Goal: Task Accomplishment & Management: Use online tool/utility

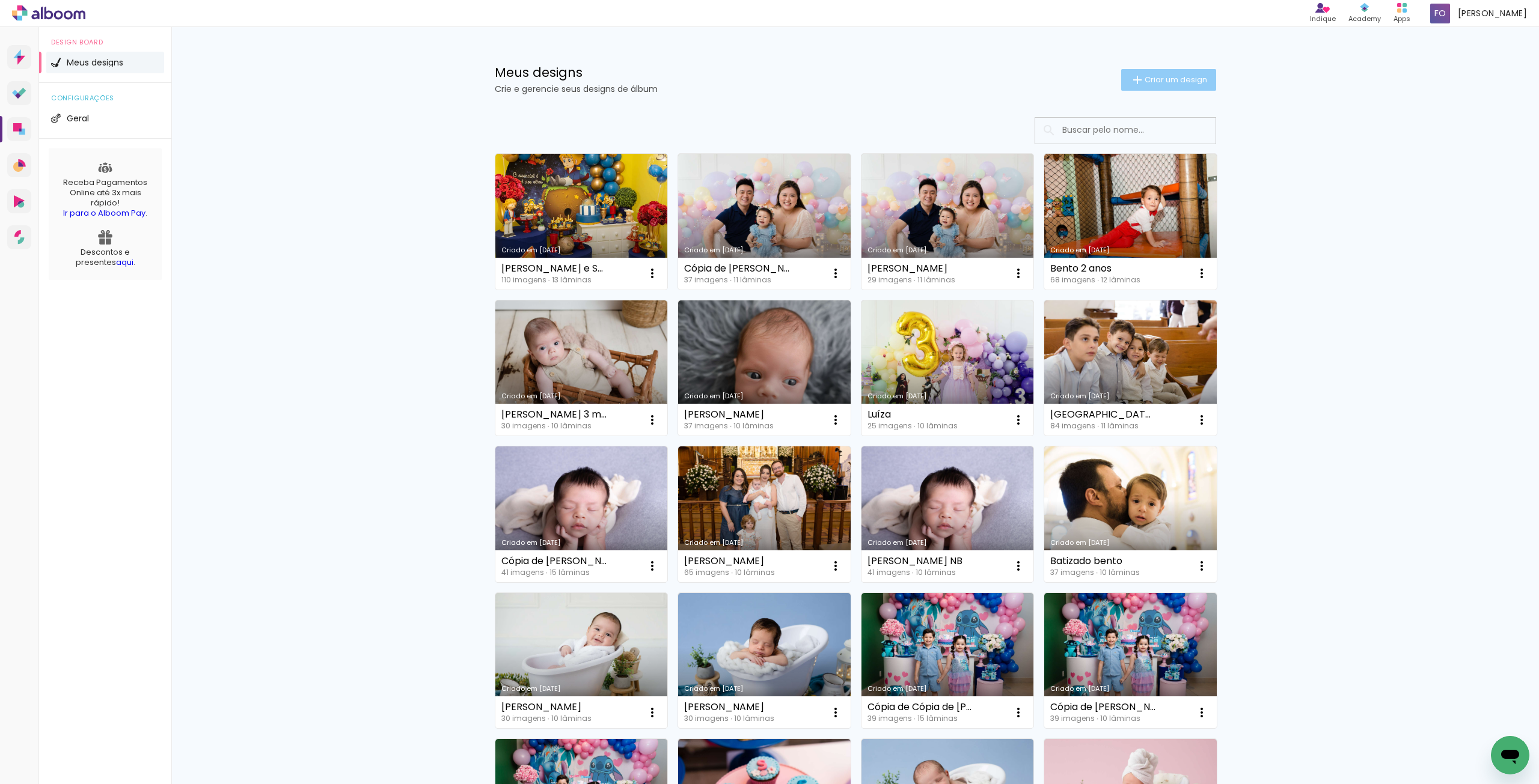
click at [1150, 86] on paper-button "Criar um design" at bounding box center [1168, 80] width 95 height 22
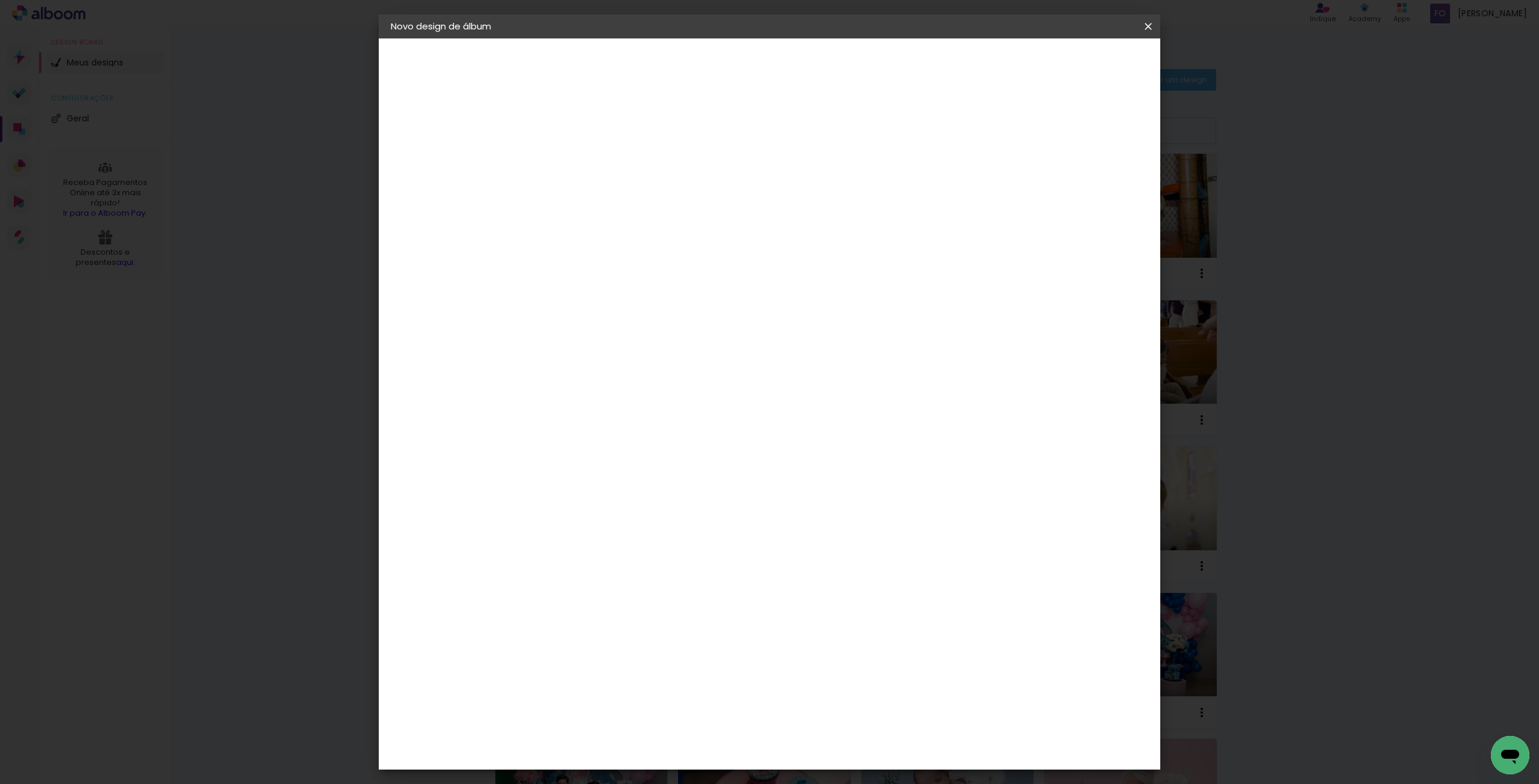
drag, startPoint x: 744, startPoint y: 165, endPoint x: 765, endPoint y: 158, distance: 22.1
click at [587, 164] on input at bounding box center [587, 161] width 0 height 18
type input "M"
click at [587, 158] on input at bounding box center [587, 161] width 0 height 18
click at [592, 175] on paper-input-container "Título do álbum" at bounding box center [587, 162] width 9 height 31
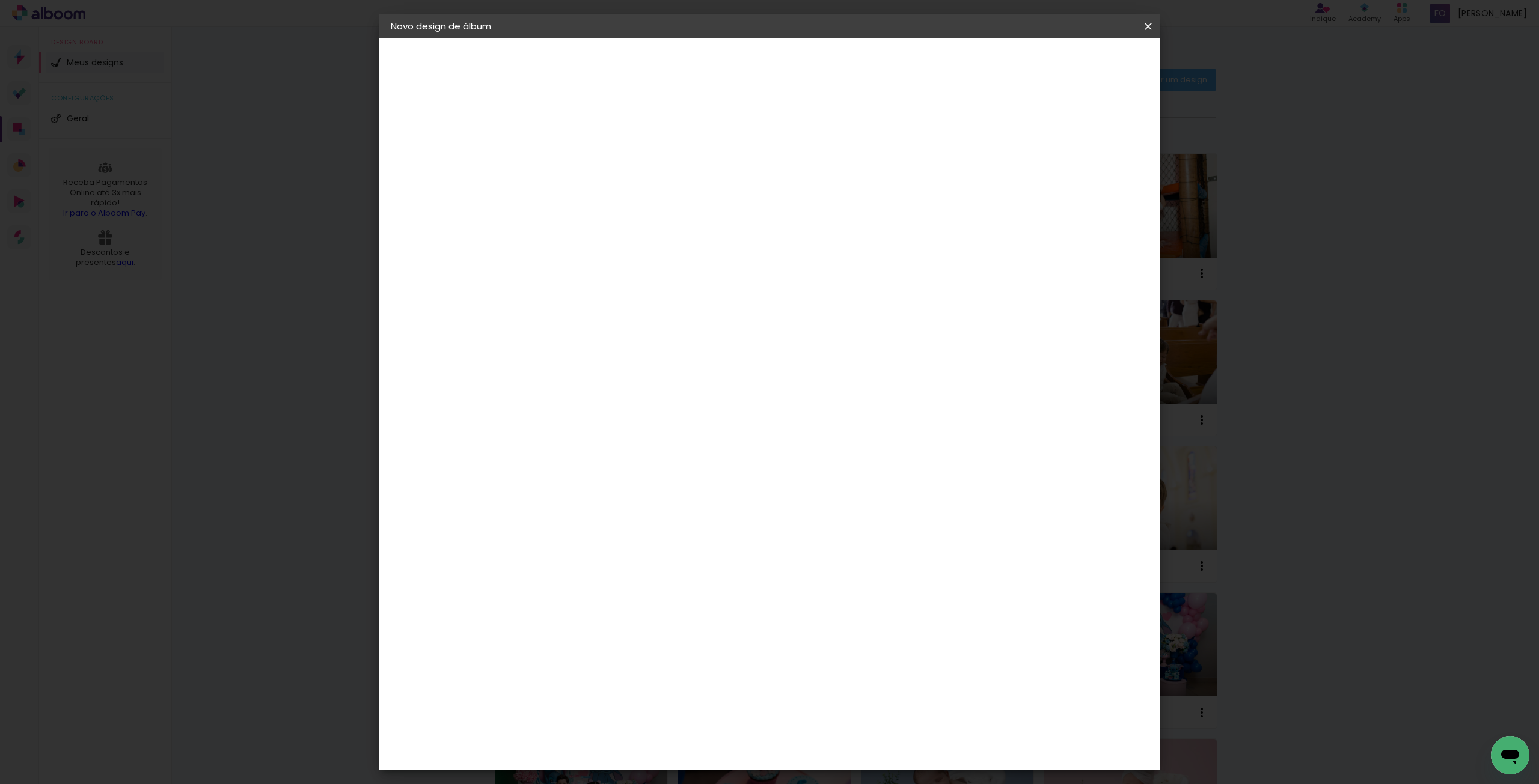
click at [587, 166] on input at bounding box center [587, 161] width 0 height 18
click at [587, 163] on input at bounding box center [587, 161] width 0 height 18
type input "Alessia Smash"
type paper-input "Alessia Smash"
click at [710, 69] on paper-button "Avançar" at bounding box center [680, 63] width 59 height 20
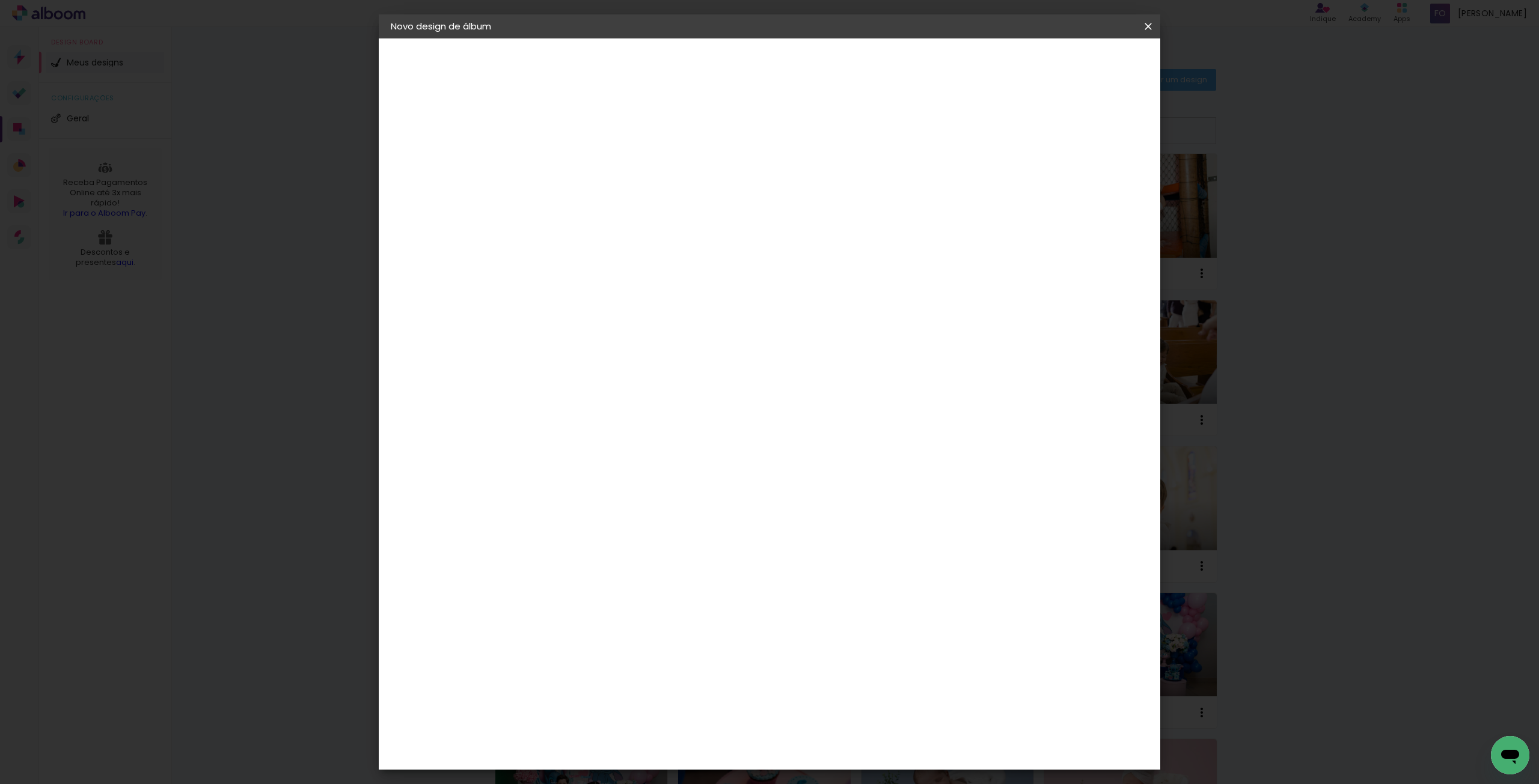
click at [658, 236] on div at bounding box center [618, 236] width 121 height 1
type input "go"
type paper-input "go"
click at [658, 259] on paper-item "Go image" at bounding box center [606, 274] width 105 height 32
click at [780, 69] on paper-button "Avançar" at bounding box center [751, 63] width 59 height 20
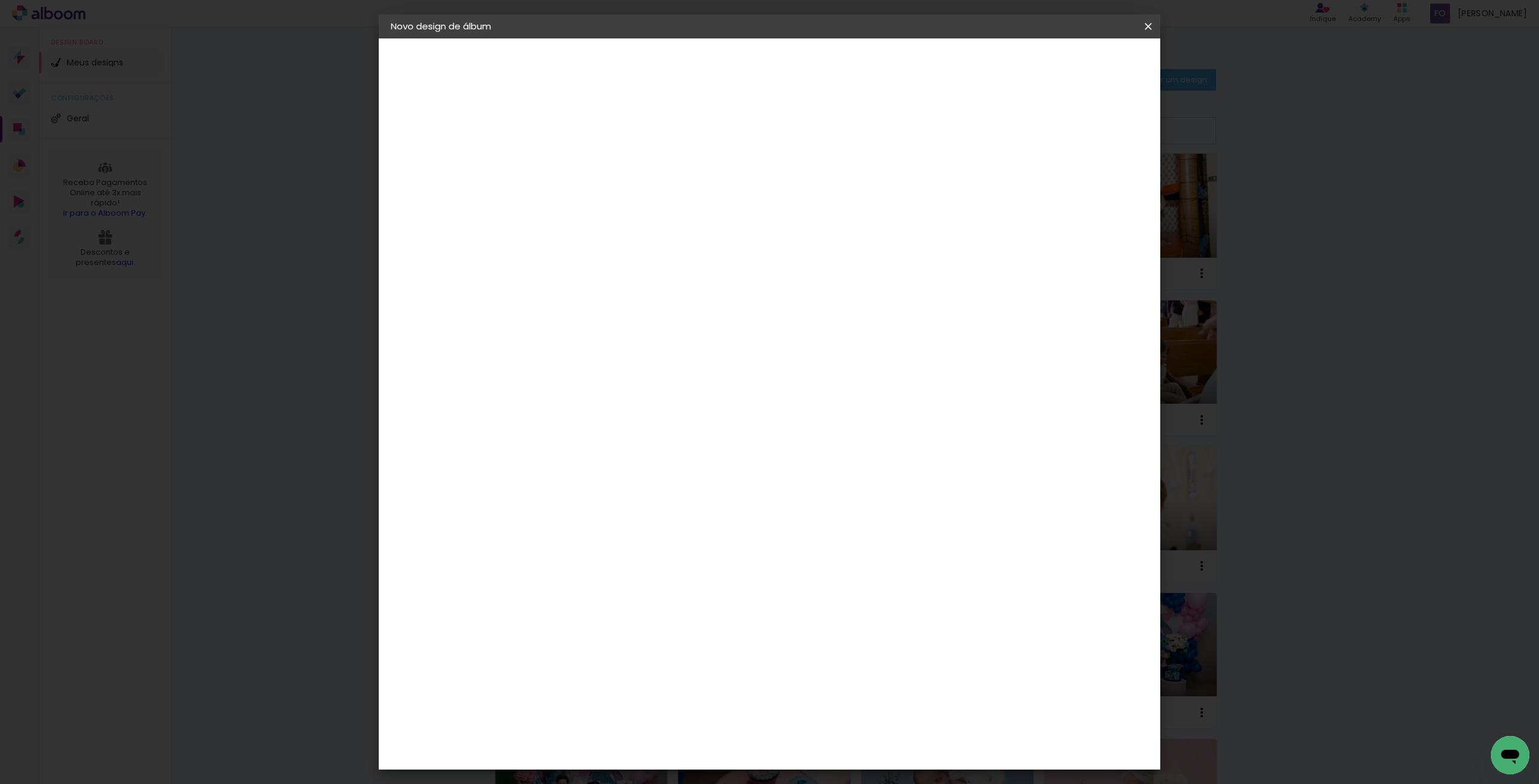
drag, startPoint x: 821, startPoint y: 193, endPoint x: 869, endPoint y: 190, distance: 48.1
click at [634, 200] on input "text" at bounding box center [610, 209] width 47 height 18
click at [0, 0] on slot "Fastbook 800g" at bounding box center [0, 0] width 0 height 0
type input "Fastbook 800g"
click at [668, 562] on span "25 × 25" at bounding box center [641, 577] width 56 height 32
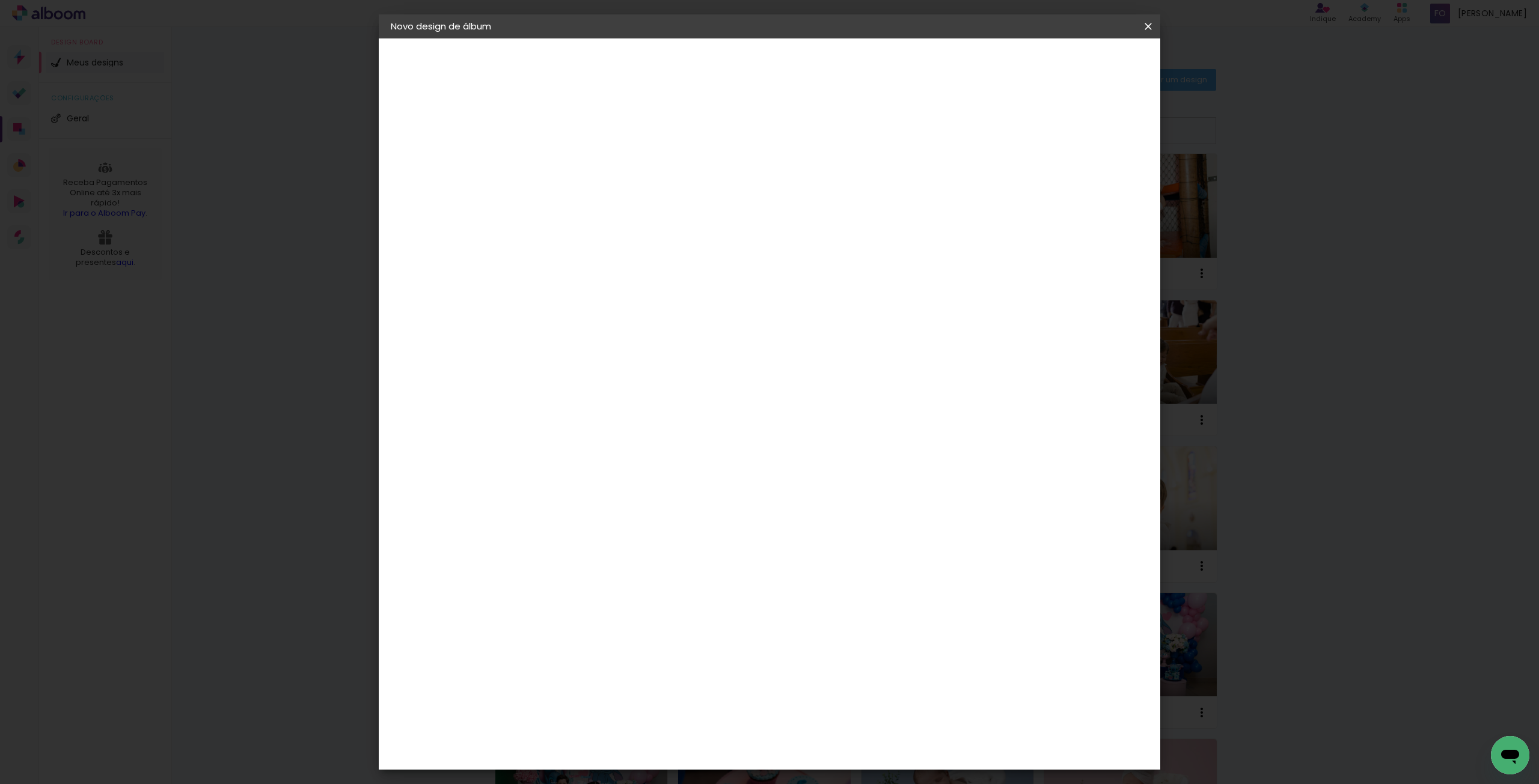
click at [0, 0] on slot "Avançar" at bounding box center [0, 0] width 0 height 0
type input "1"
type paper-input "1"
click at [595, 130] on input "1" at bounding box center [577, 129] width 41 height 15
click at [969, 149] on div "25.4 cm Largura da página 25.4 cm Altura 50.8 cm Largura da lâmina (2 páginas) …" at bounding box center [818, 191] width 532 height 96
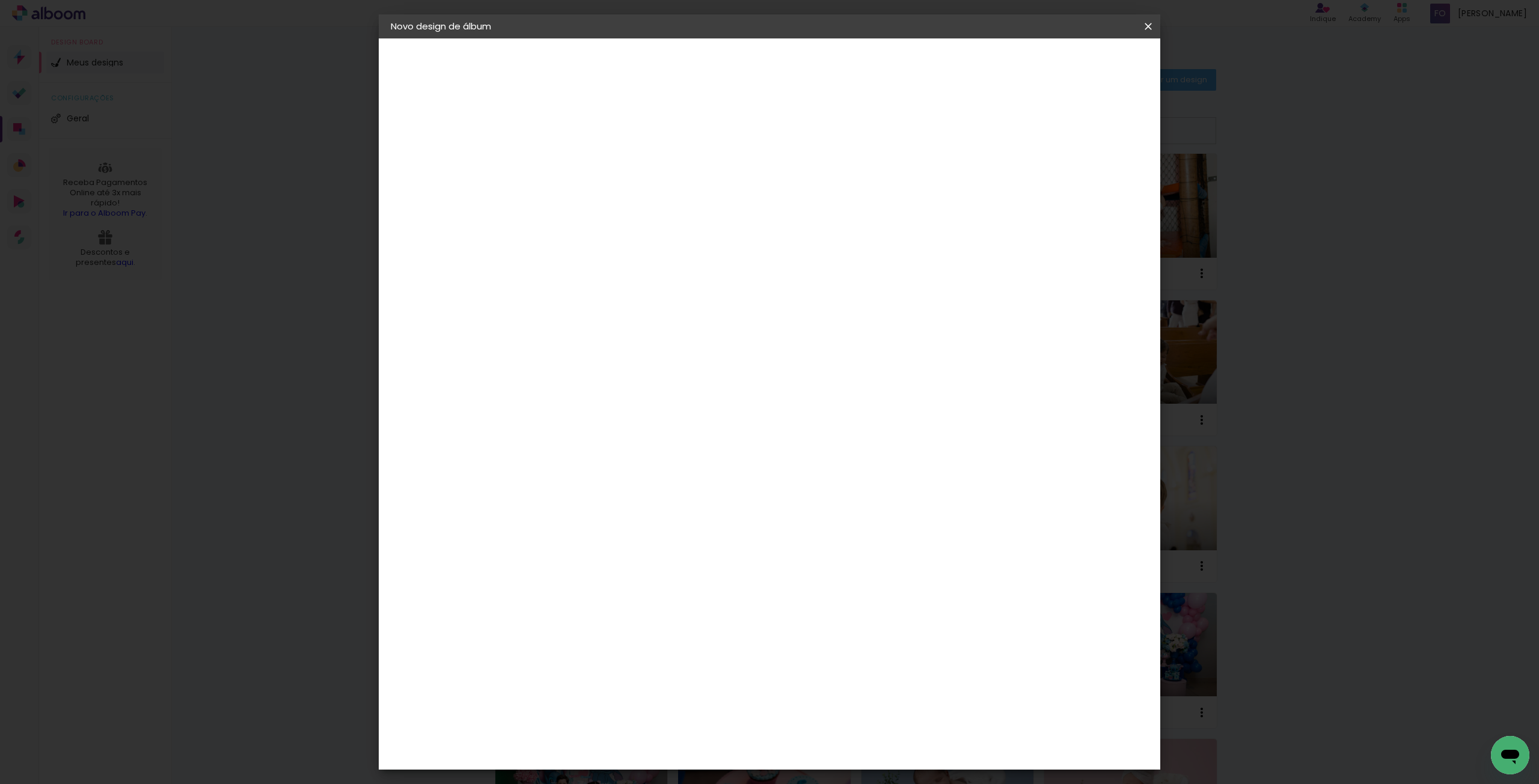
click at [1005, 134] on div at bounding box center [998, 130] width 11 height 11
type paper-checkbox "on"
click at [1072, 66] on span "Iniciar design" at bounding box center [1045, 64] width 54 height 9
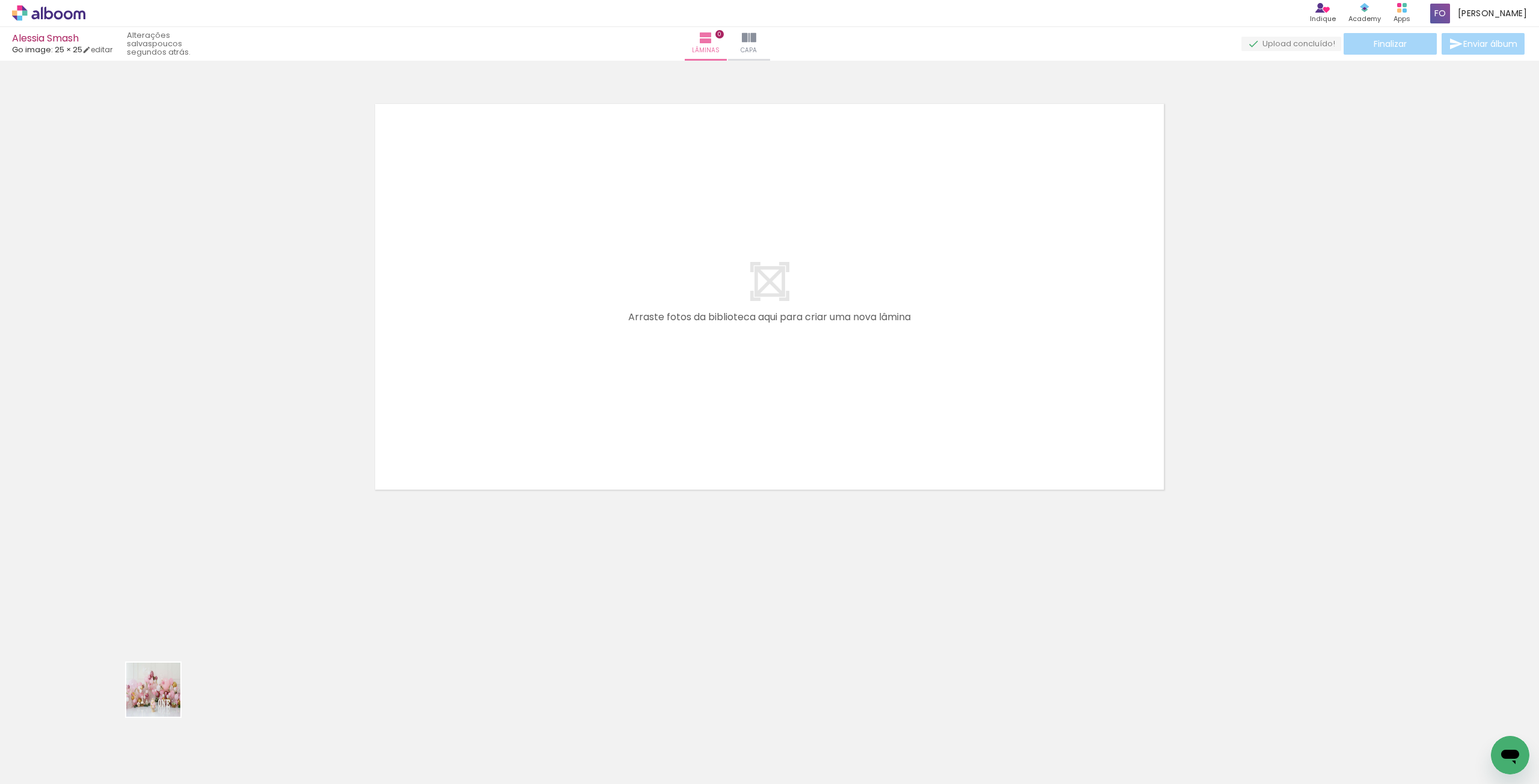
drag, startPoint x: 120, startPoint y: 741, endPoint x: 403, endPoint y: 163, distance: 643.6
click at [403, 163] on quentale-workspace at bounding box center [769, 392] width 1539 height 784
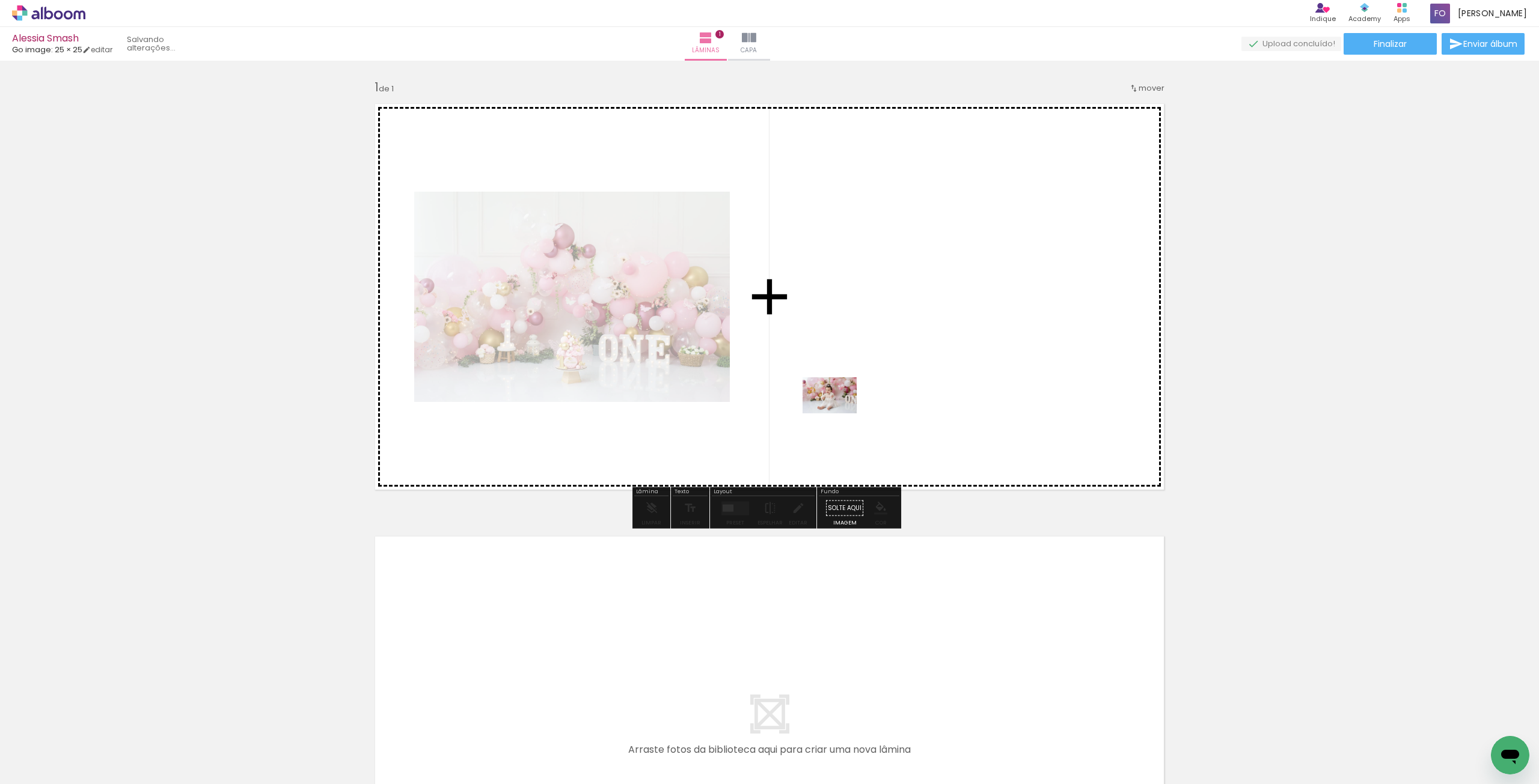
drag, startPoint x: 264, startPoint y: 747, endPoint x: 845, endPoint y: 408, distance: 672.7
click at [845, 408] on quentale-workspace at bounding box center [769, 392] width 1539 height 784
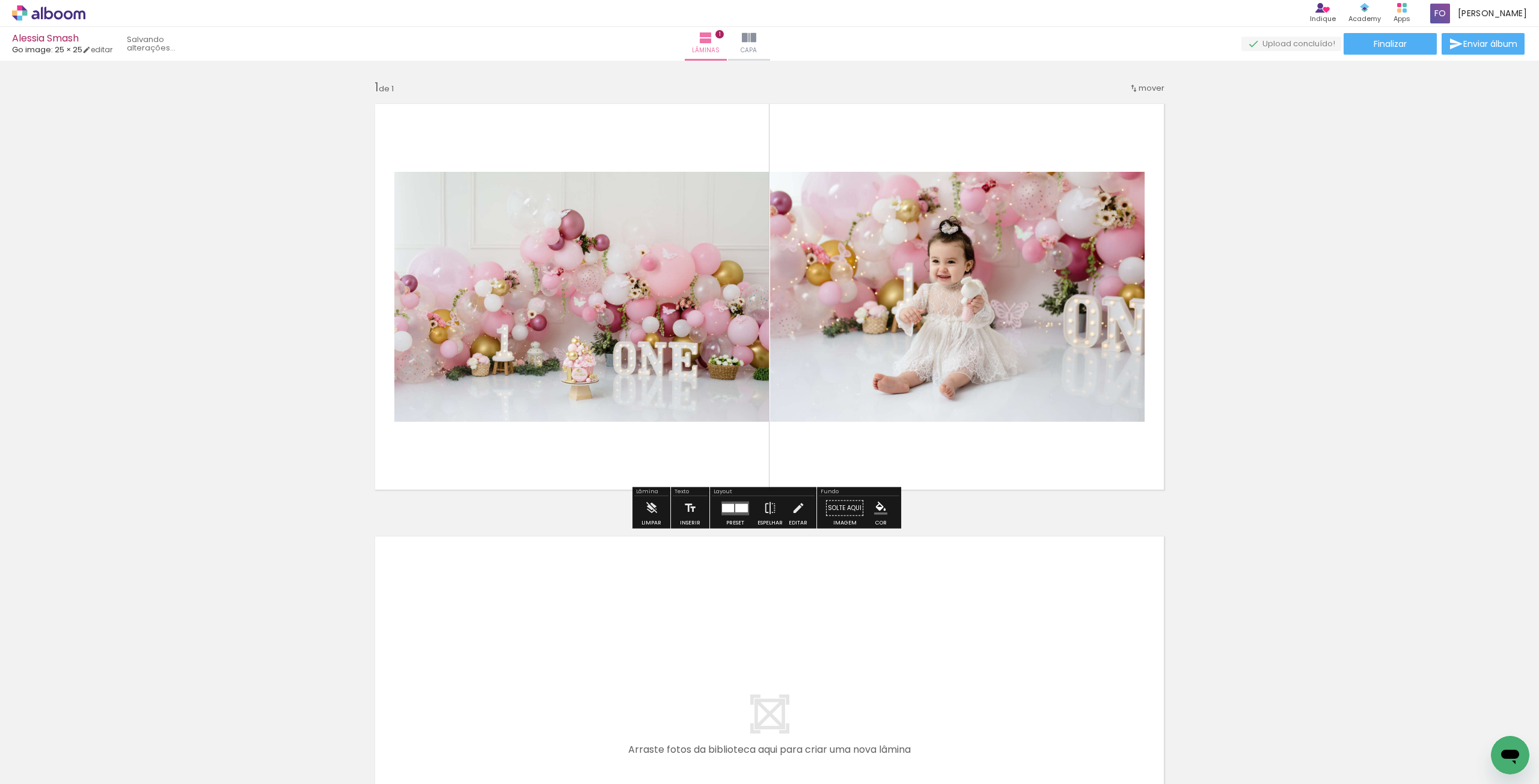
click at [735, 506] on div at bounding box center [741, 508] width 12 height 9
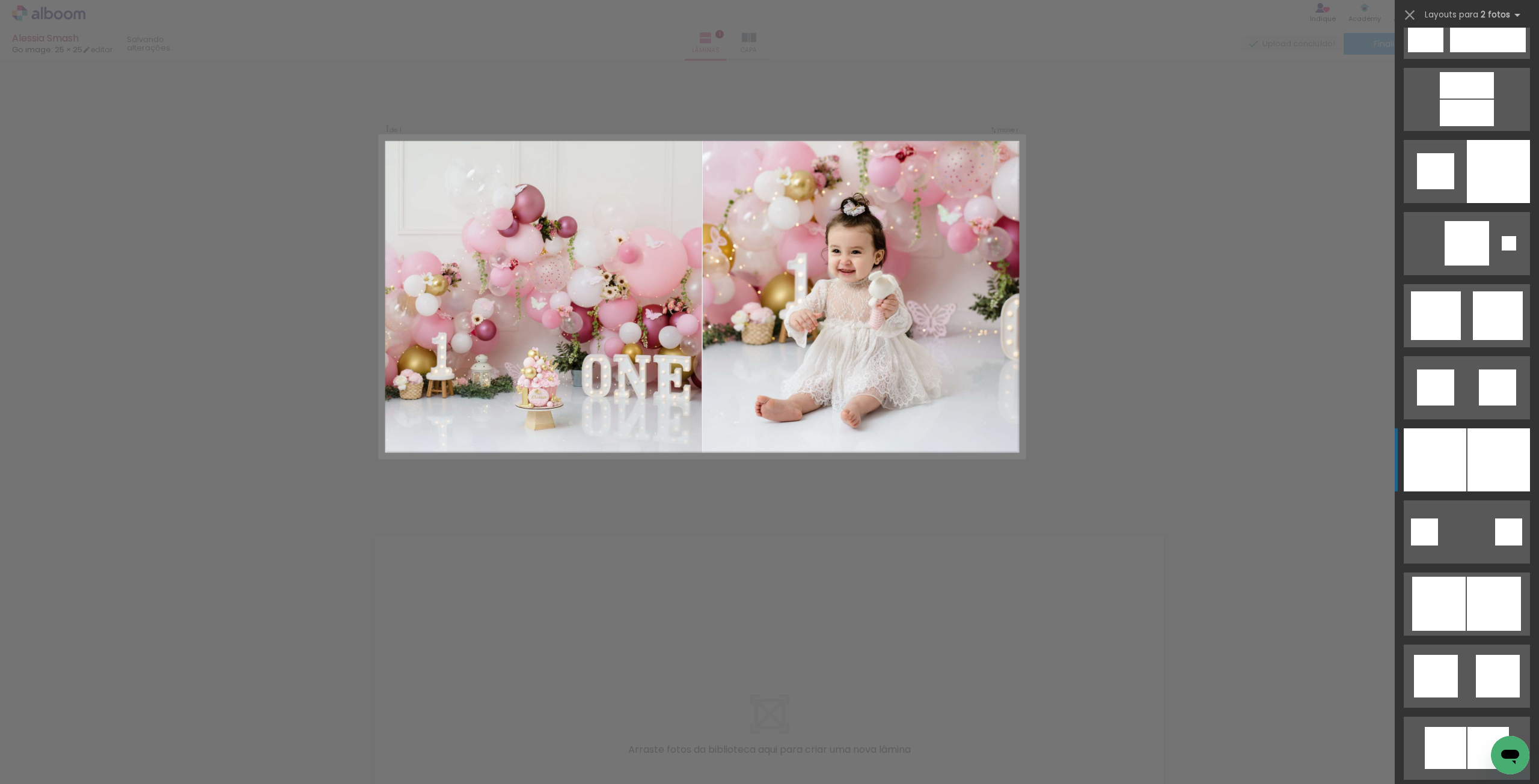
scroll to position [2945, 0]
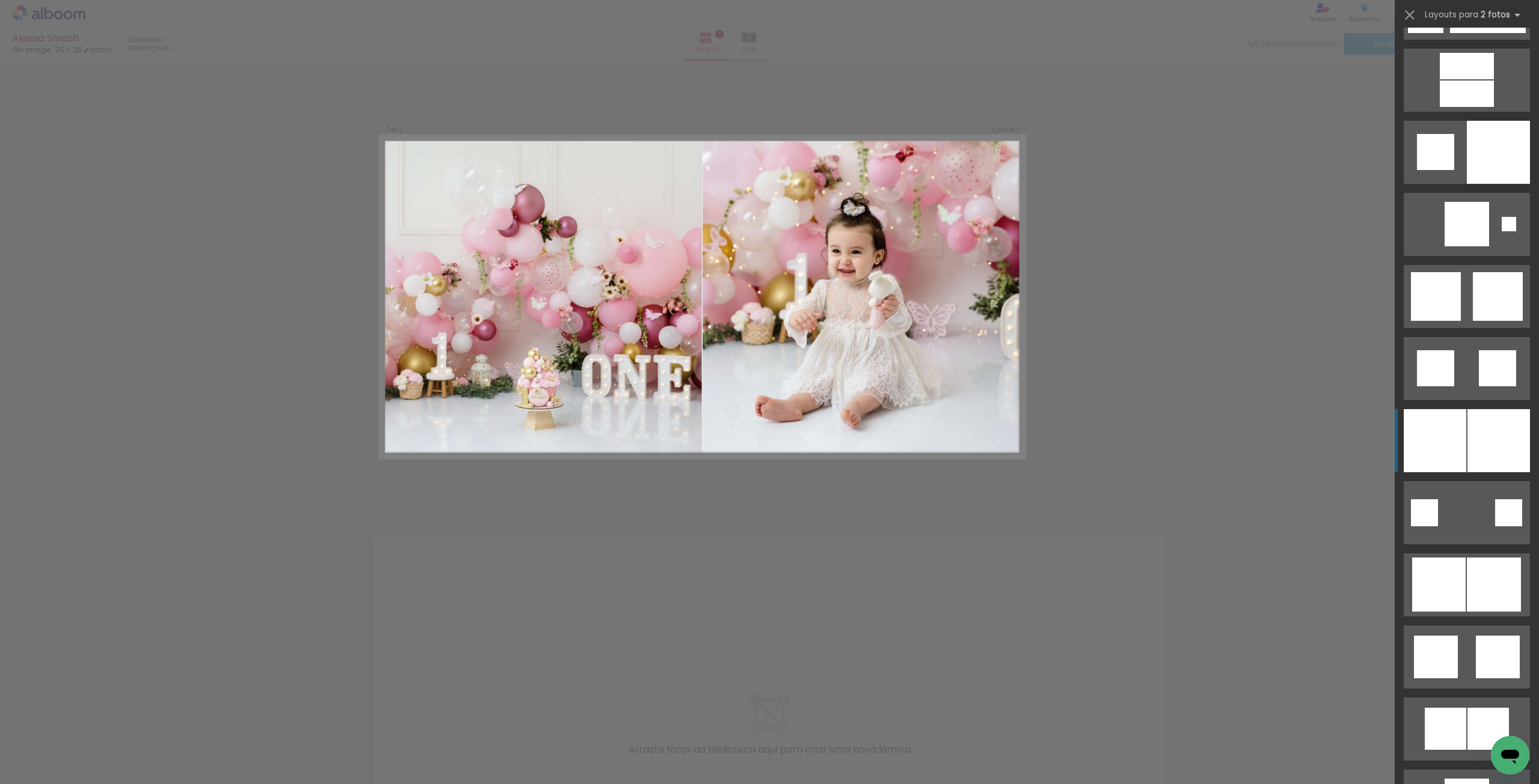
click at [1460, 449] on div at bounding box center [1434, 441] width 62 height 63
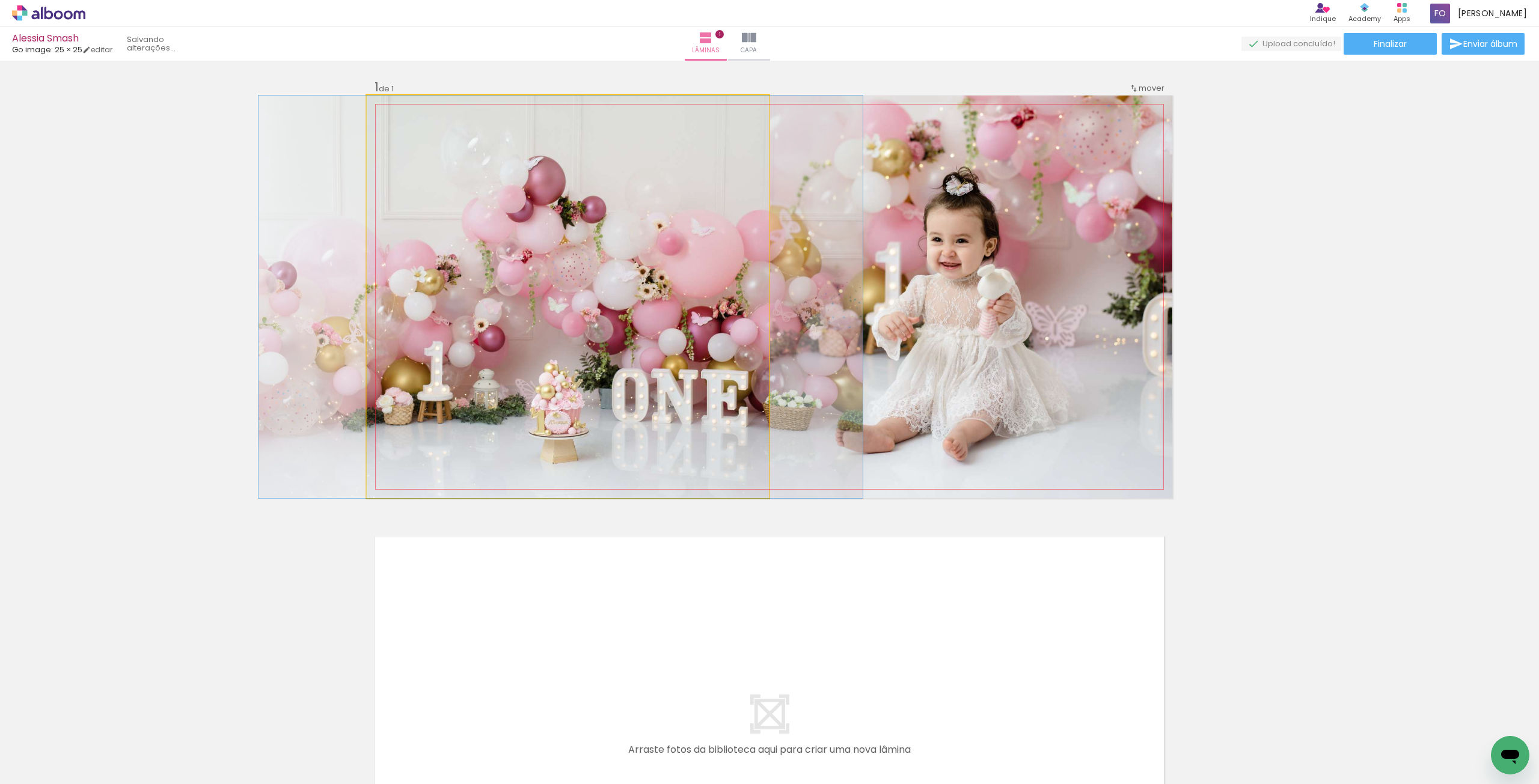
drag, startPoint x: 706, startPoint y: 387, endPoint x: 699, endPoint y: 387, distance: 7.0
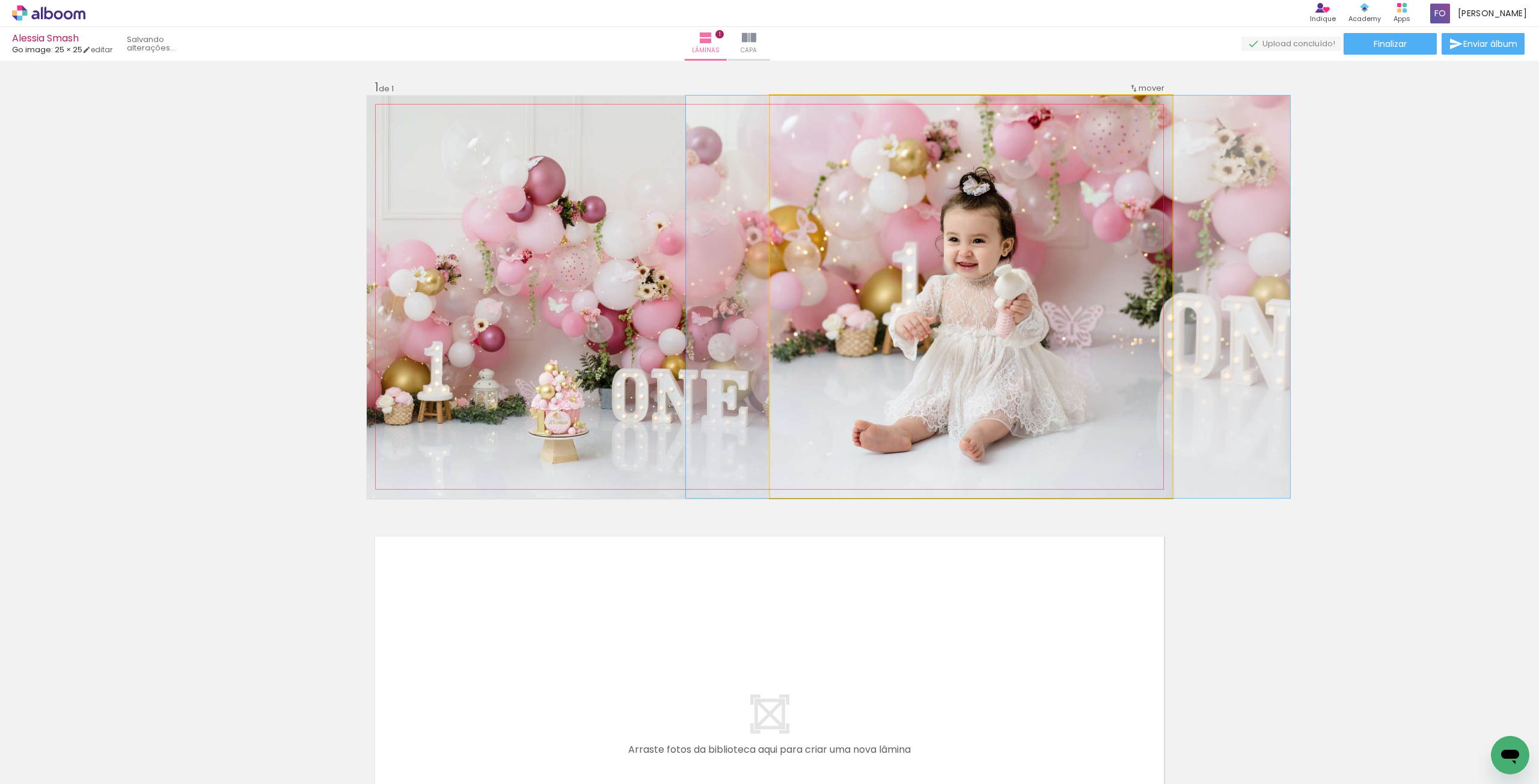
drag, startPoint x: 920, startPoint y: 347, endPoint x: 937, endPoint y: 345, distance: 17.1
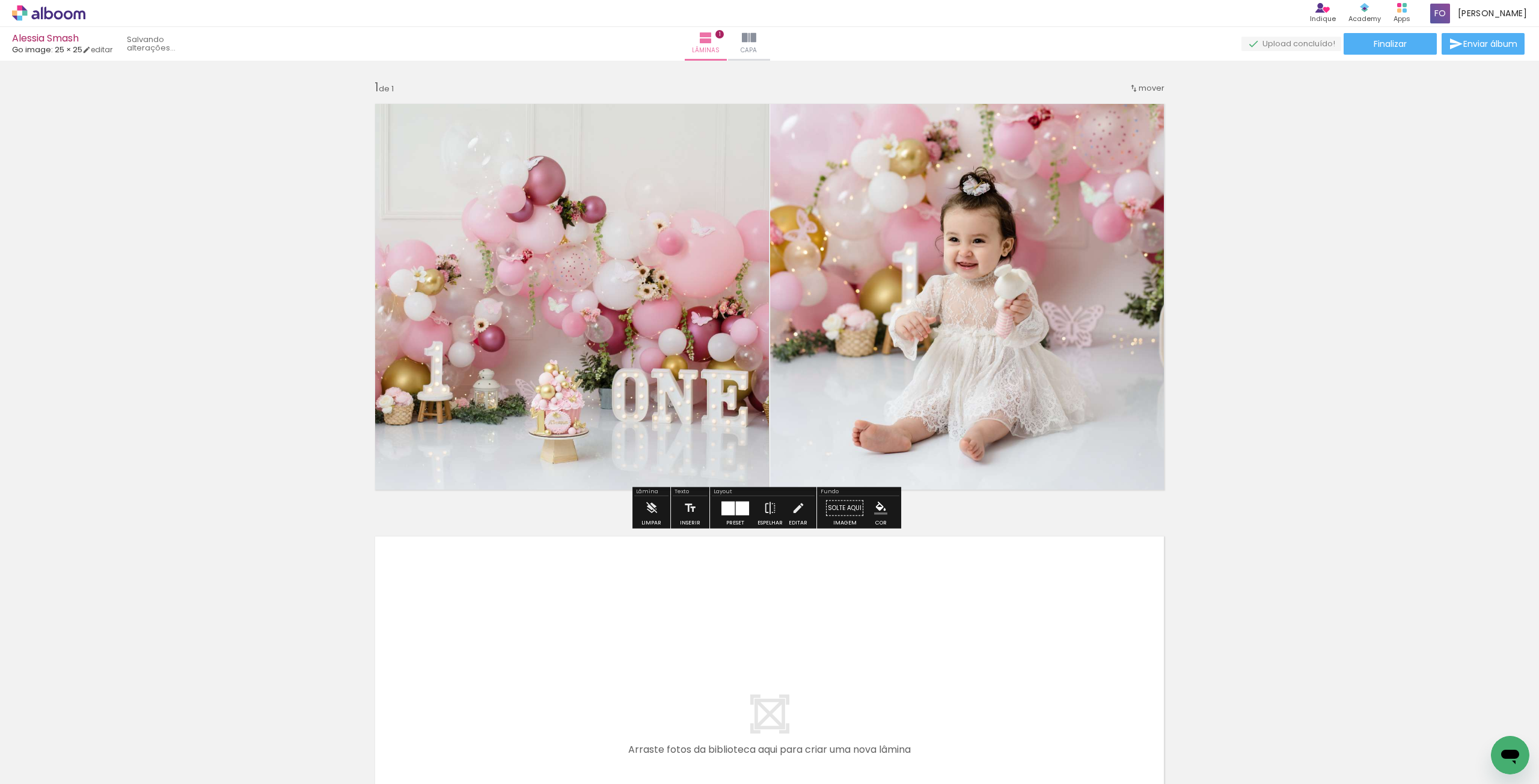
click at [1269, 331] on div "Inserir lâmina 1 de 1" at bounding box center [769, 497] width 1539 height 866
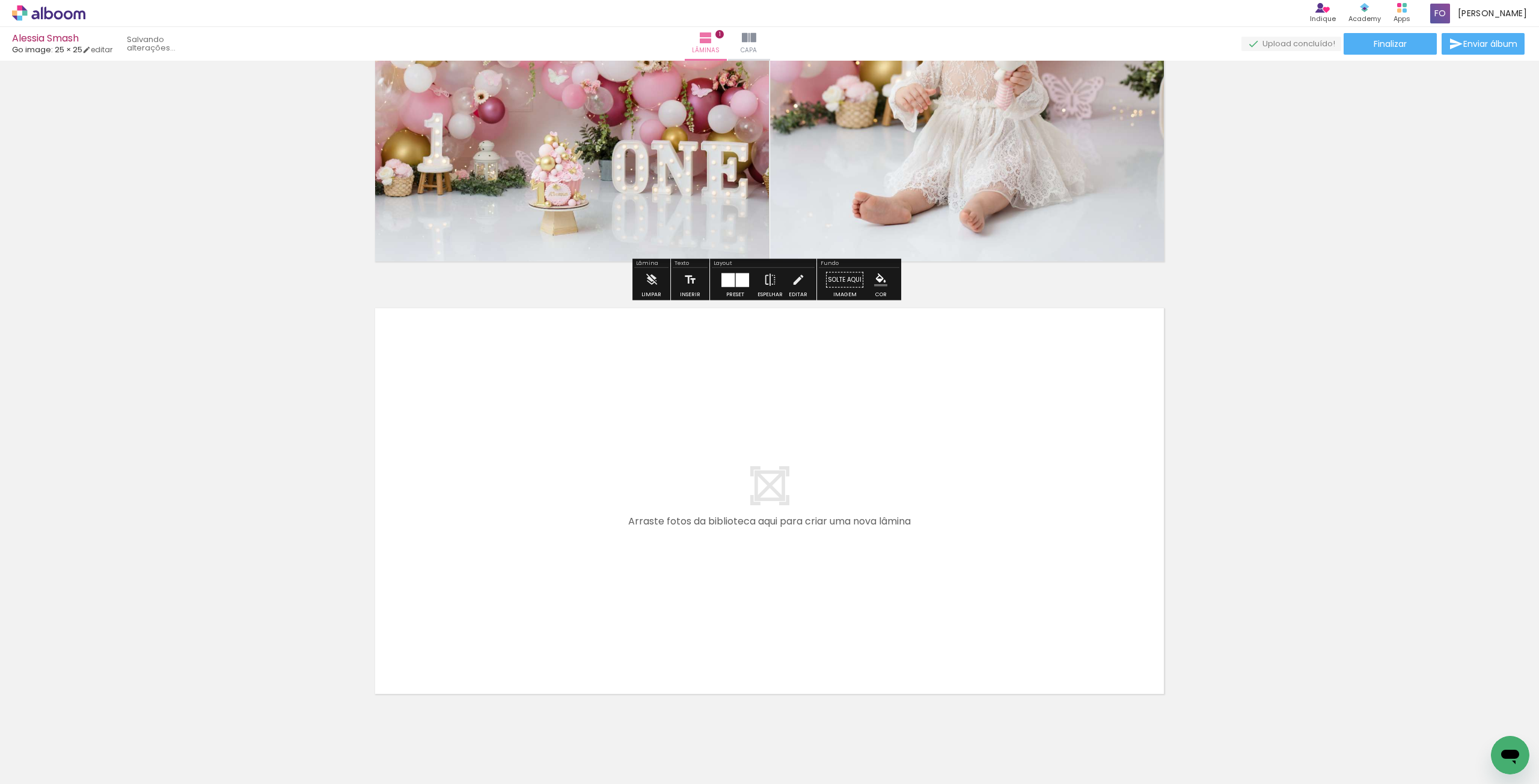
scroll to position [264, 0]
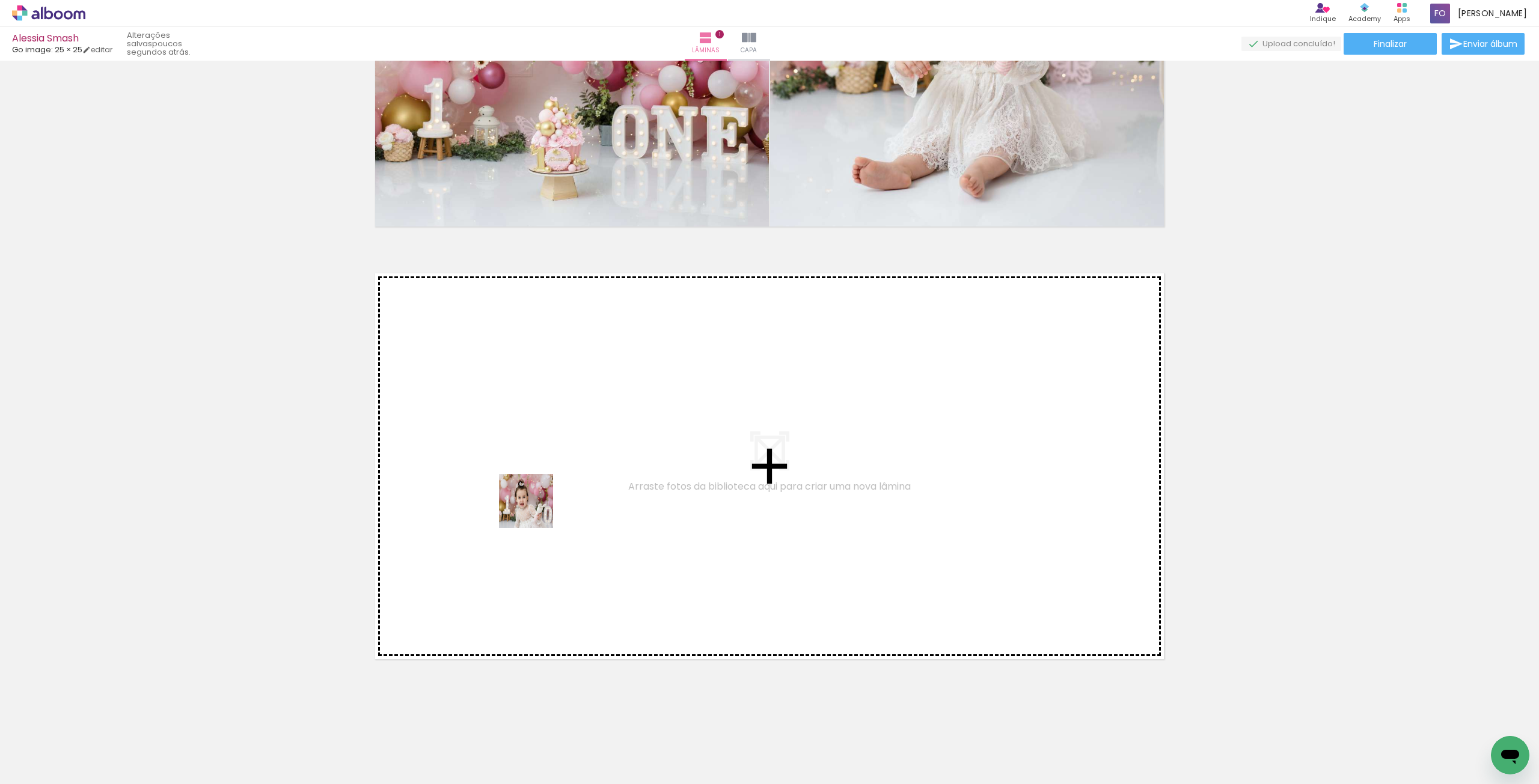
drag, startPoint x: 331, startPoint y: 759, endPoint x: 461, endPoint y: 698, distance: 143.6
click at [553, 476] on quentale-workspace at bounding box center [769, 392] width 1539 height 784
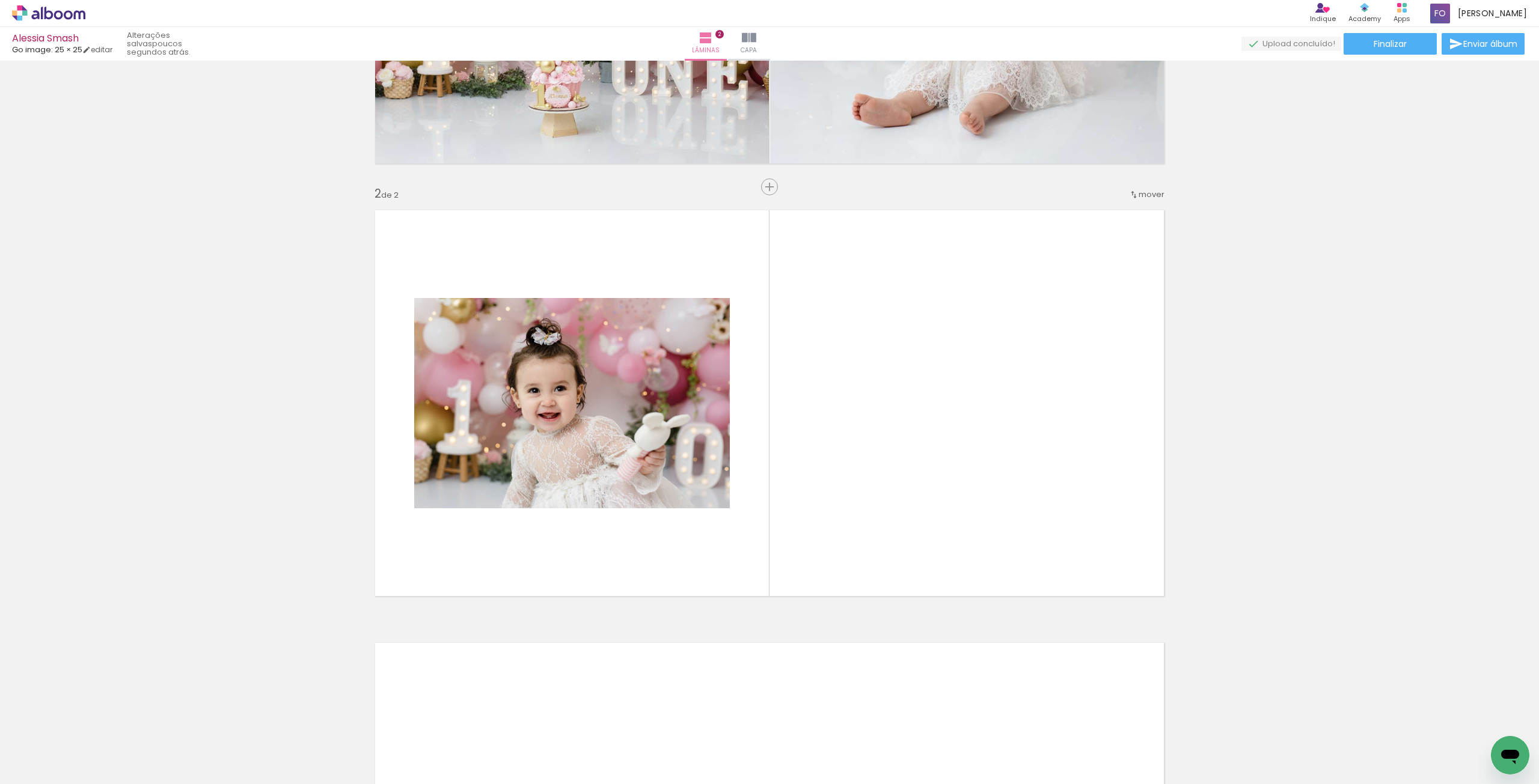
scroll to position [345, 0]
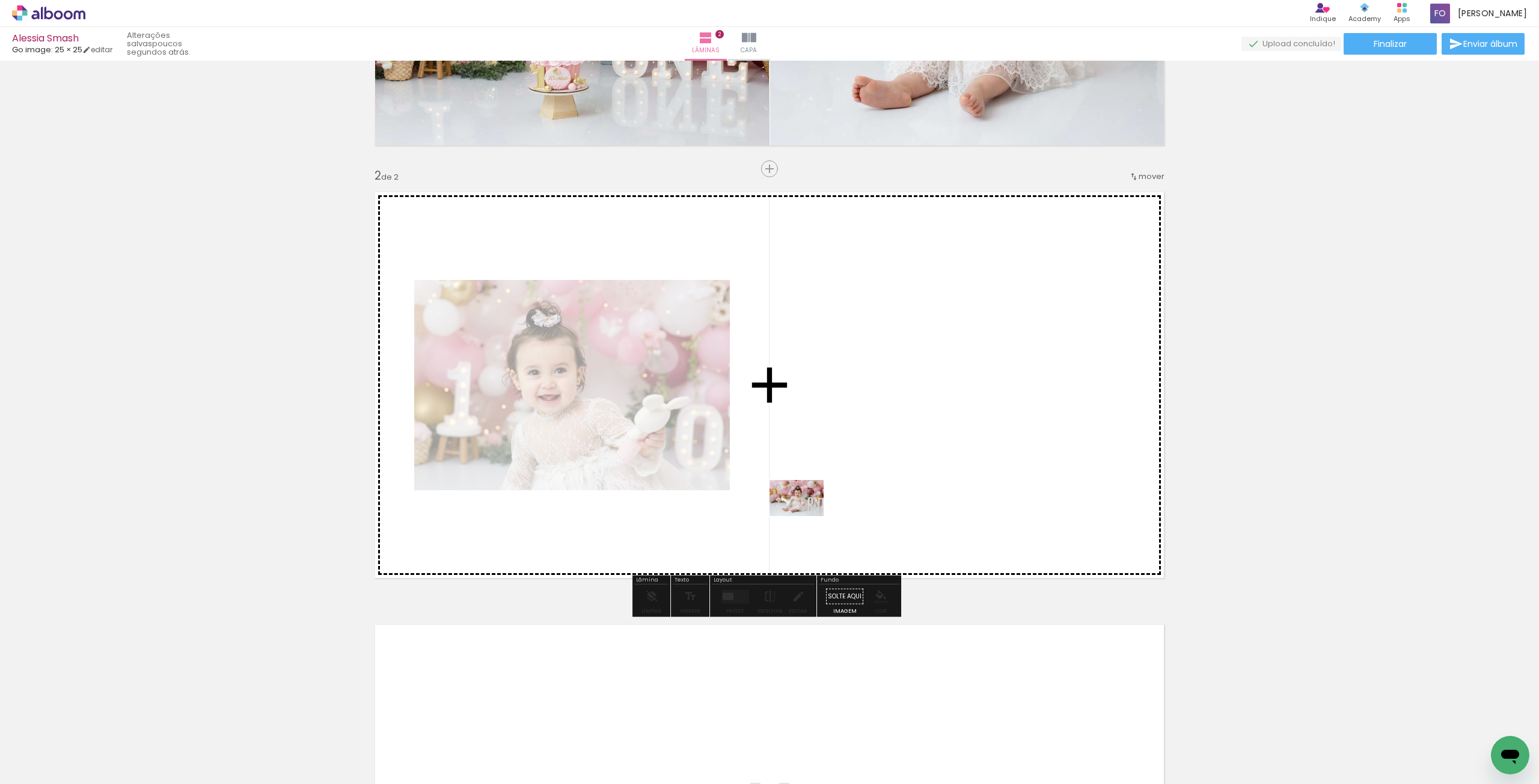
drag, startPoint x: 398, startPoint y: 758, endPoint x: 805, endPoint y: 516, distance: 473.5
click at [805, 516] on quentale-workspace at bounding box center [769, 392] width 1539 height 784
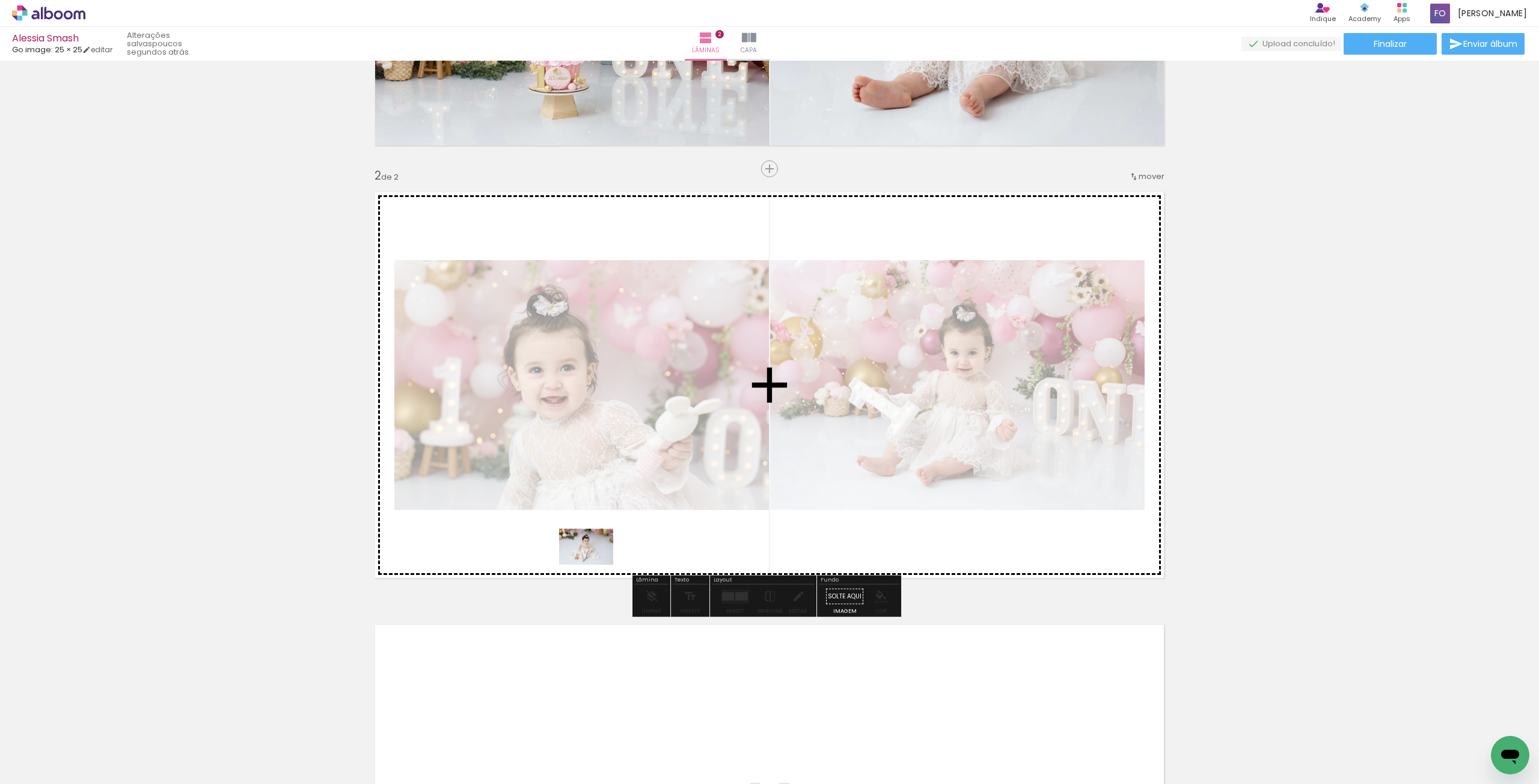
drag, startPoint x: 459, startPoint y: 737, endPoint x: 595, endPoint y: 565, distance: 219.3
click at [595, 565] on quentale-workspace at bounding box center [769, 392] width 1539 height 784
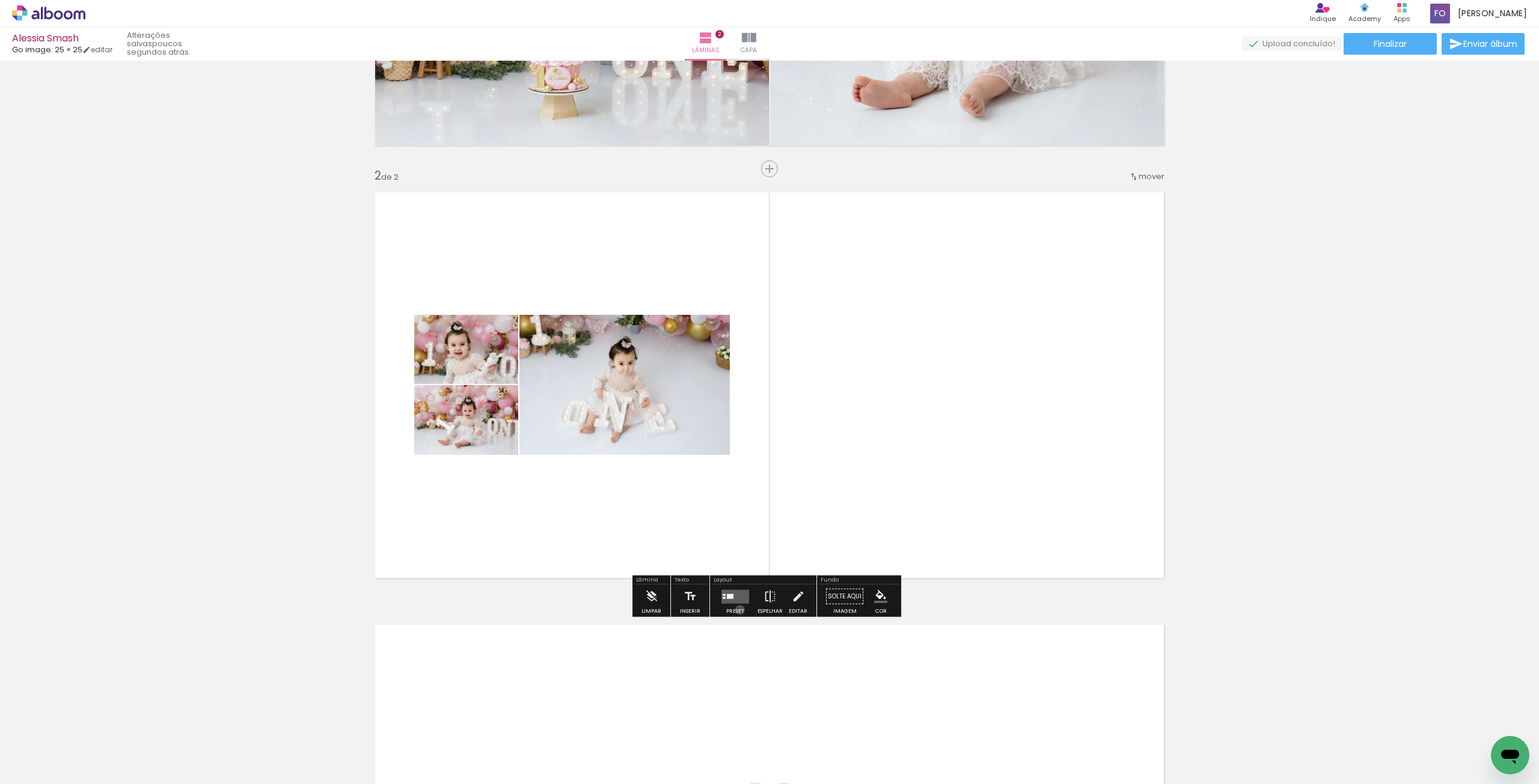
click at [737, 609] on div "Preset" at bounding box center [735, 612] width 18 height 5
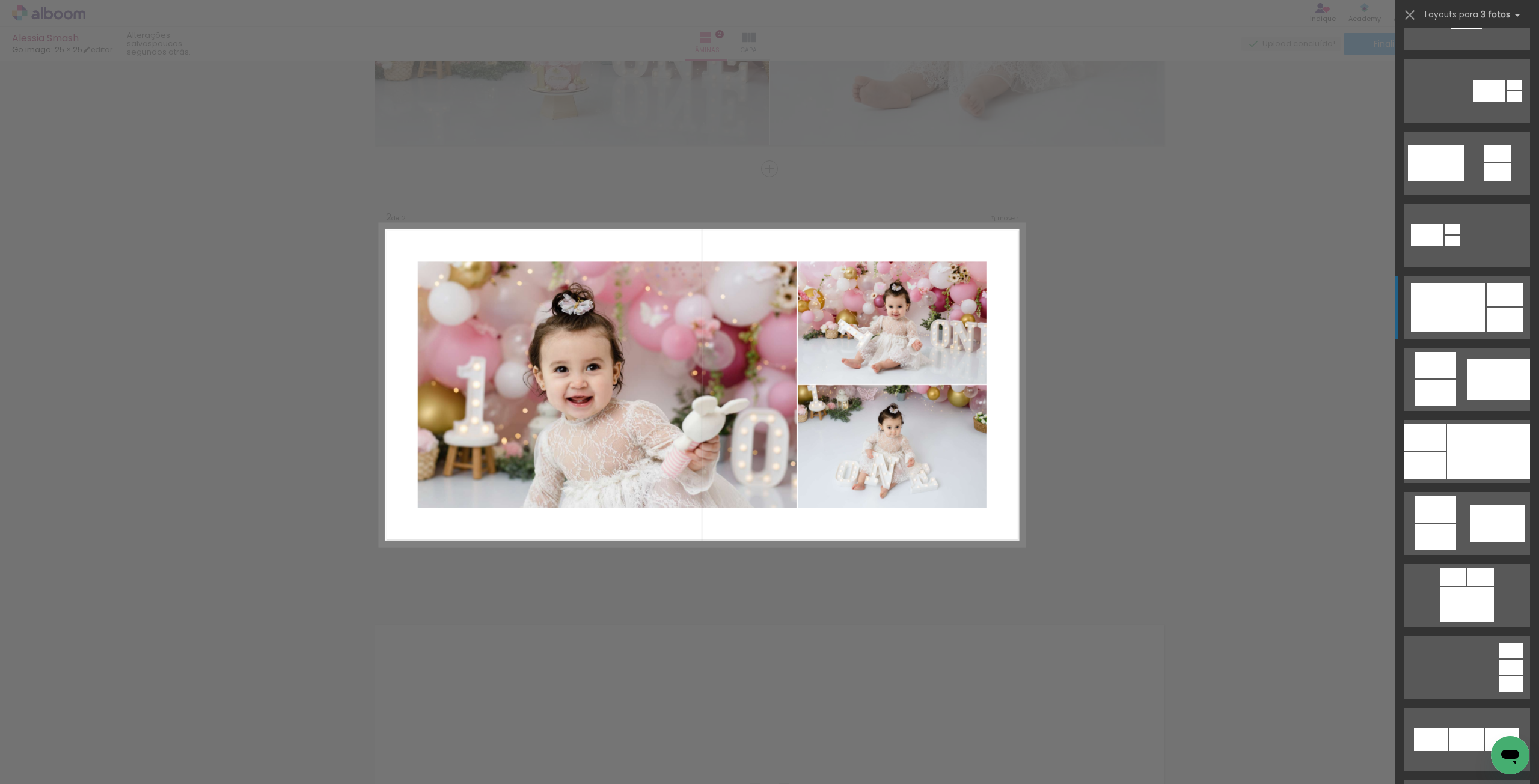
scroll to position [481, 0]
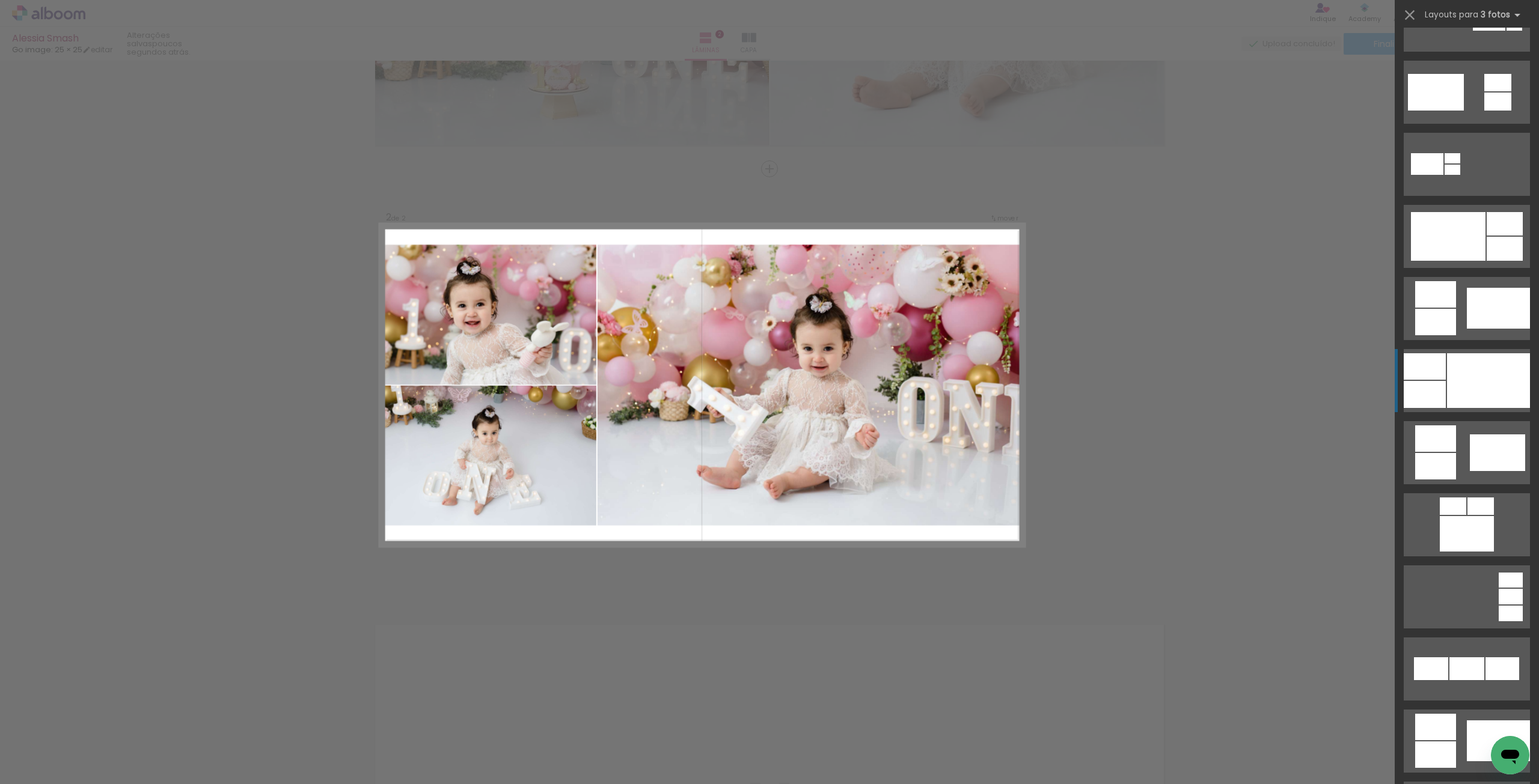
click at [1451, 374] on div at bounding box center [1488, 381] width 83 height 54
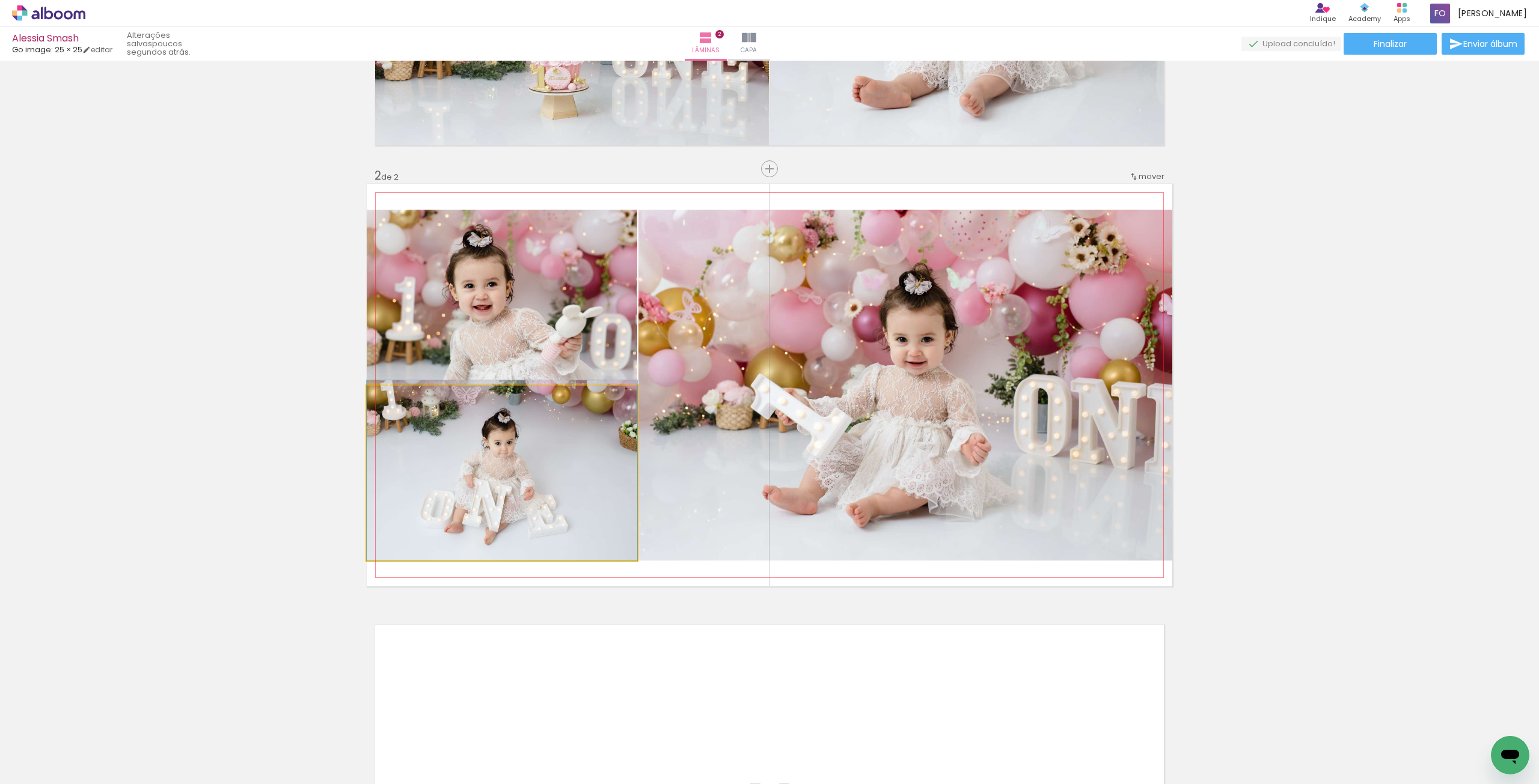
drag, startPoint x: 541, startPoint y: 462, endPoint x: 541, endPoint y: 454, distance: 8.0
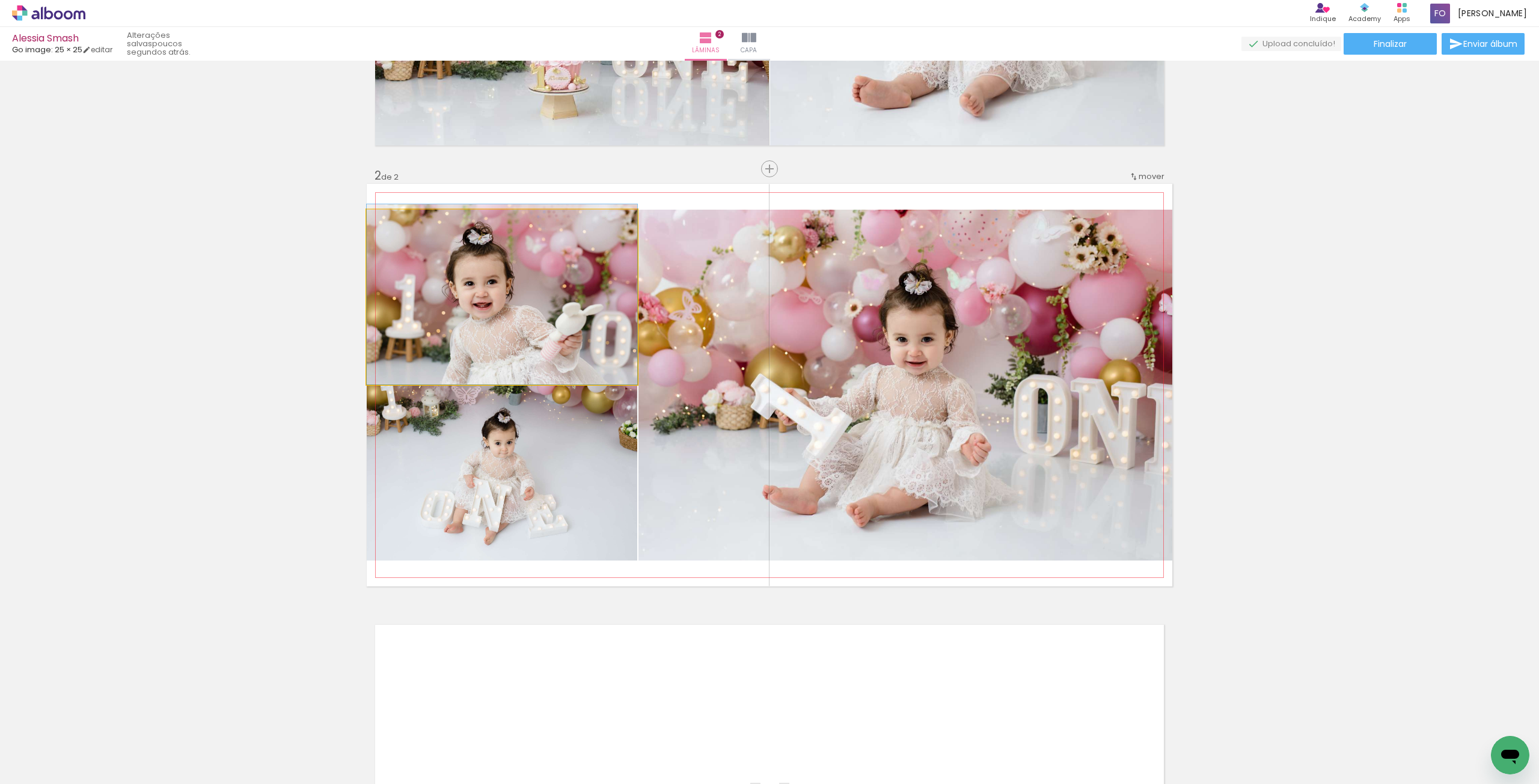
drag, startPoint x: 555, startPoint y: 349, endPoint x: 556, endPoint y: 341, distance: 8.1
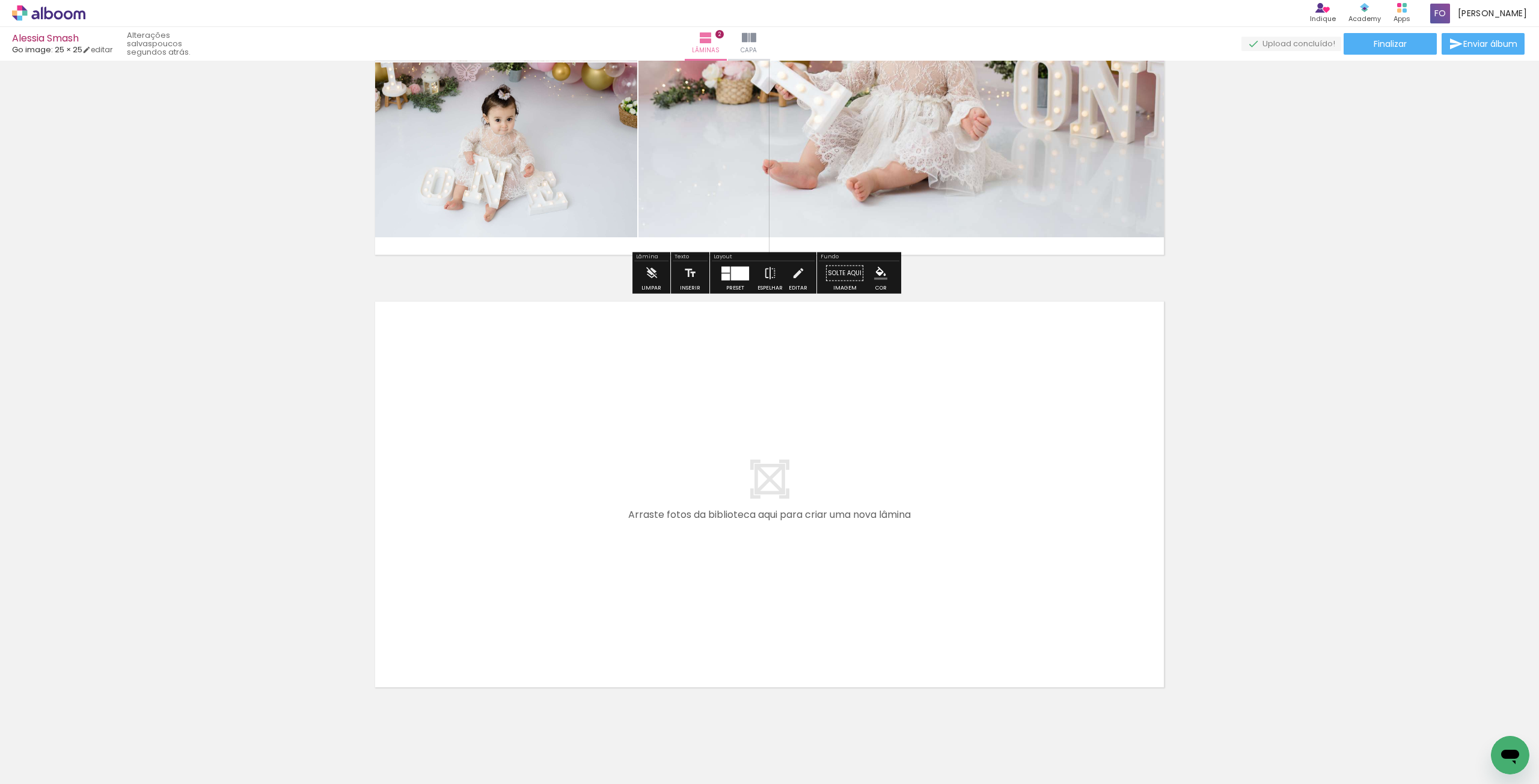
scroll to position [696, 0]
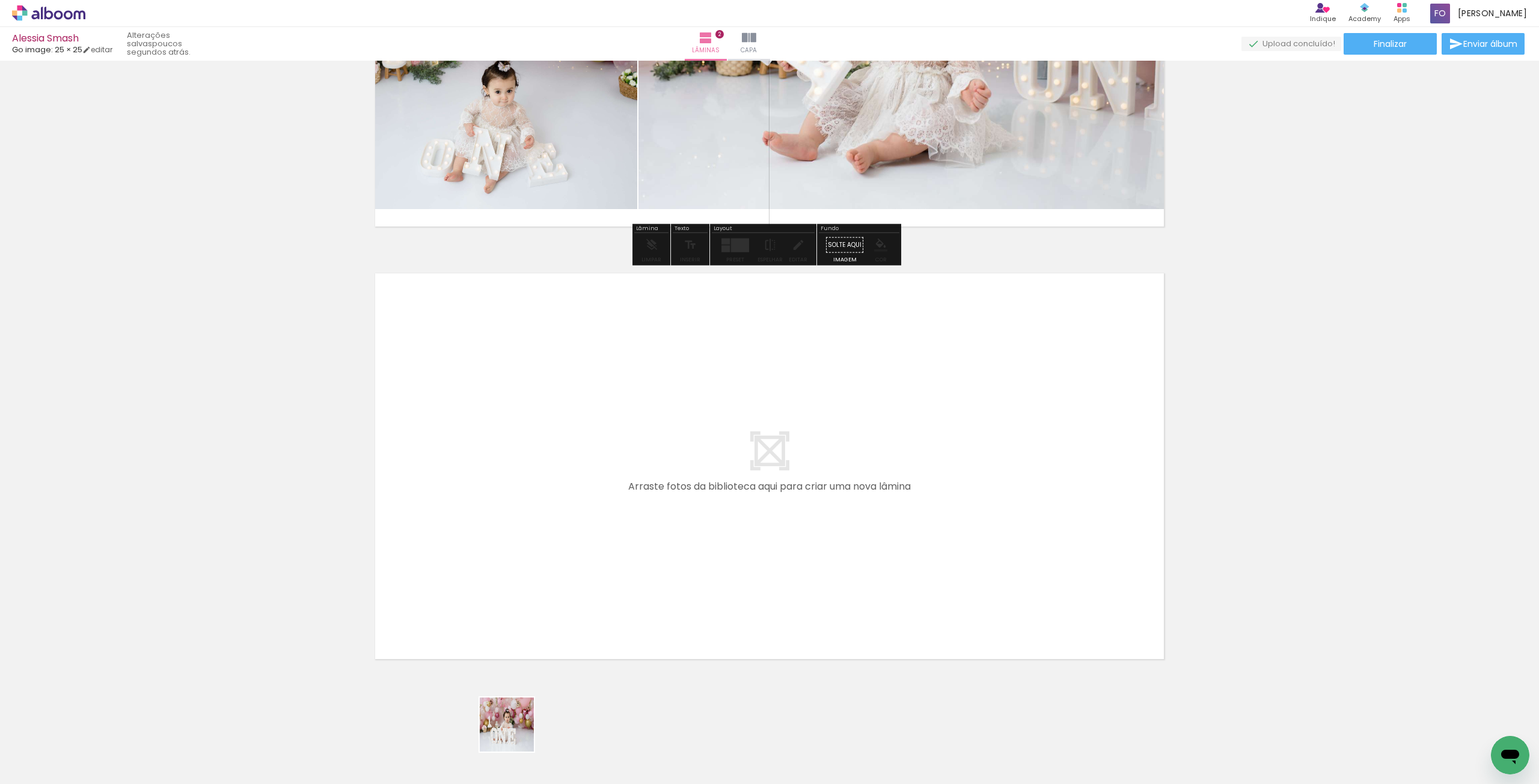
drag, startPoint x: 506, startPoint y: 752, endPoint x: 545, endPoint y: 518, distance: 237.2
click at [545, 518] on quentale-workspace at bounding box center [769, 392] width 1539 height 784
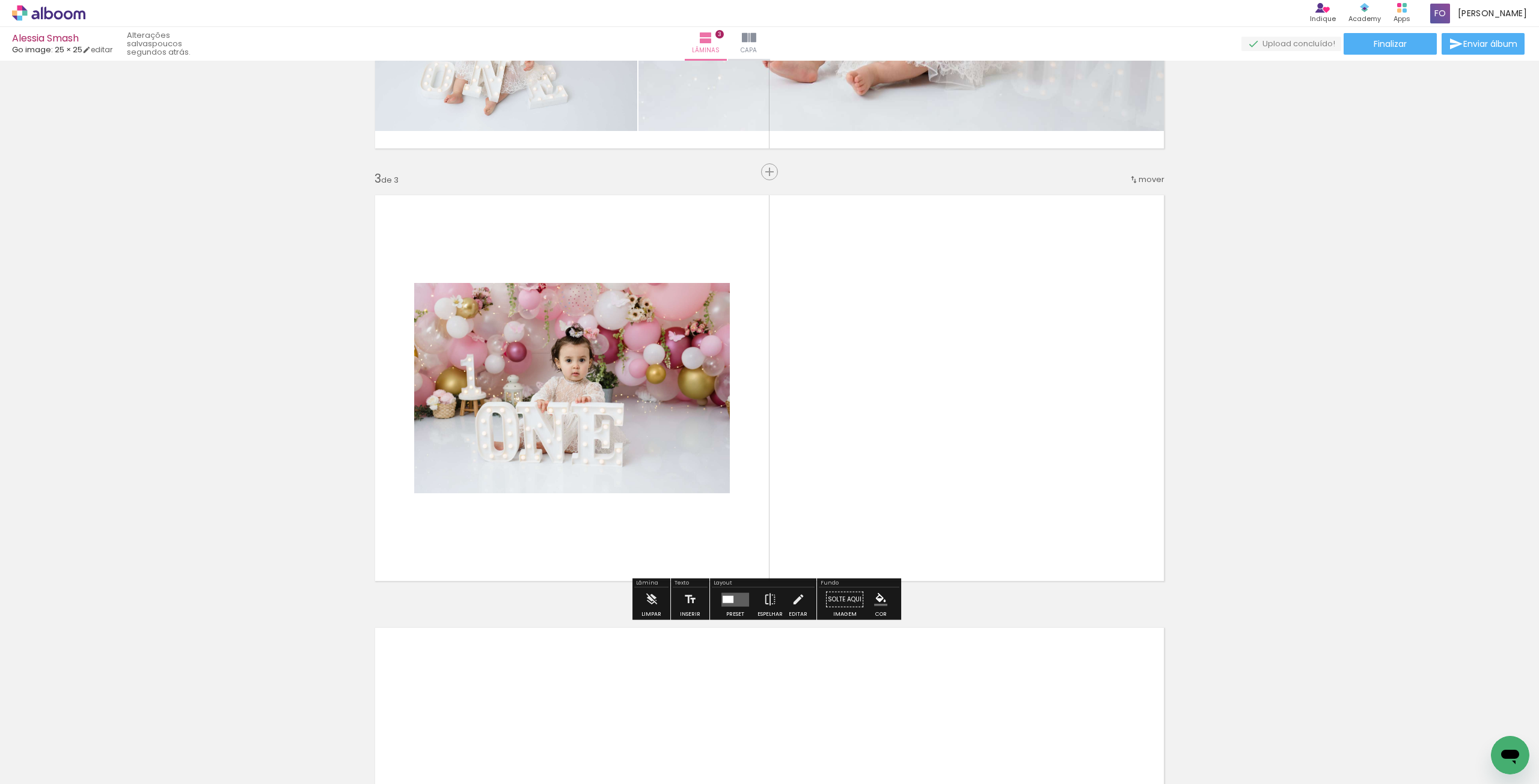
scroll to position [777, 0]
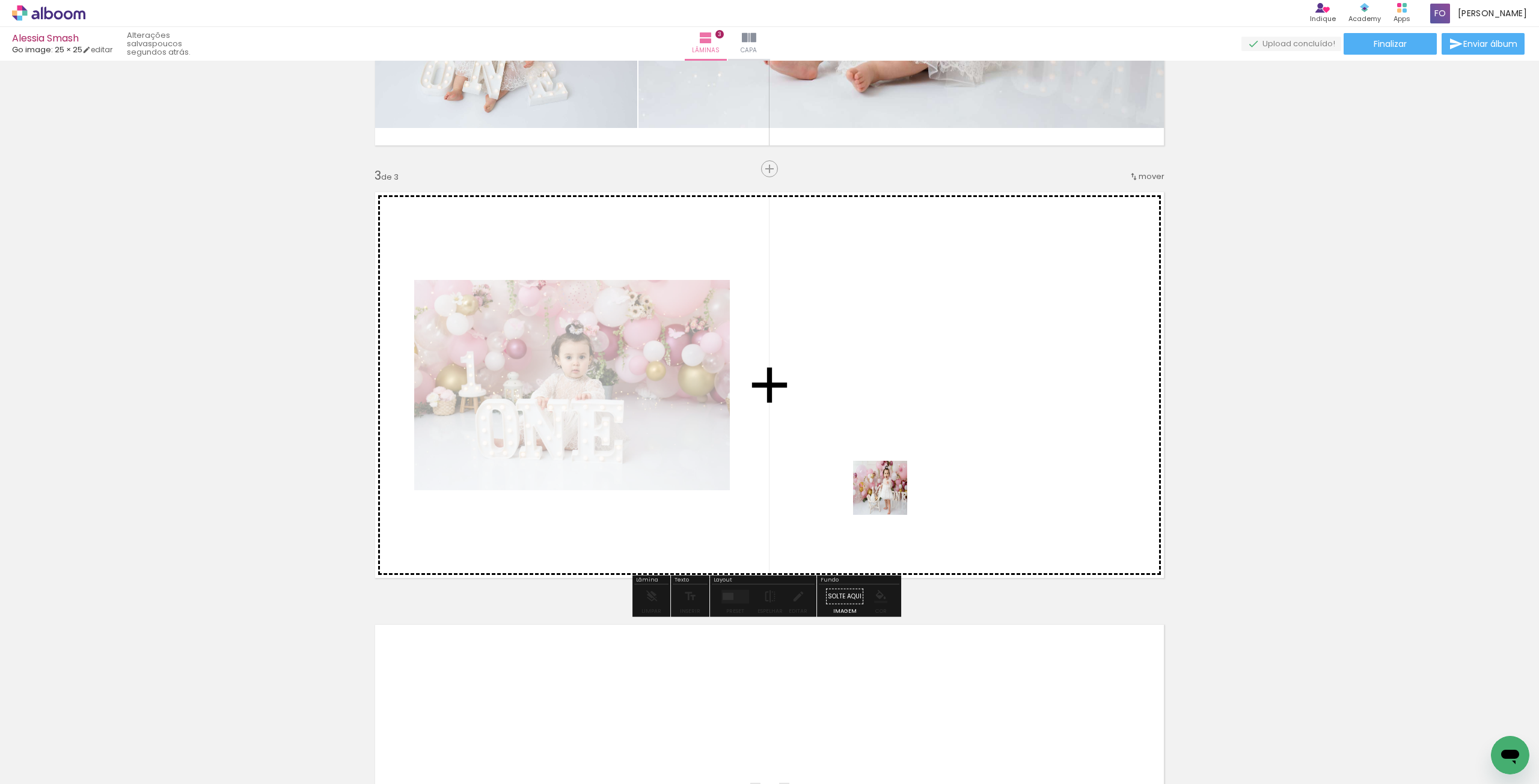
drag, startPoint x: 601, startPoint y: 750, endPoint x: 940, endPoint y: 457, distance: 448.1
click at [940, 457] on quentale-workspace at bounding box center [769, 392] width 1539 height 784
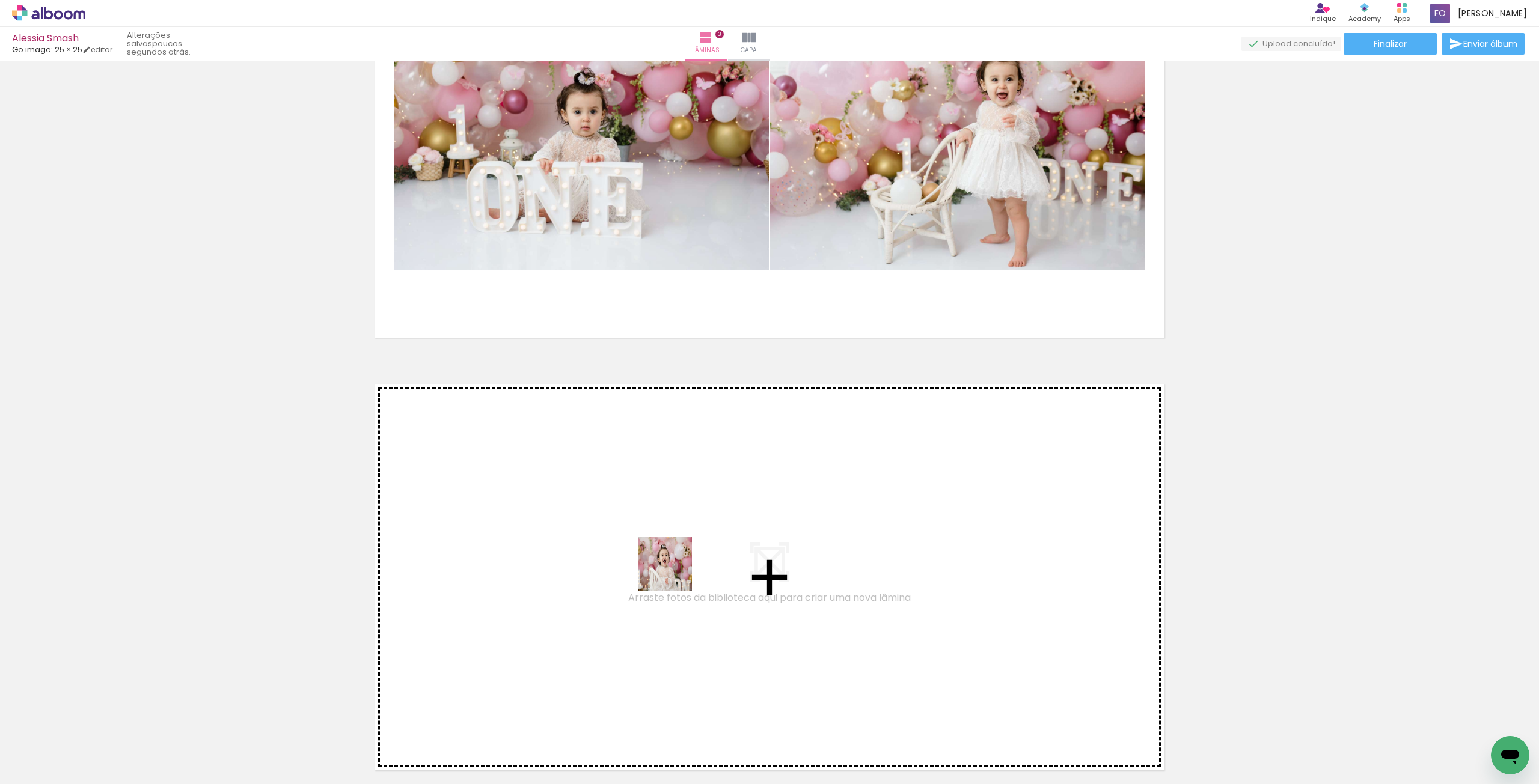
drag, startPoint x: 670, startPoint y: 745, endPoint x: 677, endPoint y: 561, distance: 184.1
click at [677, 561] on quentale-workspace at bounding box center [769, 392] width 1539 height 784
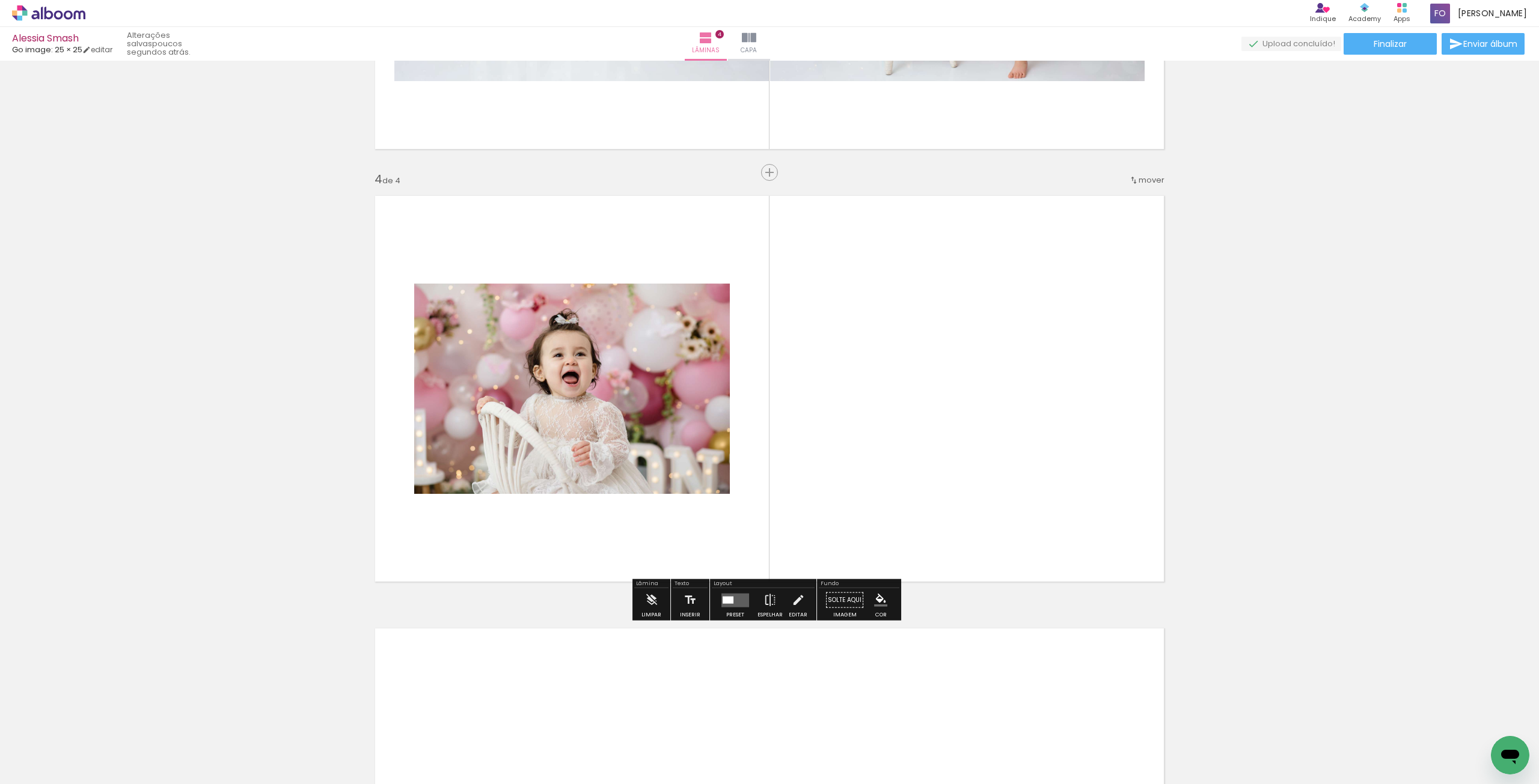
scroll to position [1210, 0]
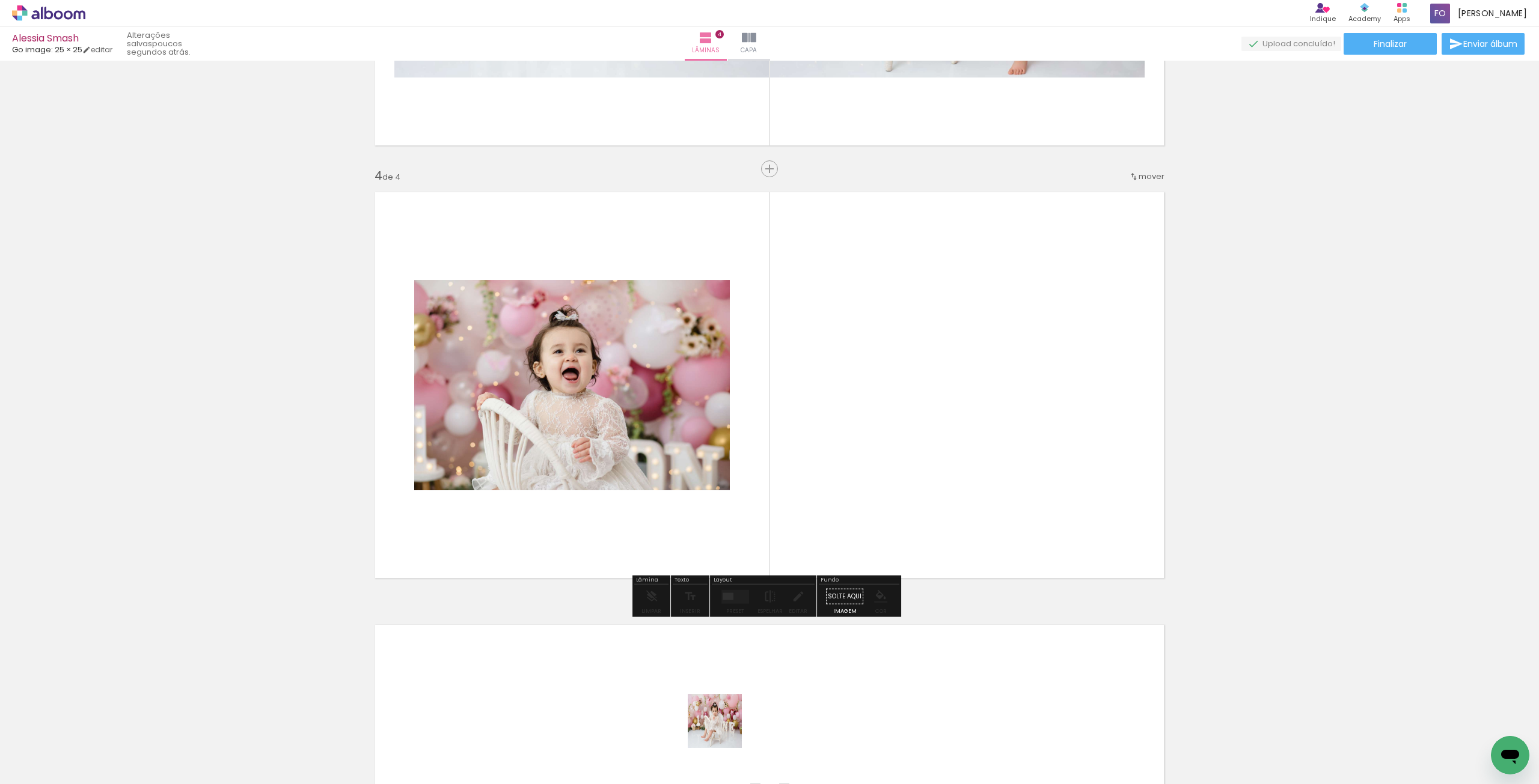
drag, startPoint x: 723, startPoint y: 730, endPoint x: 864, endPoint y: 457, distance: 307.3
click at [864, 457] on quentale-workspace at bounding box center [769, 392] width 1539 height 784
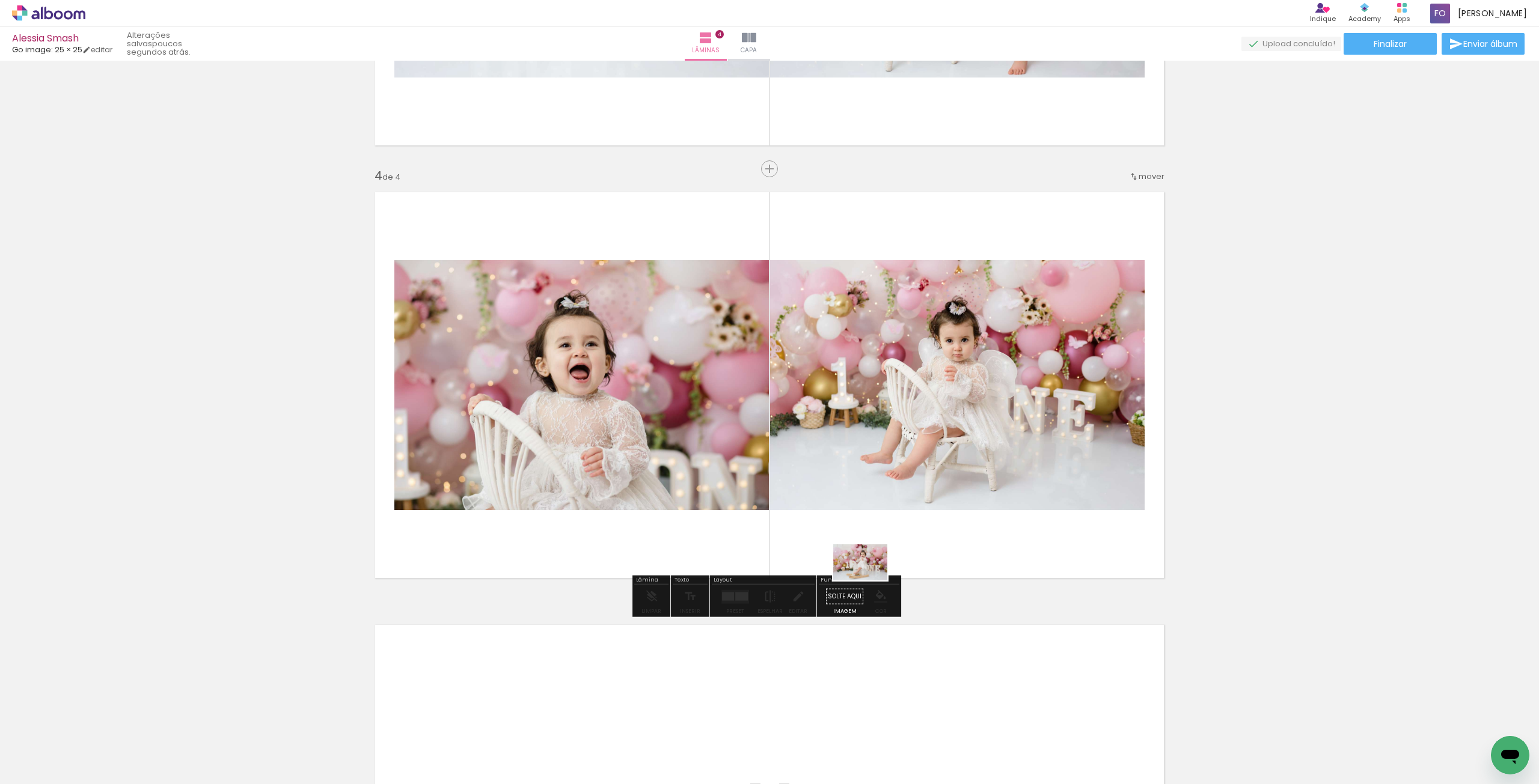
drag, startPoint x: 811, startPoint y: 748, endPoint x: 872, endPoint y: 562, distance: 195.7
click at [872, 562] on quentale-workspace at bounding box center [769, 392] width 1539 height 784
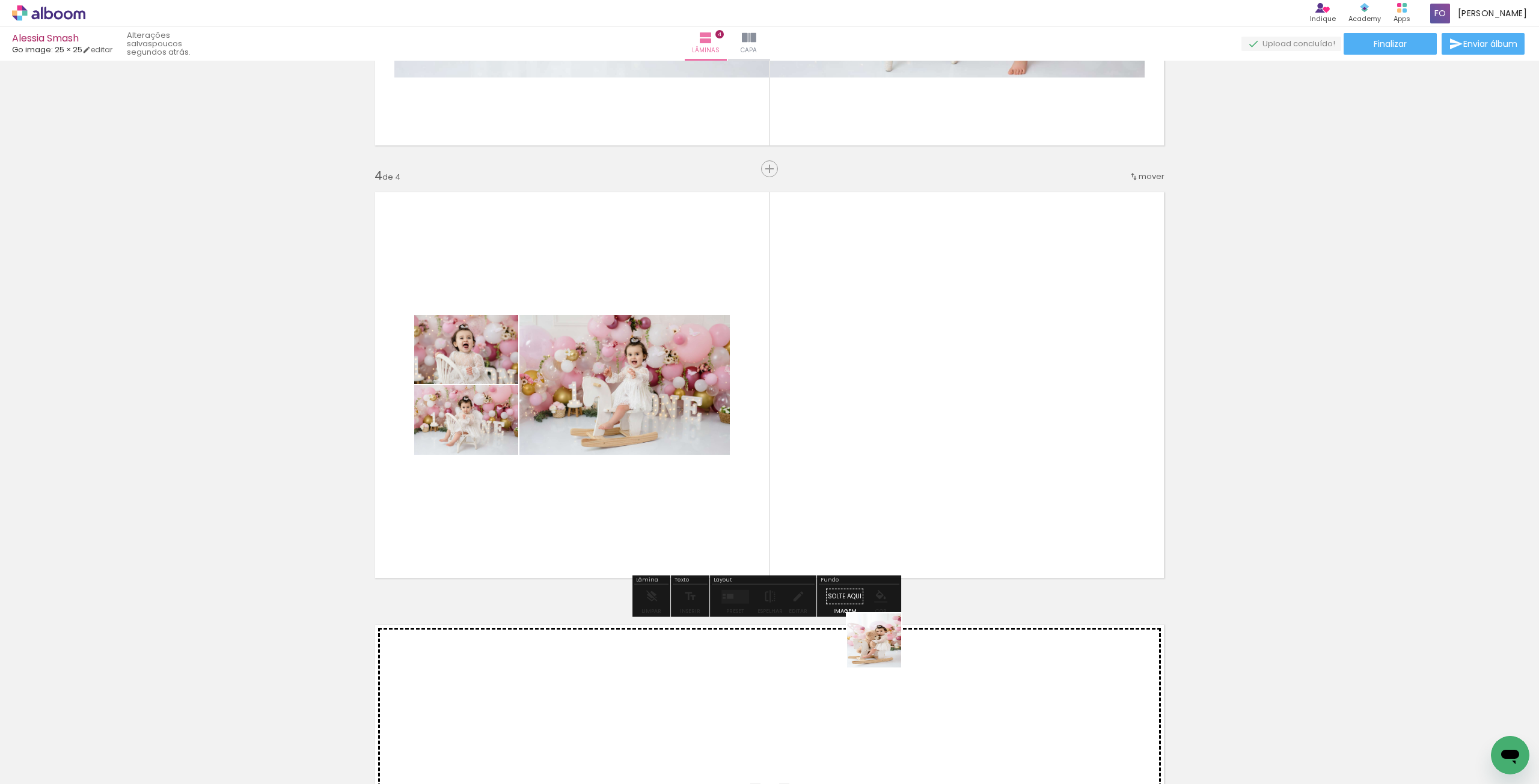
drag, startPoint x: 859, startPoint y: 722, endPoint x: 953, endPoint y: 434, distance: 303.0
click at [953, 434] on quentale-workspace at bounding box center [769, 392] width 1539 height 784
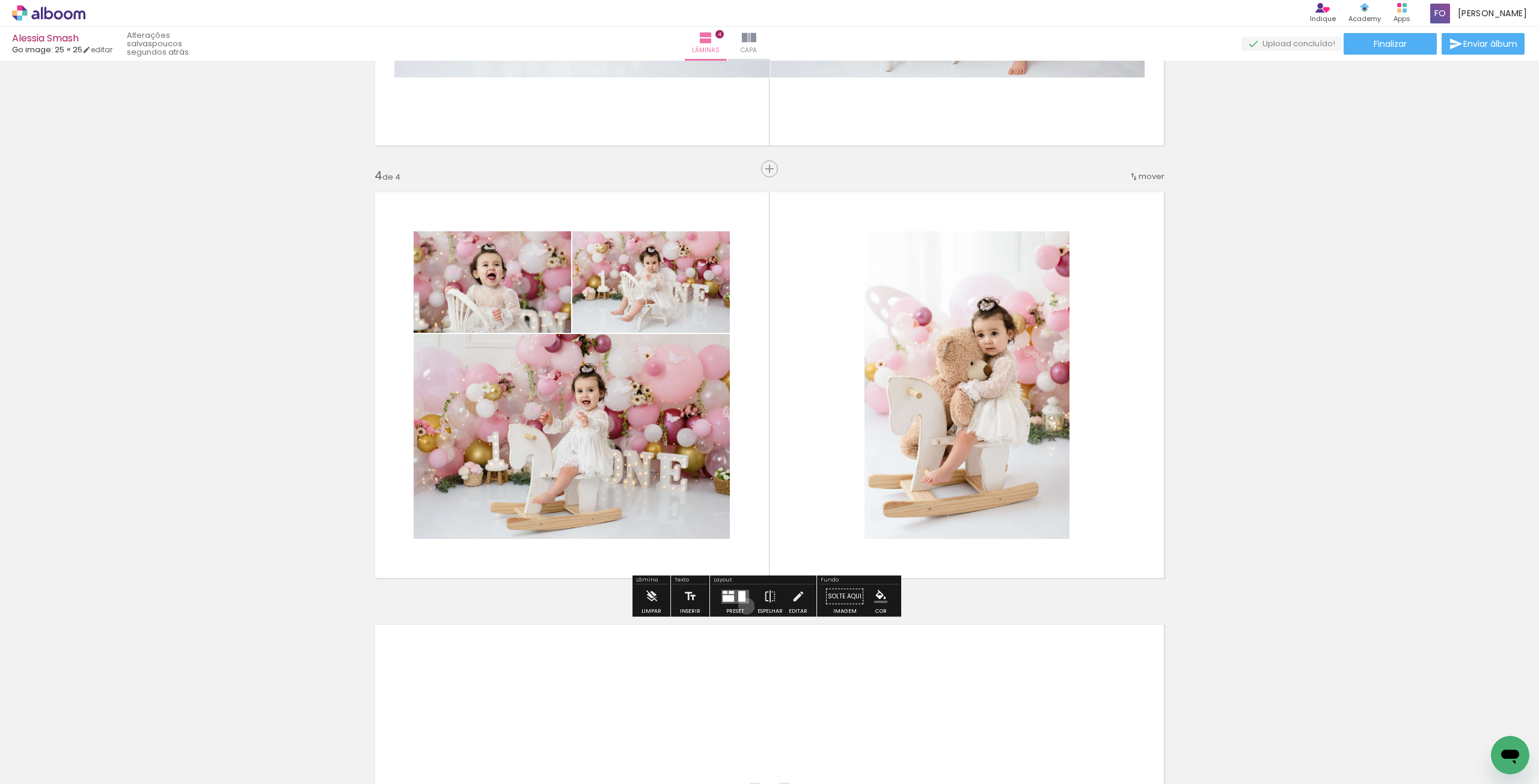
click at [744, 606] on div at bounding box center [735, 596] width 33 height 24
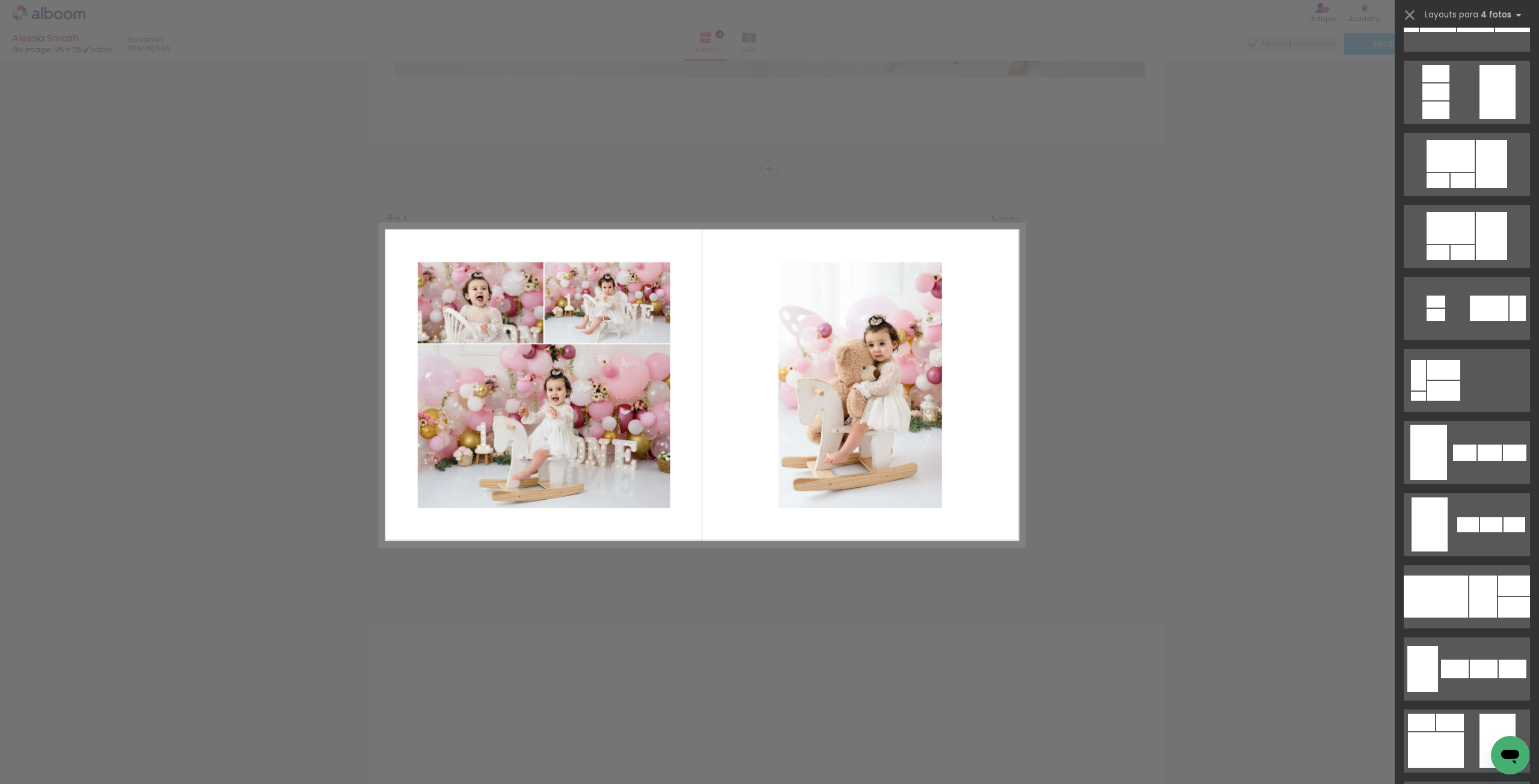
scroll to position [0, 0]
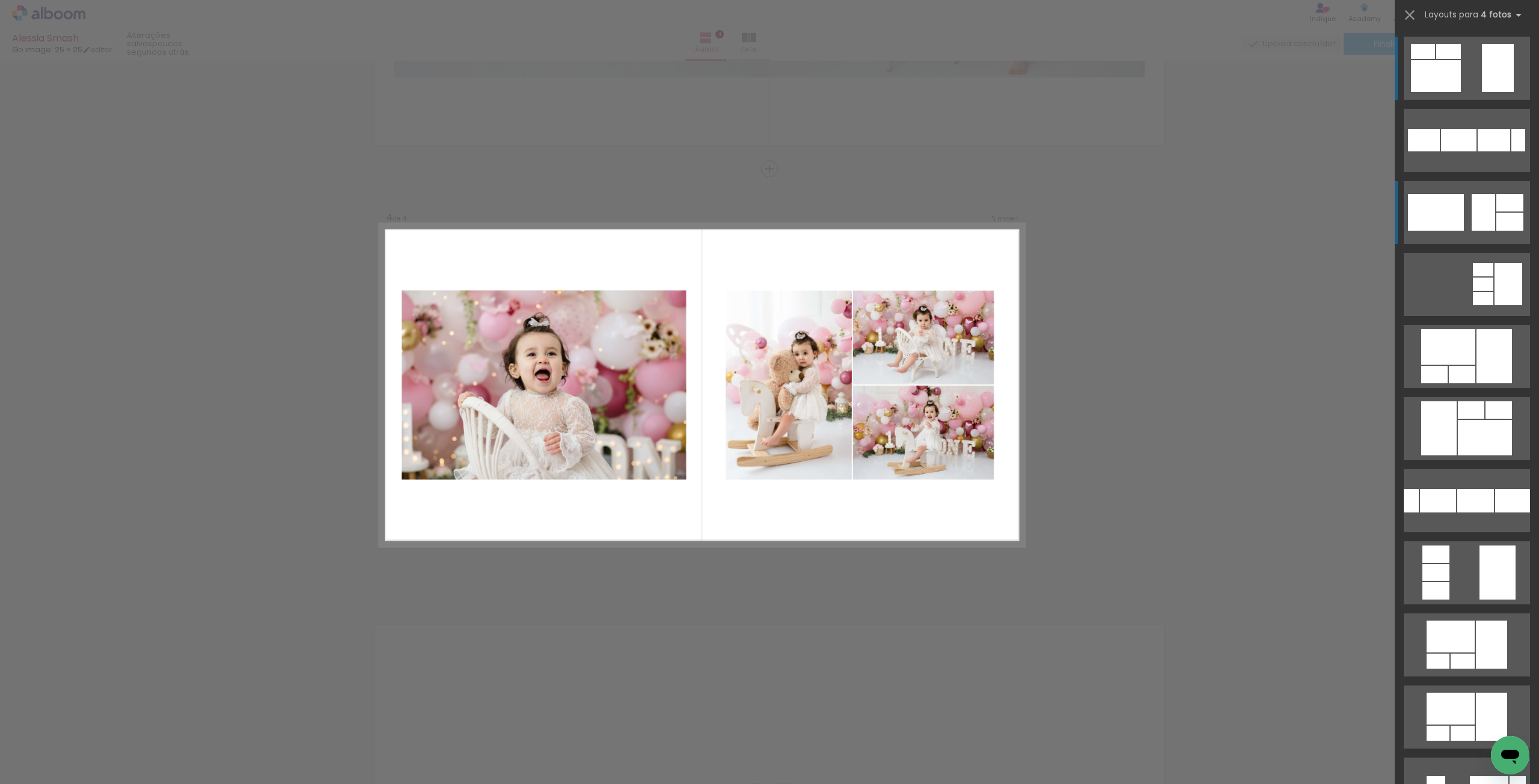
click at [1463, 207] on quentale-layouter at bounding box center [1467, 213] width 127 height 63
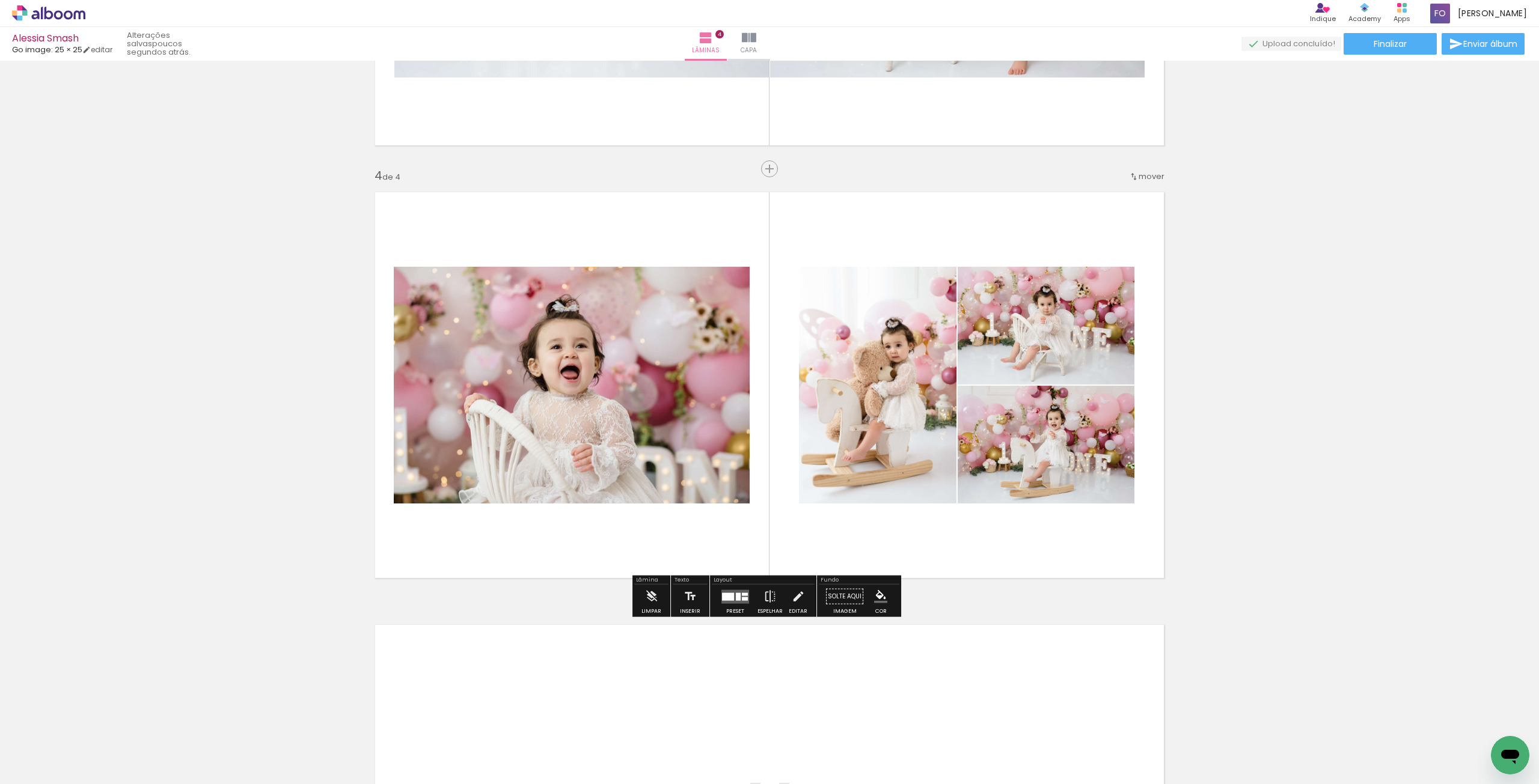
click at [729, 596] on div at bounding box center [728, 596] width 12 height 8
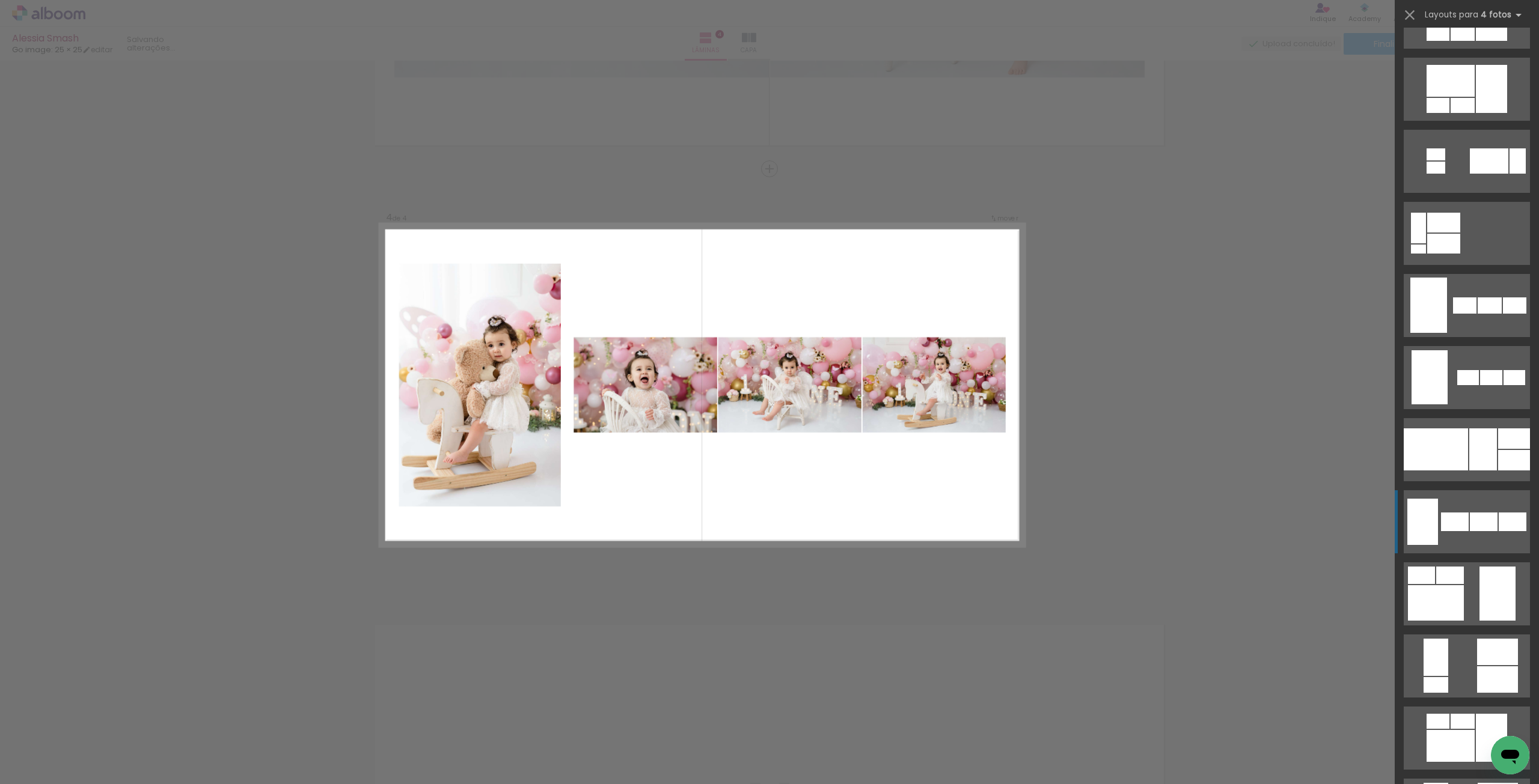
scroll to position [686, 0]
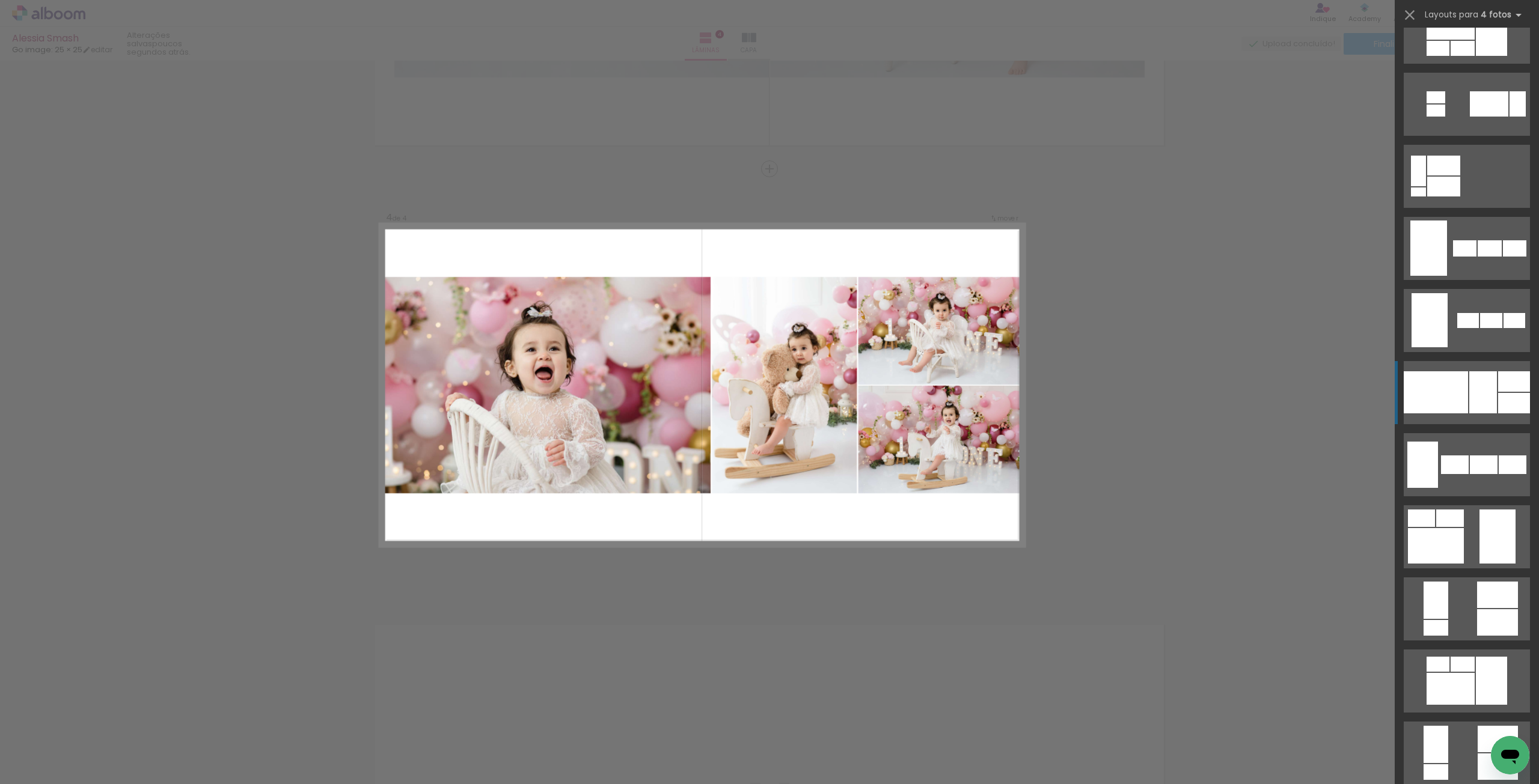
click at [1485, 396] on div at bounding box center [1482, 393] width 27 height 42
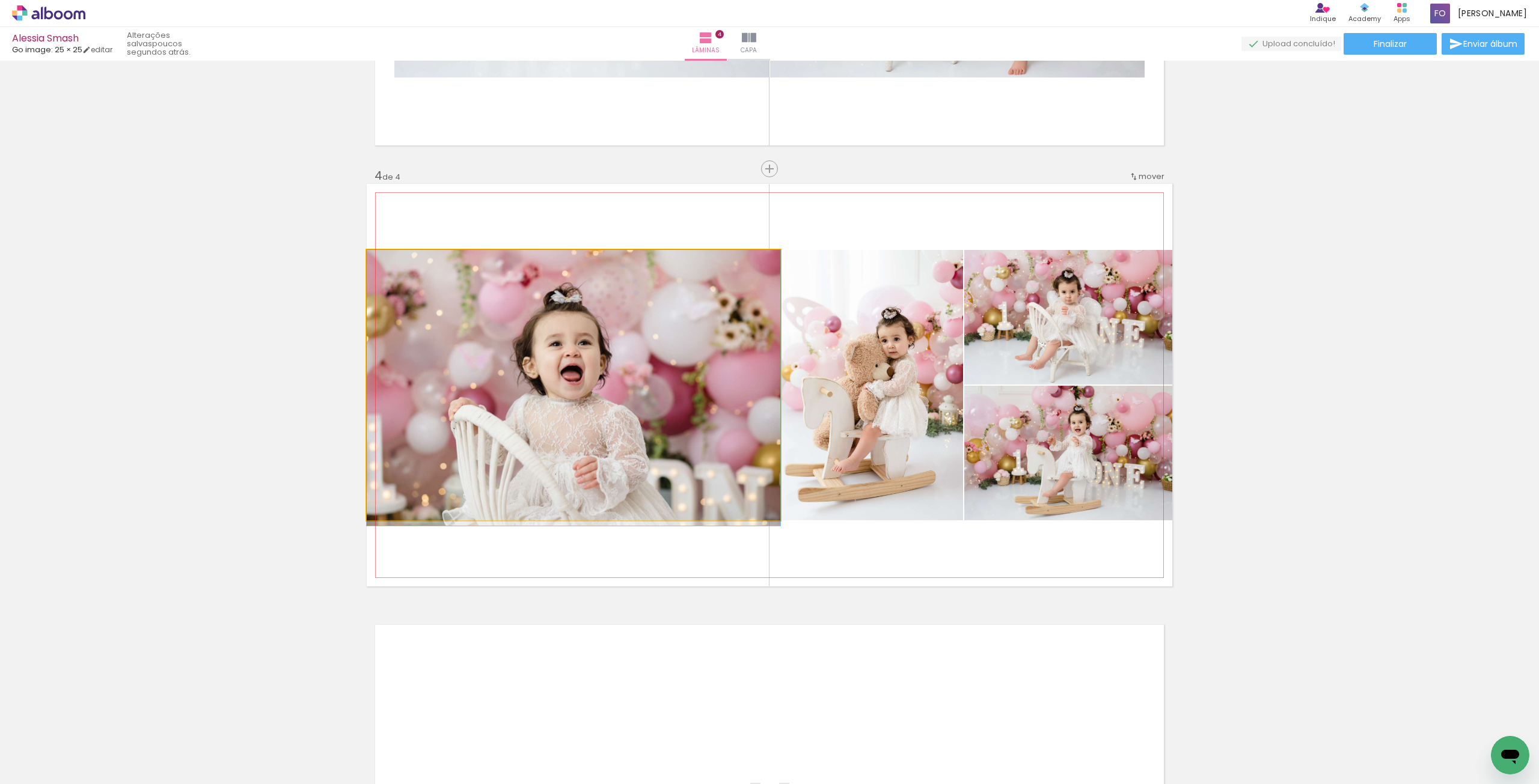
drag, startPoint x: 648, startPoint y: 476, endPoint x: 679, endPoint y: 485, distance: 32.3
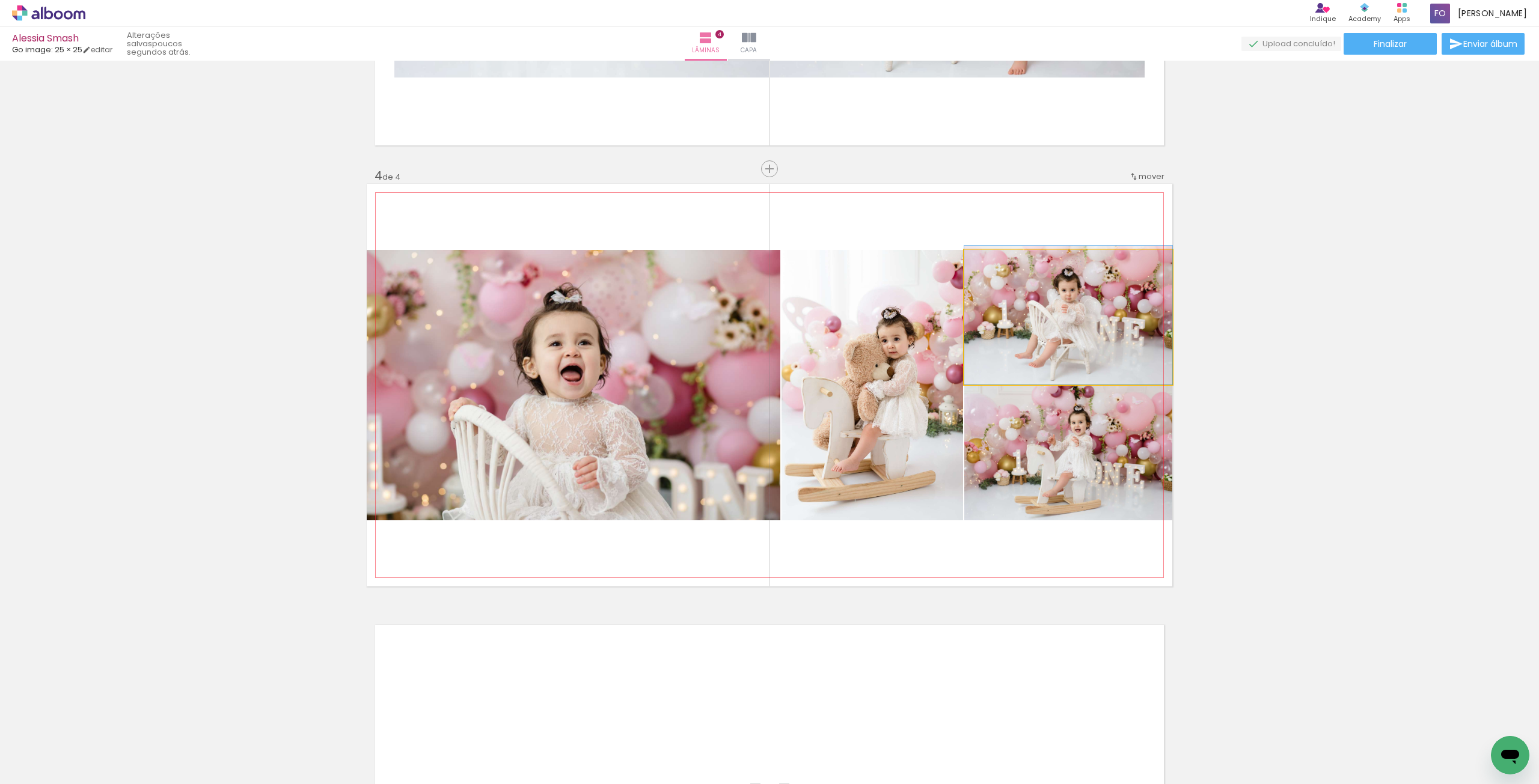
drag, startPoint x: 1093, startPoint y: 345, endPoint x: 1010, endPoint y: 316, distance: 87.9
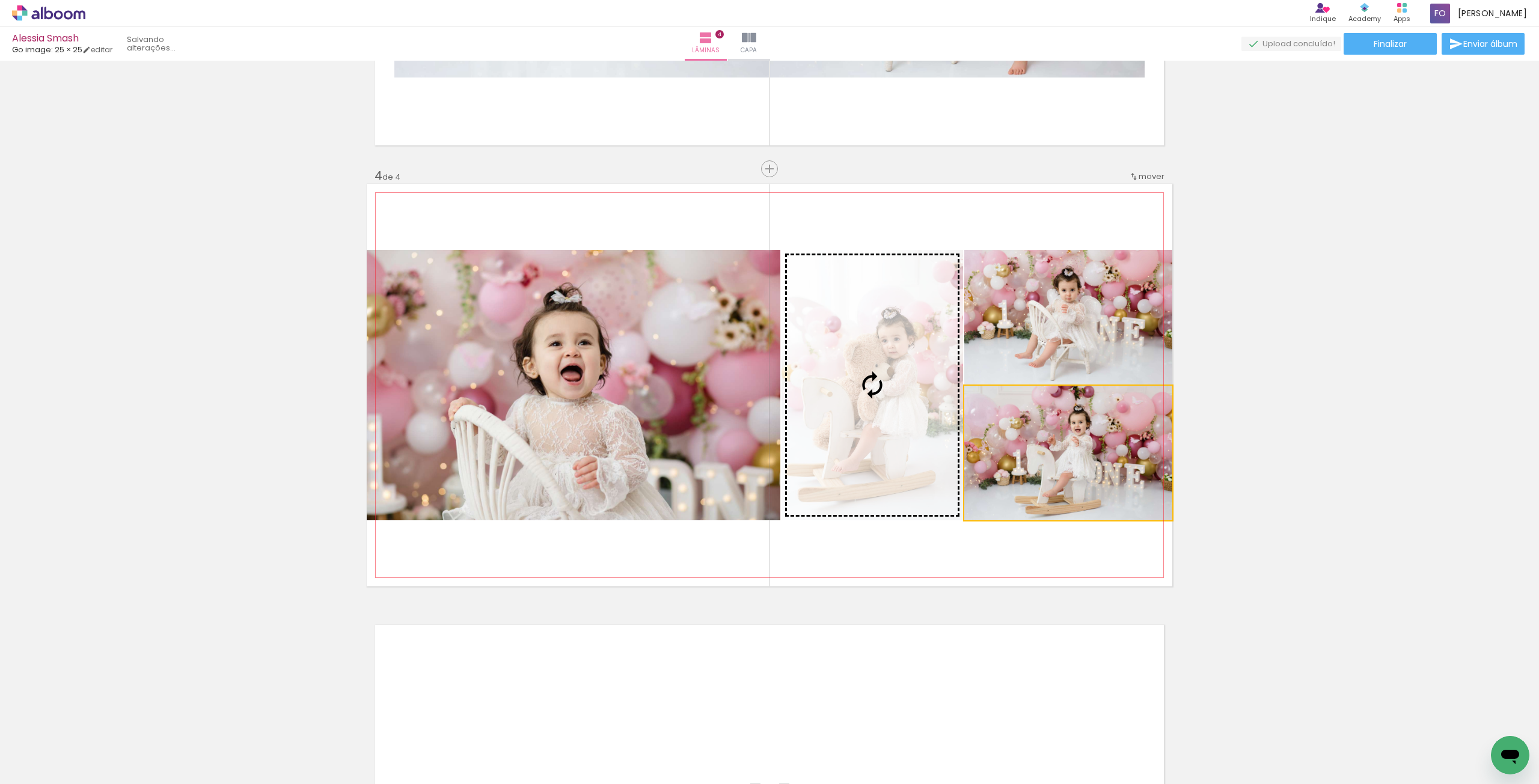
drag, startPoint x: 1027, startPoint y: 440, endPoint x: 663, endPoint y: 423, distance: 364.4
click at [0, 0] on slot at bounding box center [0, 0] width 0 height 0
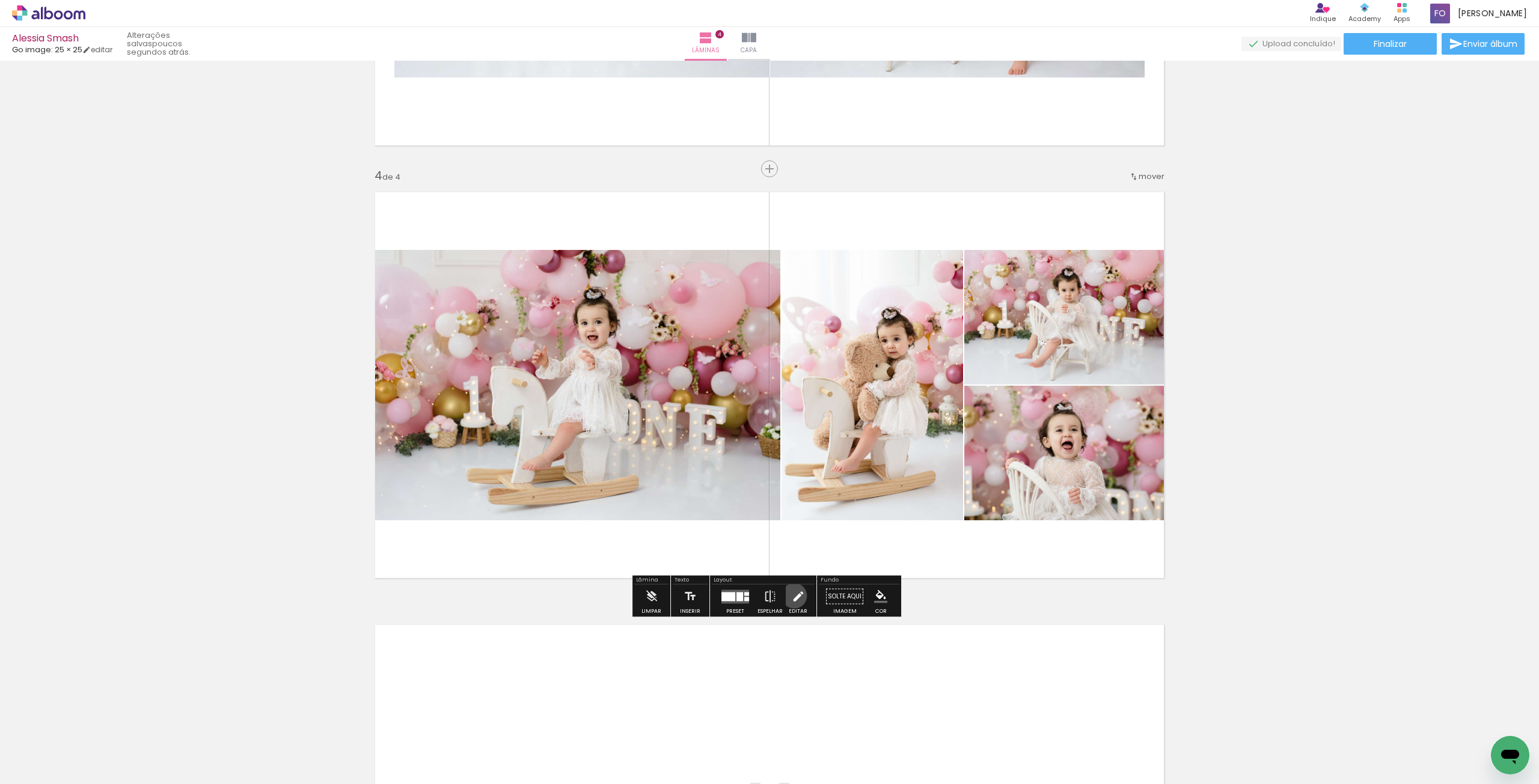
click at [792, 596] on iron-icon at bounding box center [798, 596] width 13 height 24
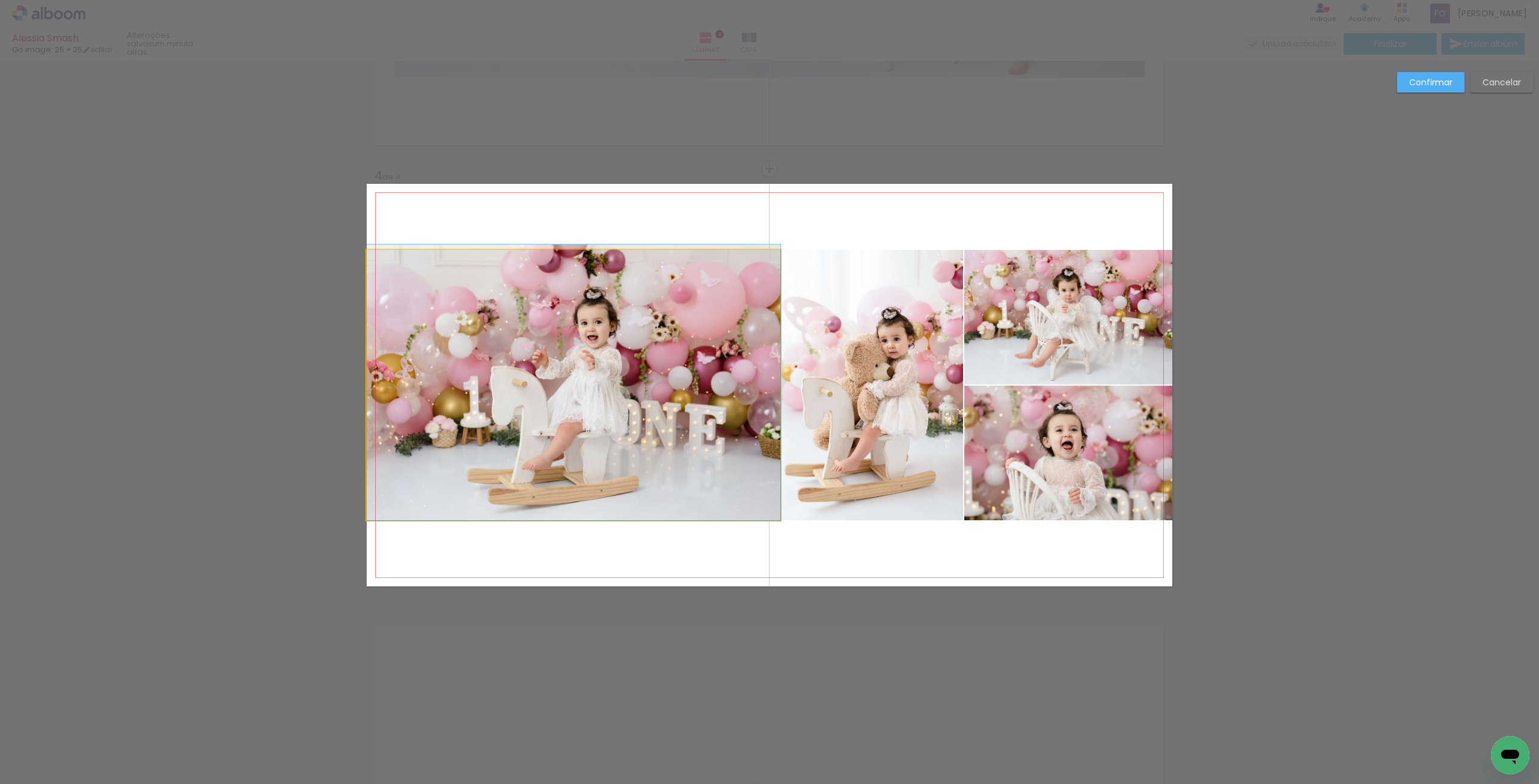
click at [475, 355] on quentale-photo at bounding box center [573, 385] width 413 height 271
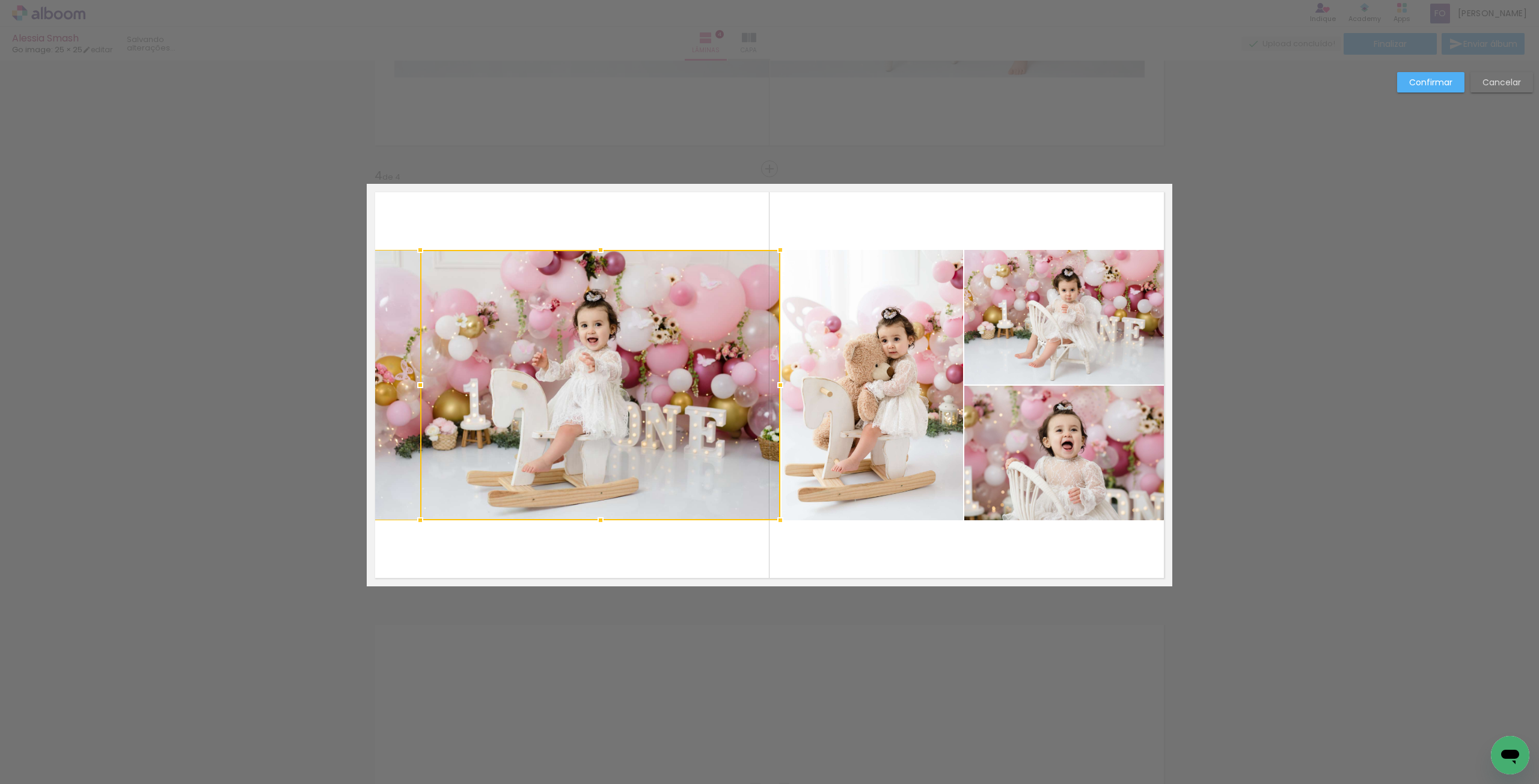
drag, startPoint x: 363, startPoint y: 388, endPoint x: 417, endPoint y: 388, distance: 54.0
click at [417, 388] on div at bounding box center [419, 385] width 24 height 24
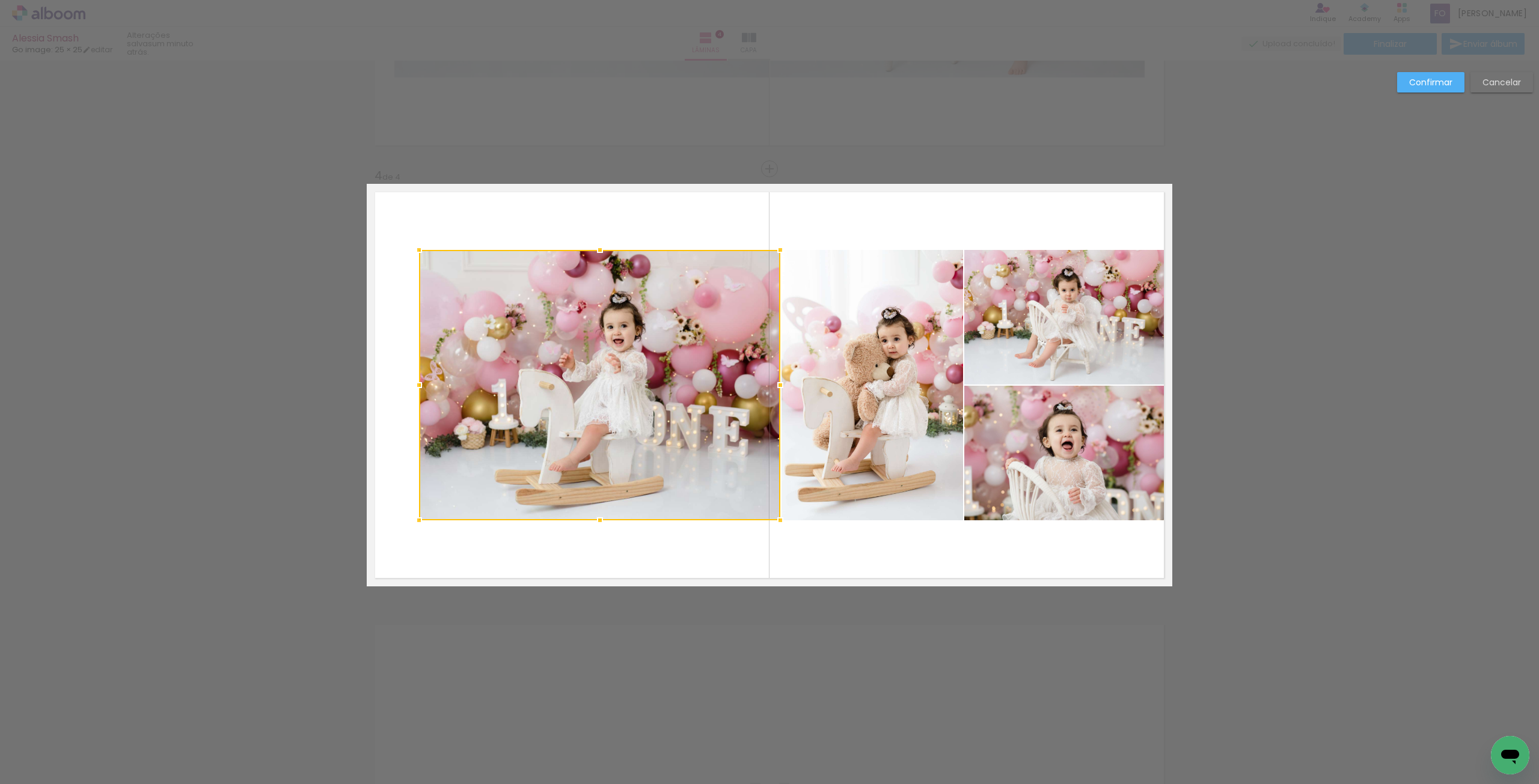
drag, startPoint x: 366, startPoint y: 385, endPoint x: 418, endPoint y: 385, distance: 52.0
click at [418, 385] on div at bounding box center [418, 385] width 24 height 24
click at [395, 383] on quentale-layouter at bounding box center [769, 385] width 805 height 403
click at [683, 311] on quentale-photo at bounding box center [599, 385] width 361 height 271
click at [850, 313] on quentale-photo at bounding box center [872, 385] width 182 height 271
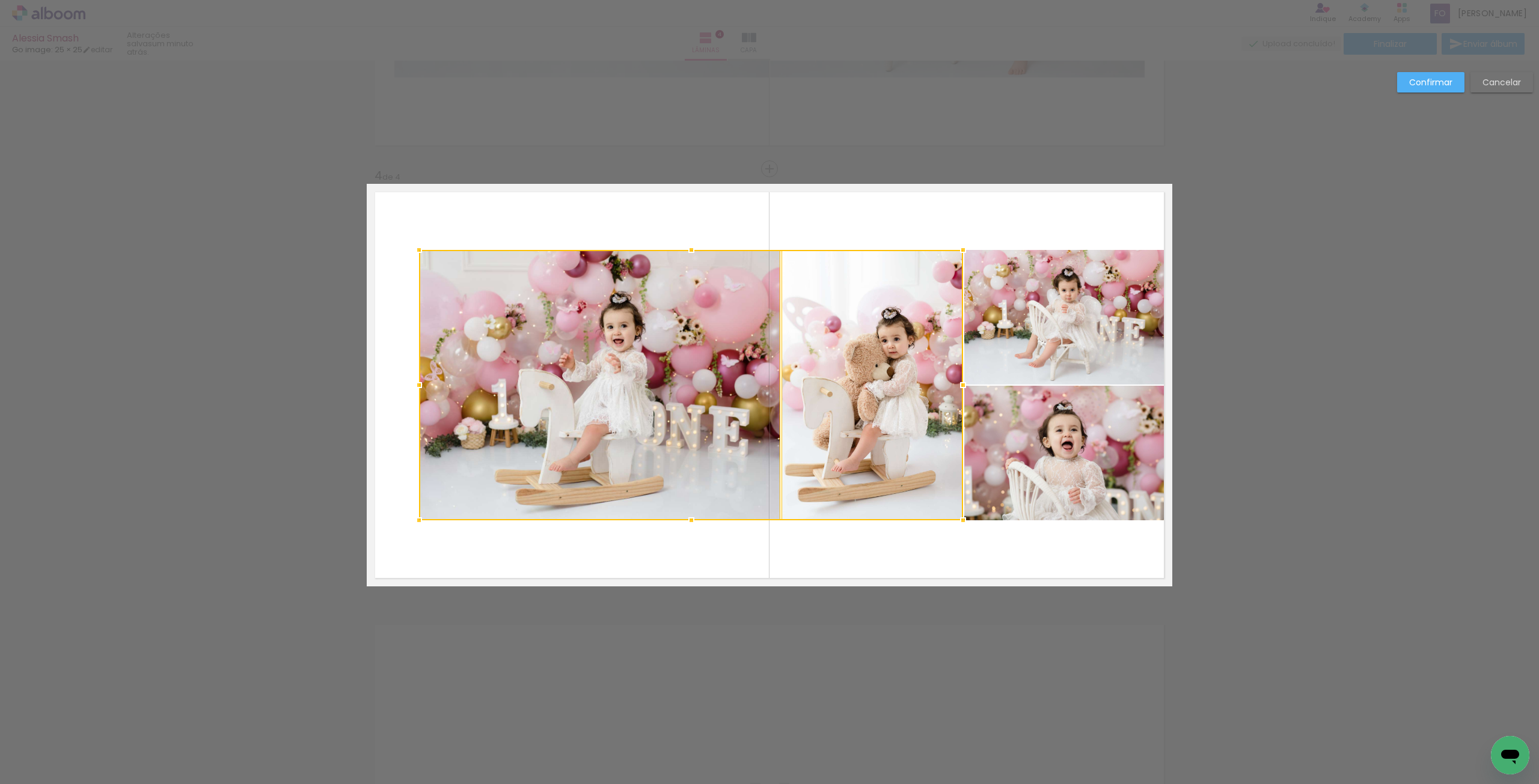
click at [1023, 314] on quentale-photo at bounding box center [1068, 316] width 208 height 134
click at [1029, 453] on div at bounding box center [795, 385] width 753 height 271
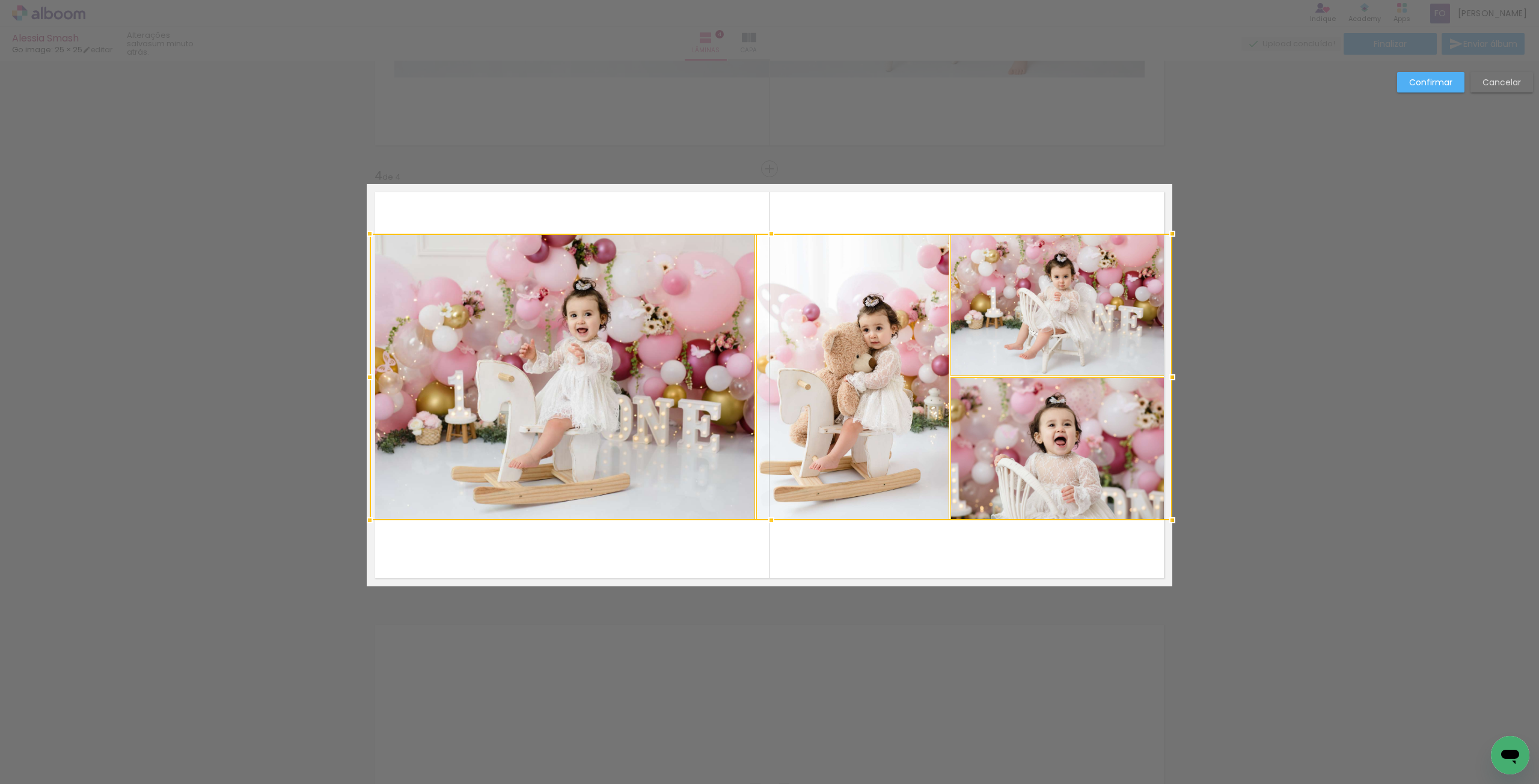
drag, startPoint x: 411, startPoint y: 247, endPoint x: 368, endPoint y: 231, distance: 45.9
click at [368, 231] on div at bounding box center [369, 233] width 24 height 24
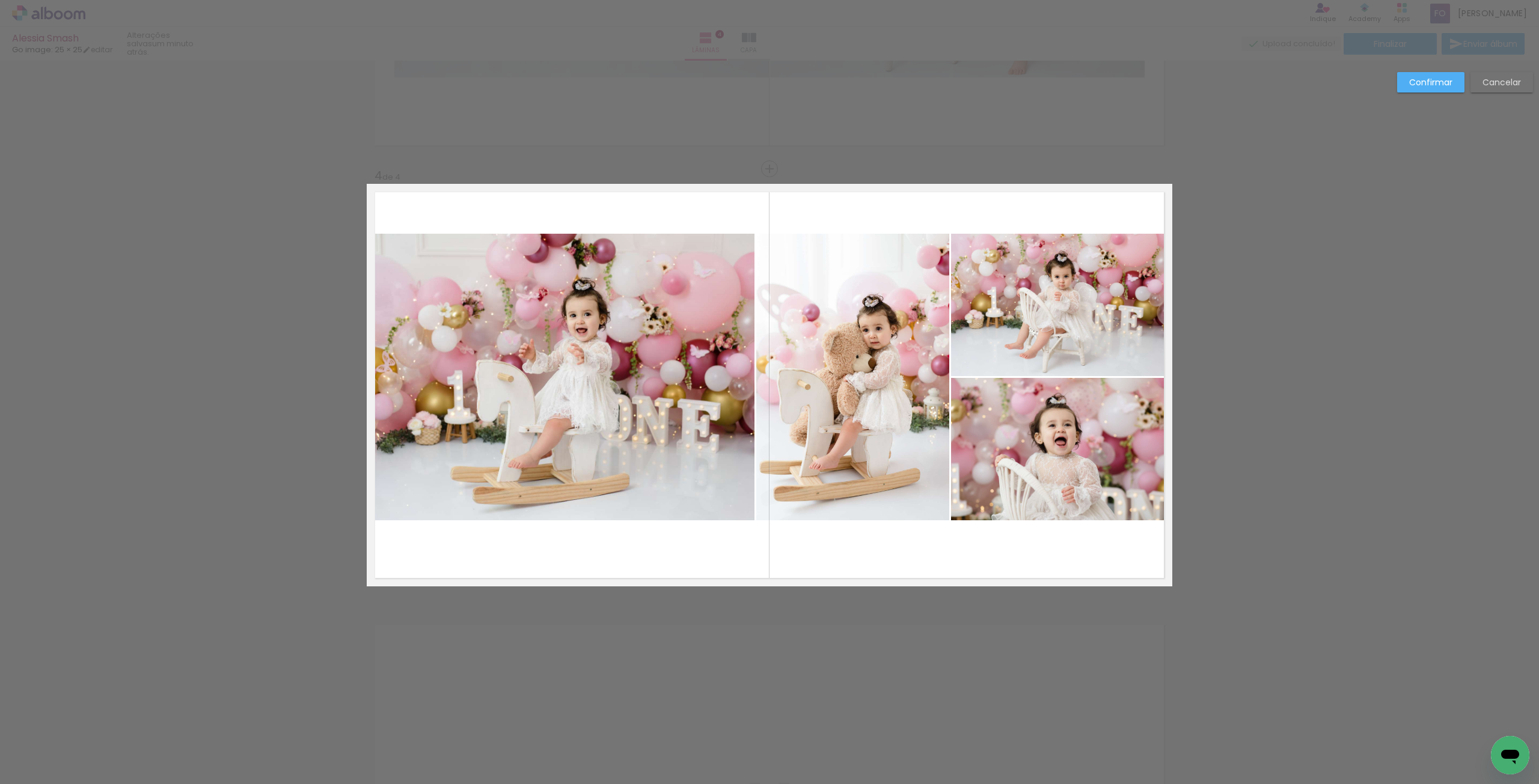
click at [403, 312] on quentale-photo at bounding box center [563, 377] width 385 height 287
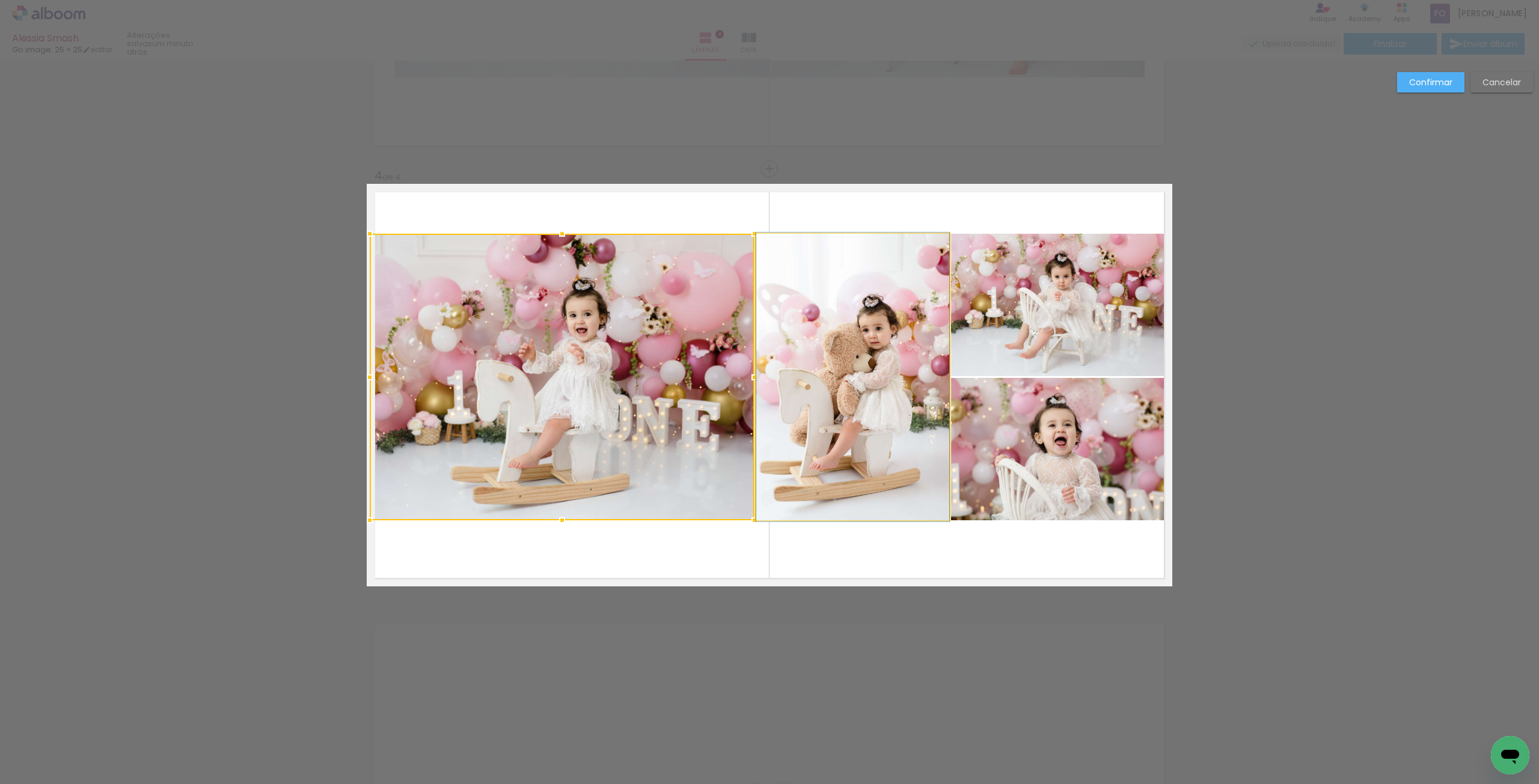
click at [915, 319] on quentale-photo at bounding box center [853, 377] width 193 height 287
click at [1072, 321] on quentale-photo at bounding box center [1062, 305] width 221 height 142
click at [1047, 417] on div at bounding box center [771, 377] width 802 height 287
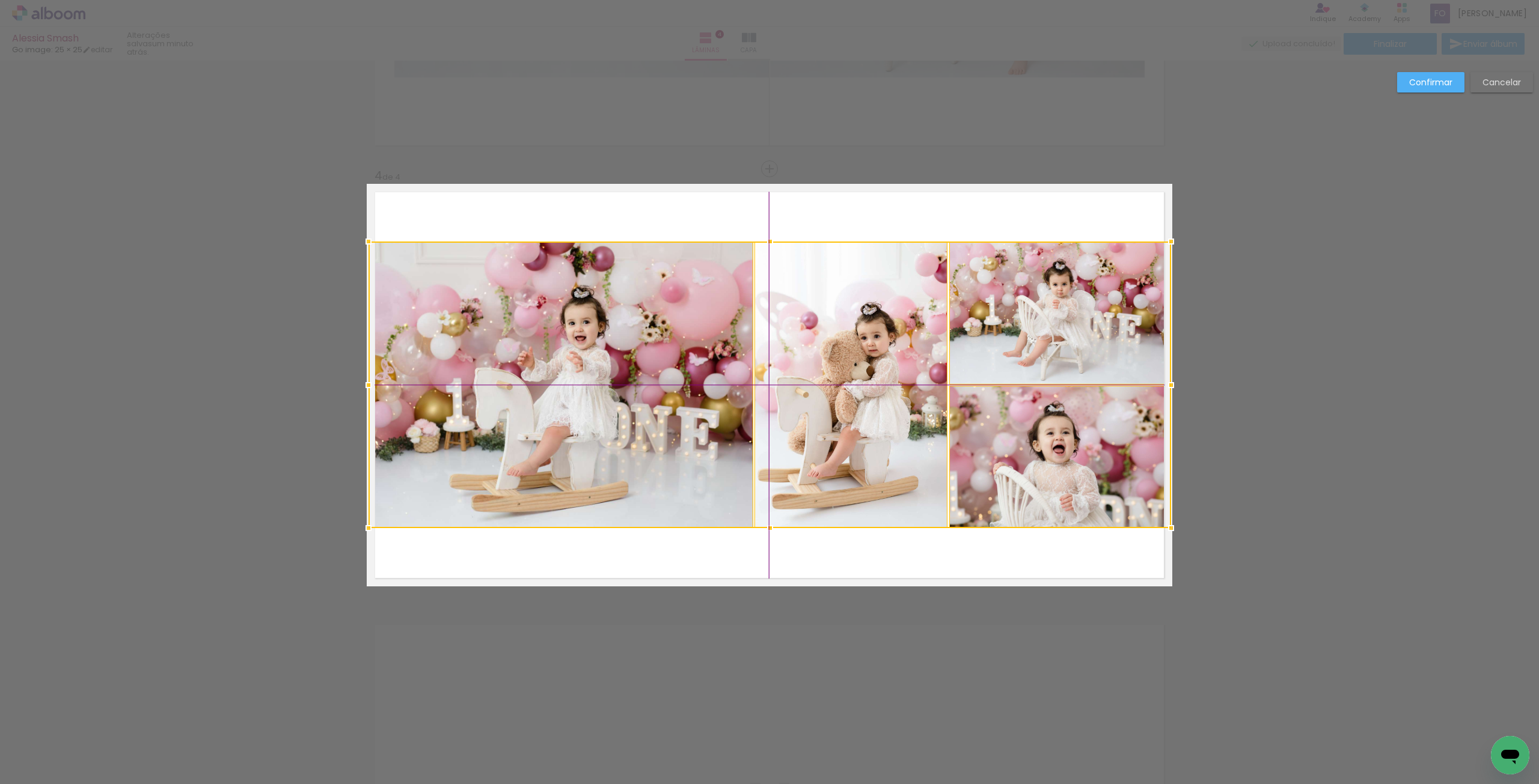
drag, startPoint x: 860, startPoint y: 390, endPoint x: 861, endPoint y: 401, distance: 11.0
click at [861, 401] on div at bounding box center [769, 385] width 802 height 287
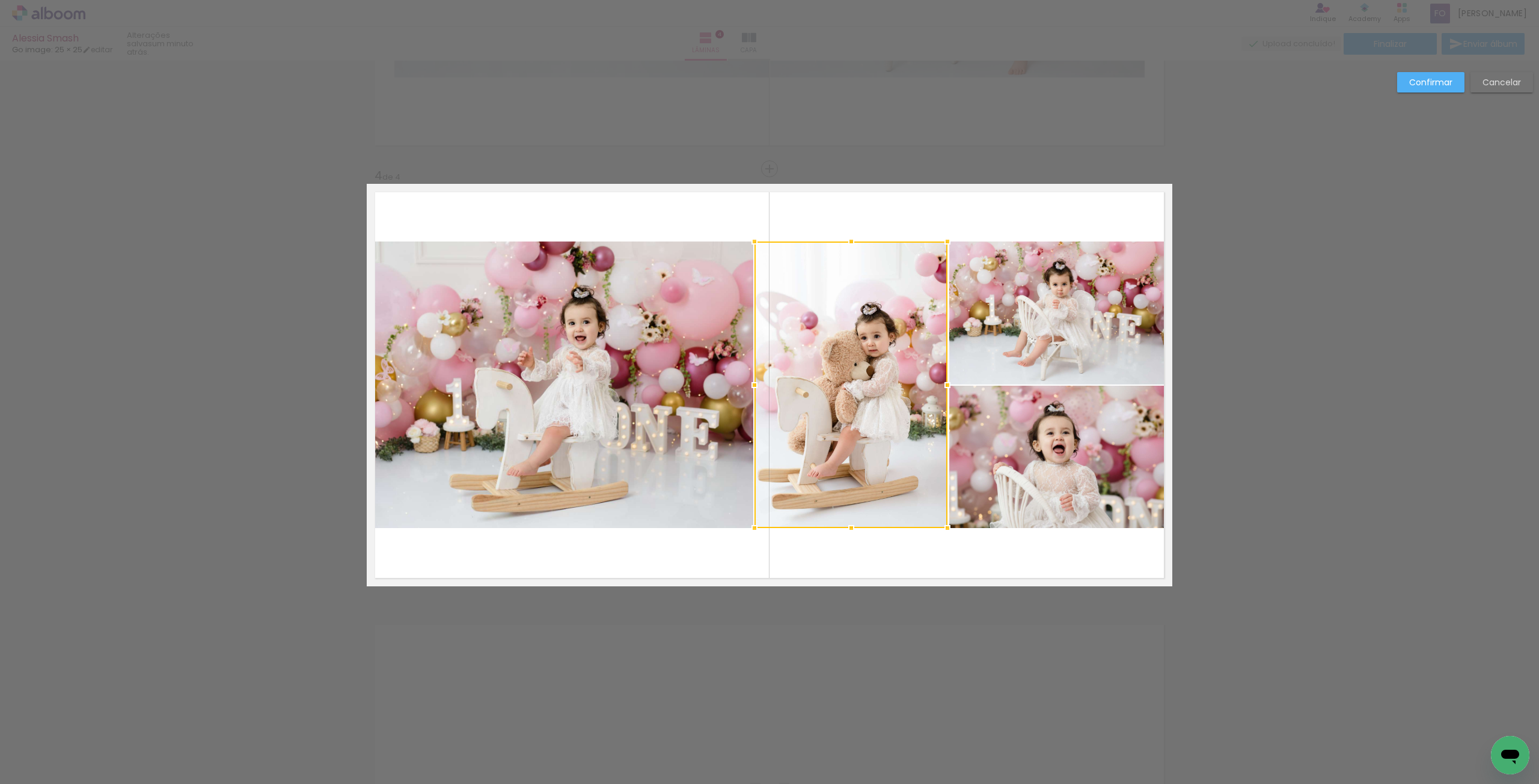
click at [1024, 214] on quentale-layouter at bounding box center [769, 385] width 805 height 403
click at [0, 0] on slot "Confirmar" at bounding box center [0, 0] width 0 height 0
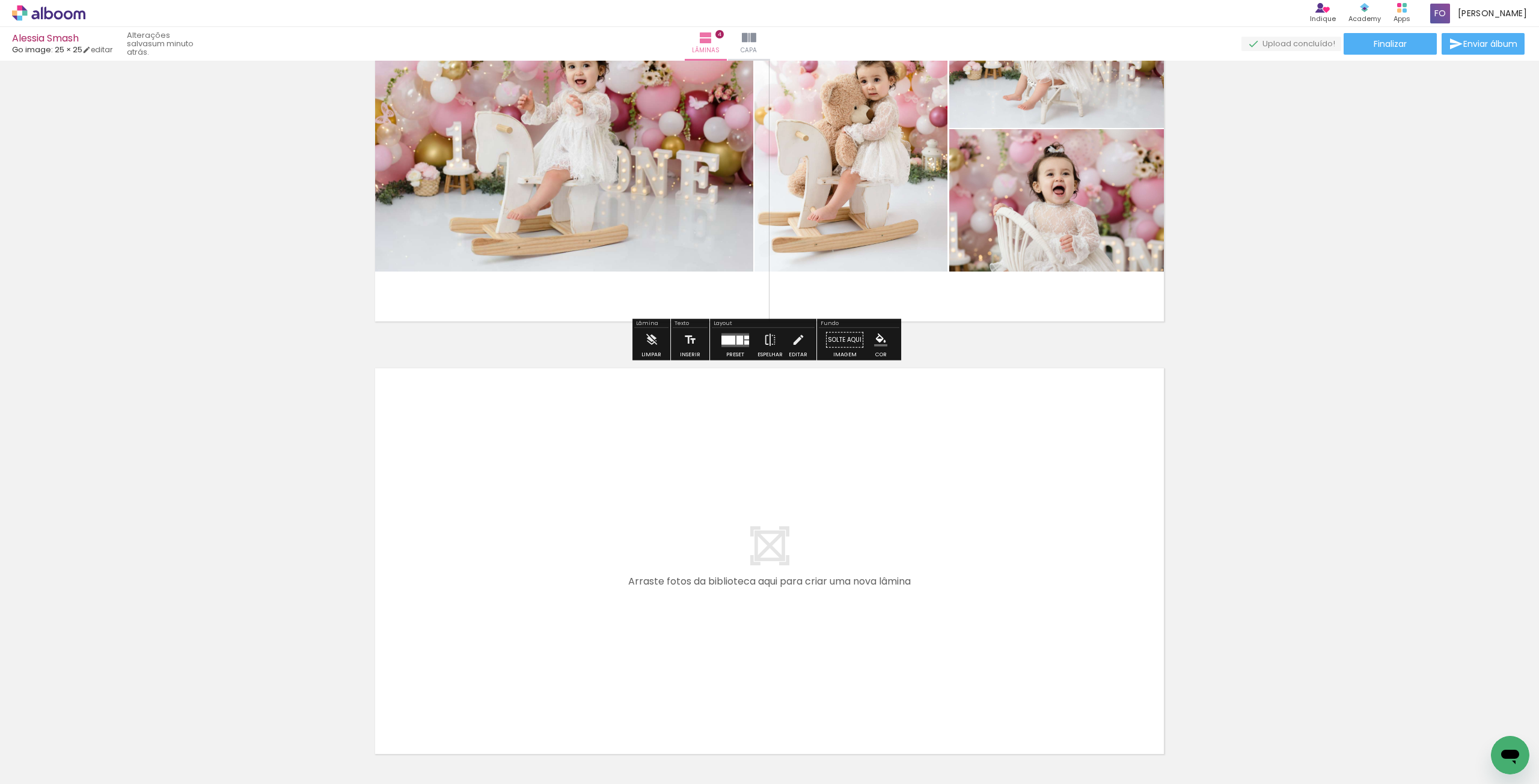
scroll to position [1510, 0]
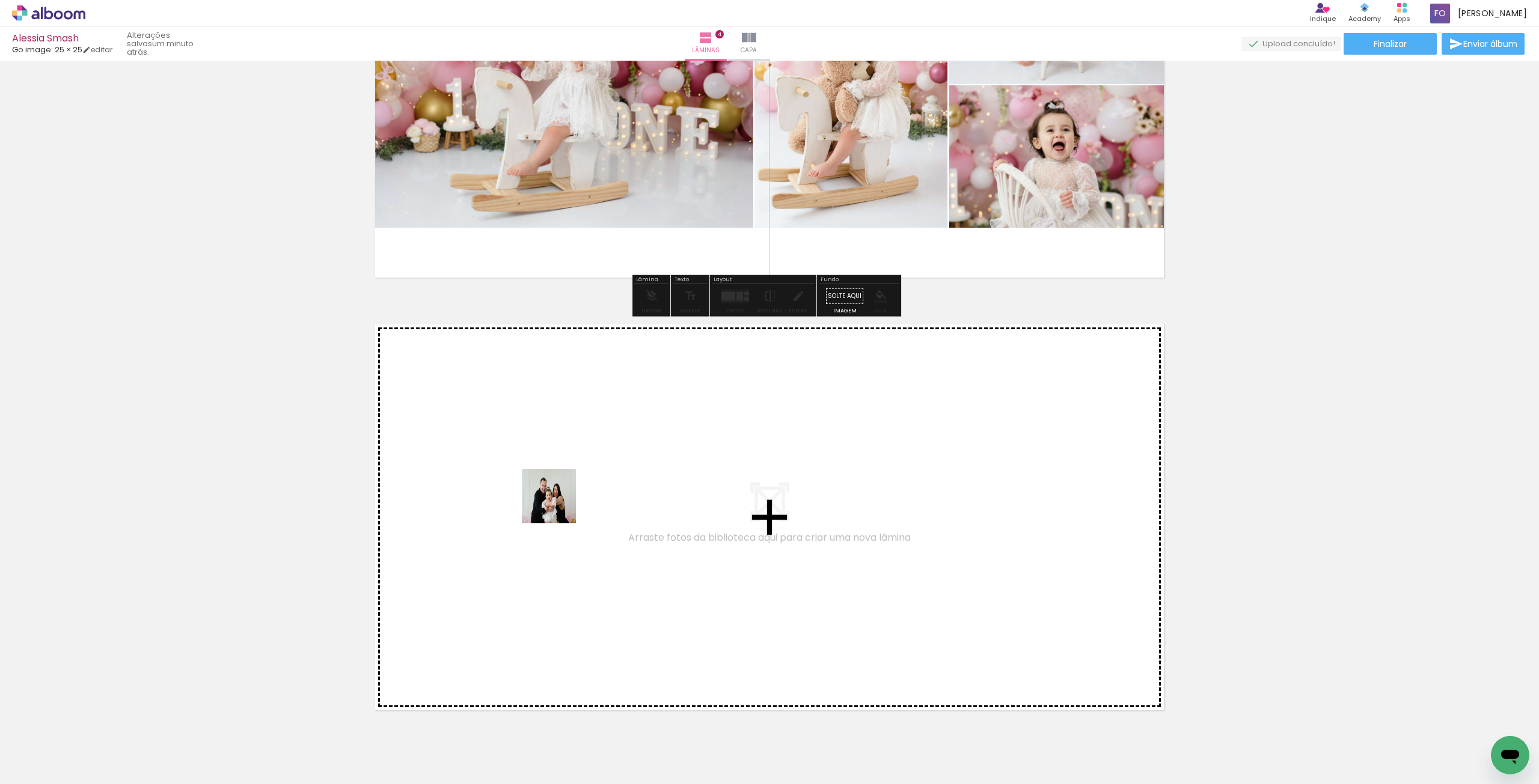
drag, startPoint x: 929, startPoint y: 748, endPoint x: 555, endPoint y: 505, distance: 446.0
click at [555, 505] on quentale-workspace at bounding box center [769, 392] width 1539 height 784
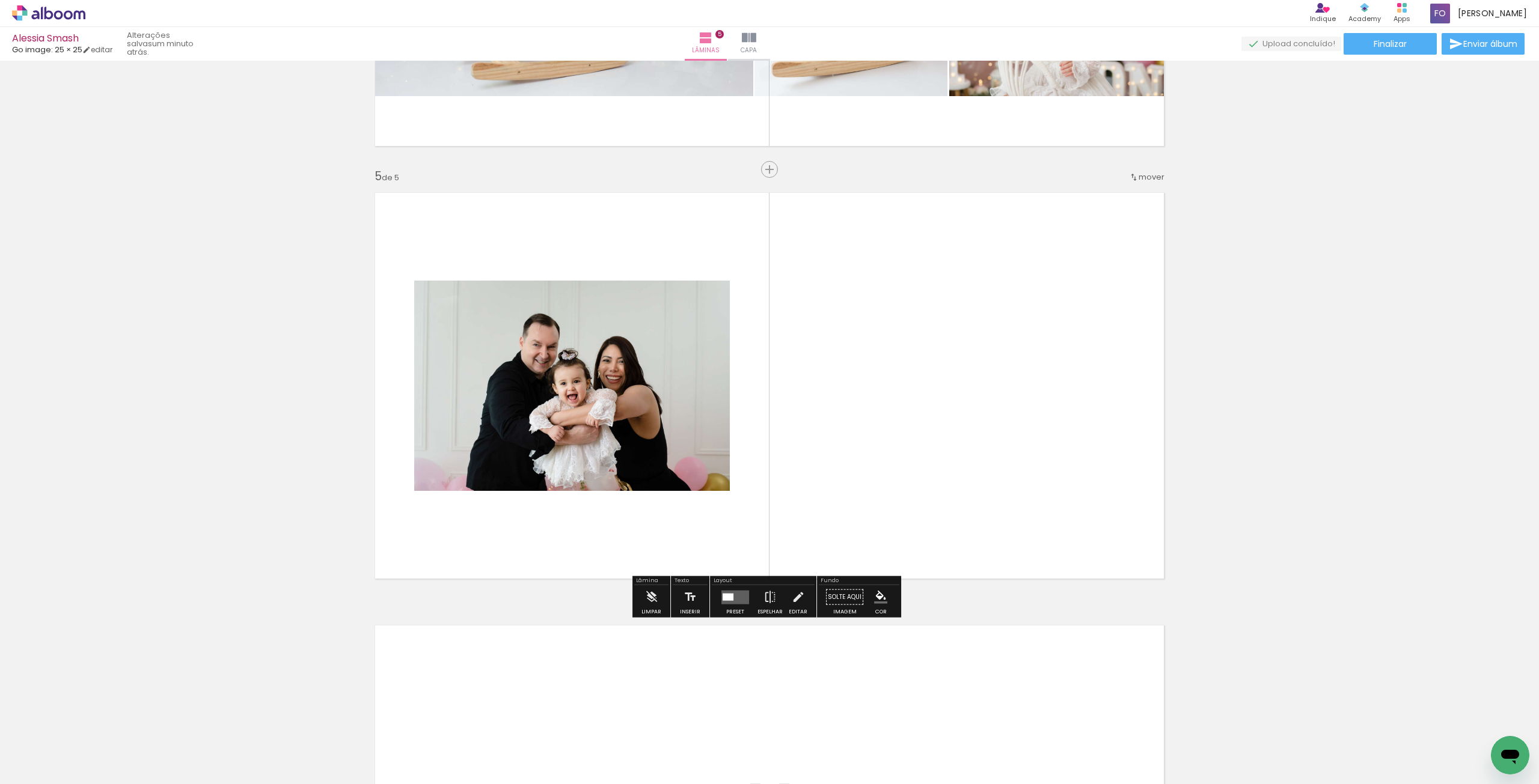
scroll to position [1643, 0]
drag, startPoint x: 1011, startPoint y: 734, endPoint x: 827, endPoint y: 387, distance: 392.8
click at [827, 387] on quentale-workspace at bounding box center [769, 392] width 1539 height 784
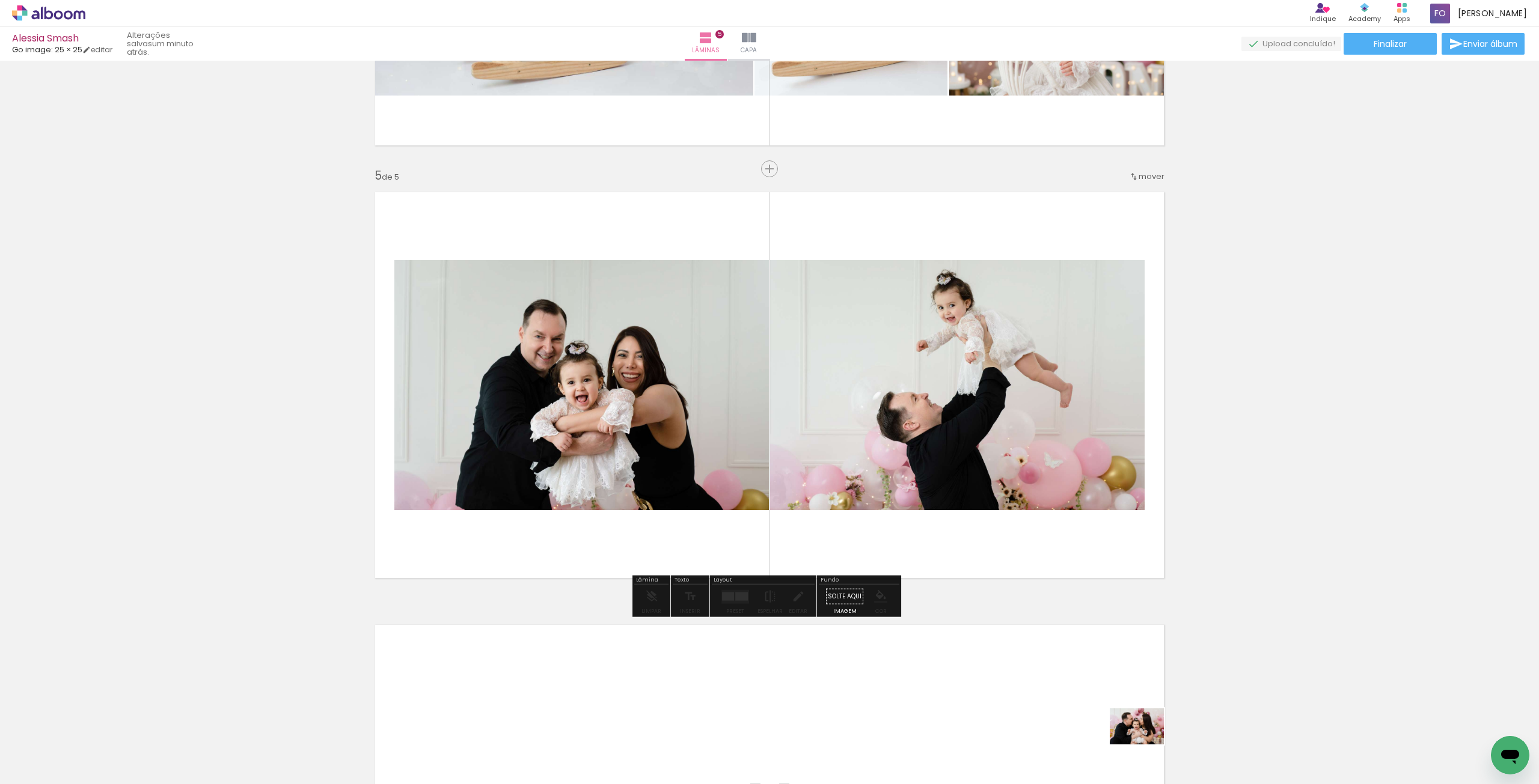
click at [1145, 744] on div at bounding box center [1130, 744] width 60 height 40
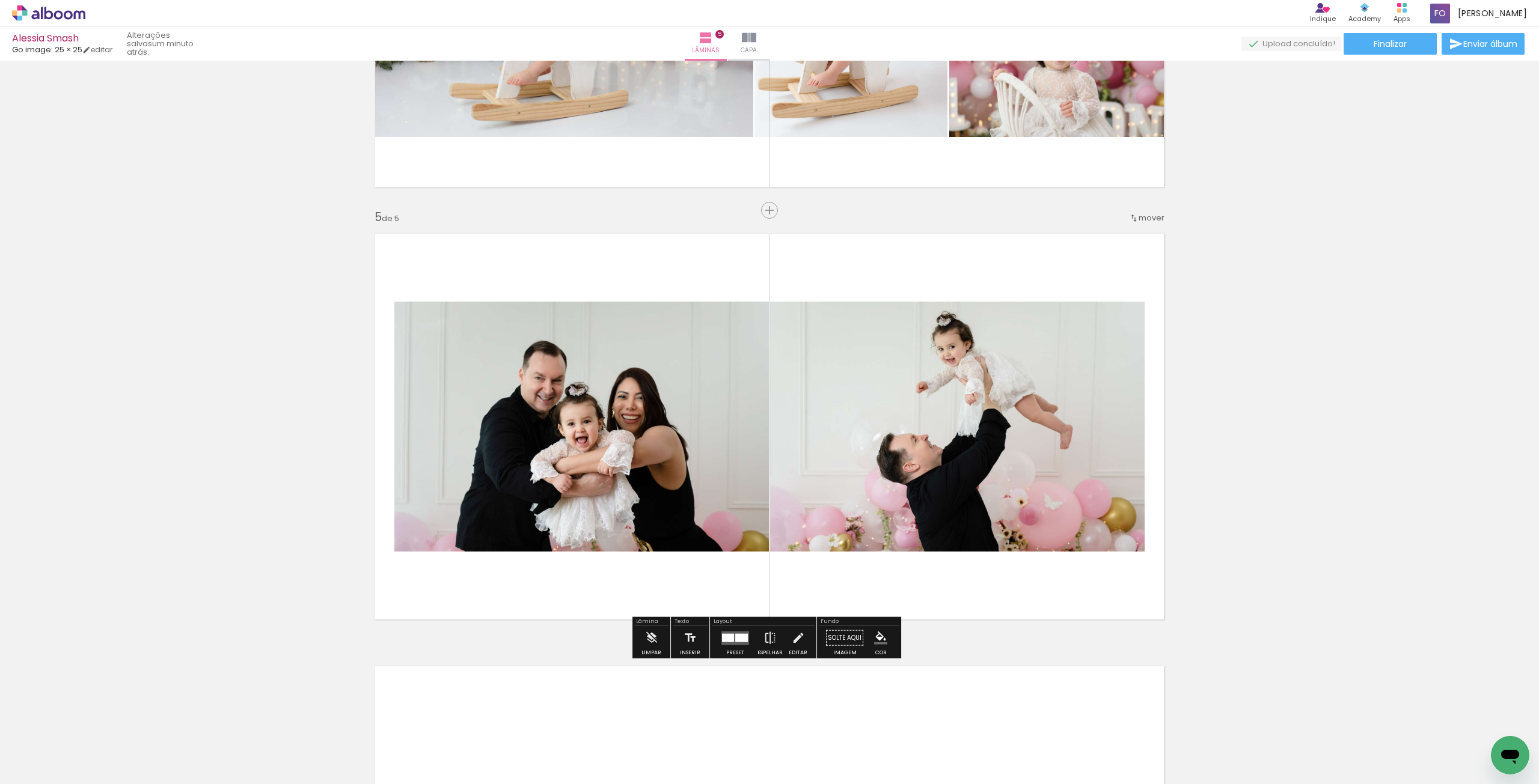
scroll to position [1583, 0]
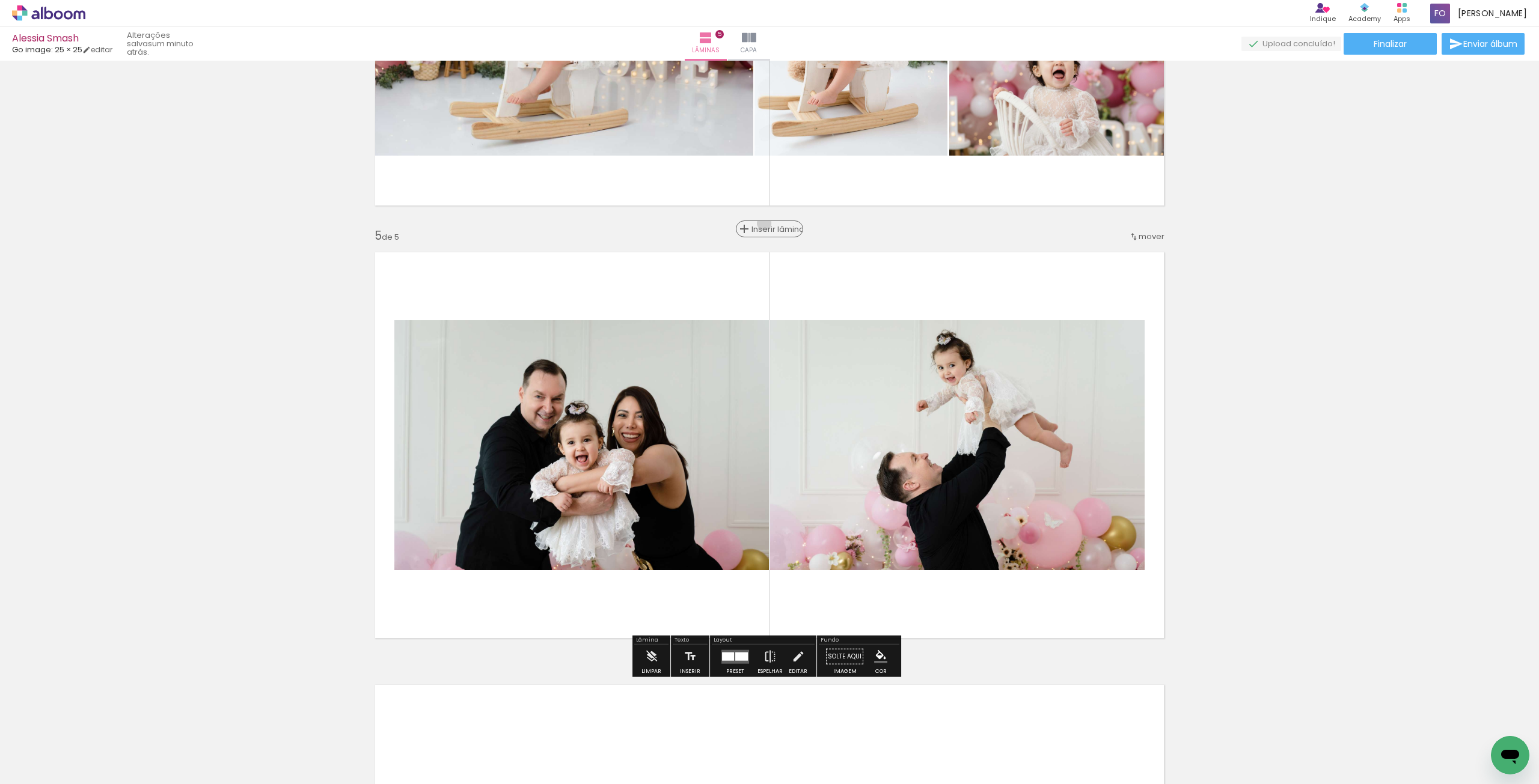
click at [759, 225] on span "Inserir lâmina" at bounding box center [774, 229] width 47 height 8
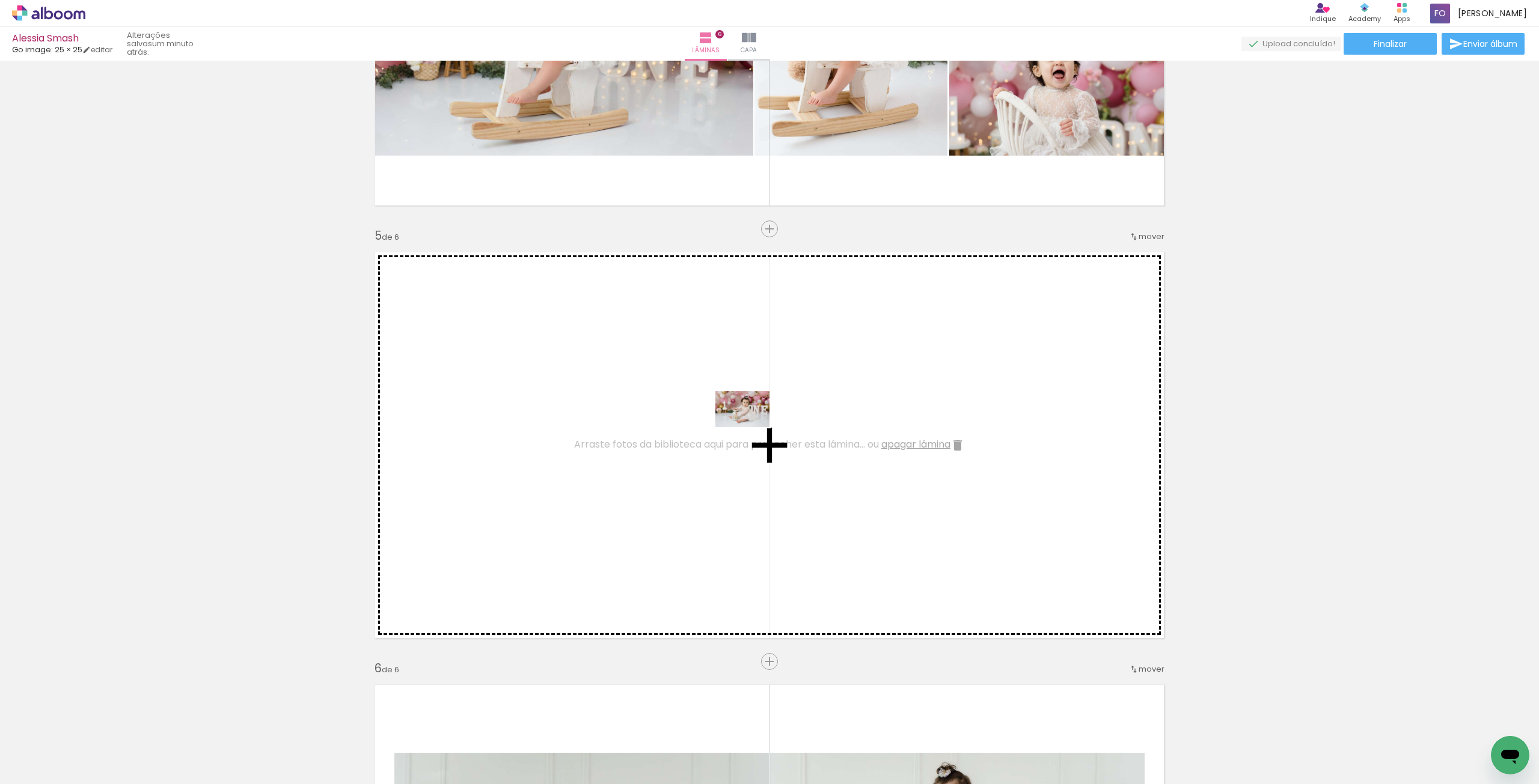
drag, startPoint x: 875, startPoint y: 755, endPoint x: 962, endPoint y: 620, distance: 160.6
click at [751, 425] on quentale-workspace at bounding box center [769, 392] width 1539 height 784
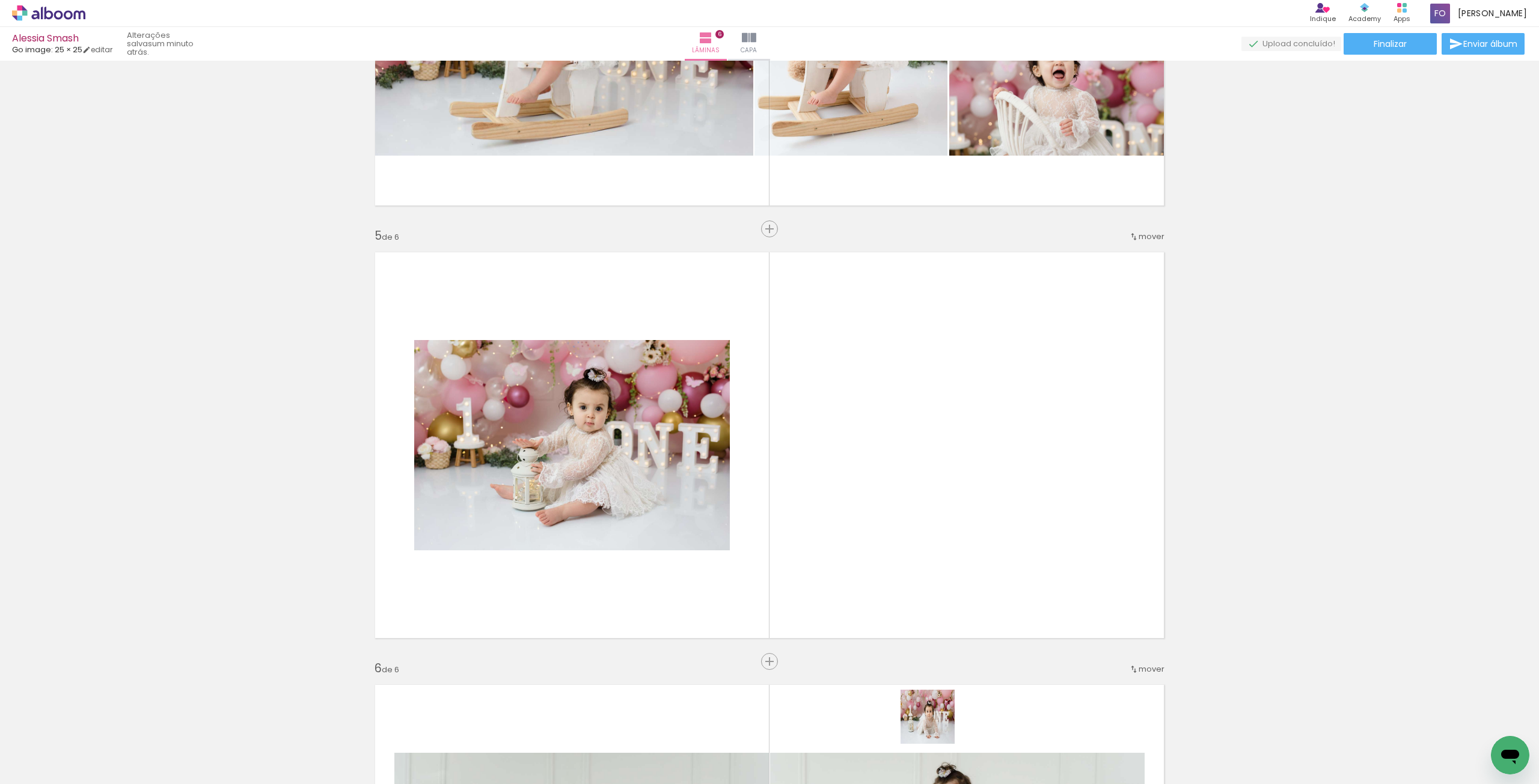
drag, startPoint x: 936, startPoint y: 726, endPoint x: 972, endPoint y: 452, distance: 276.4
click at [972, 452] on quentale-workspace at bounding box center [769, 392] width 1539 height 784
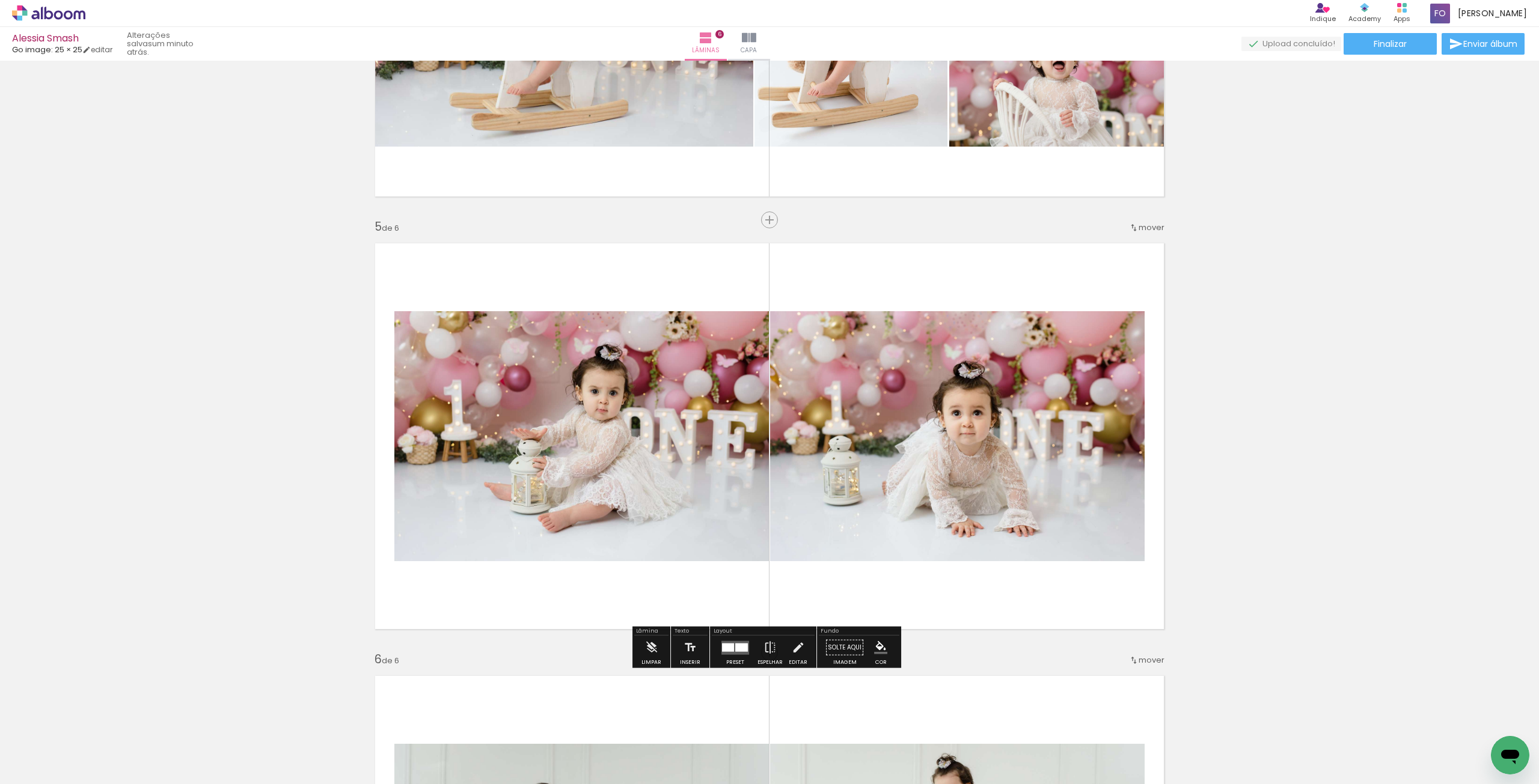
scroll to position [1702, 0]
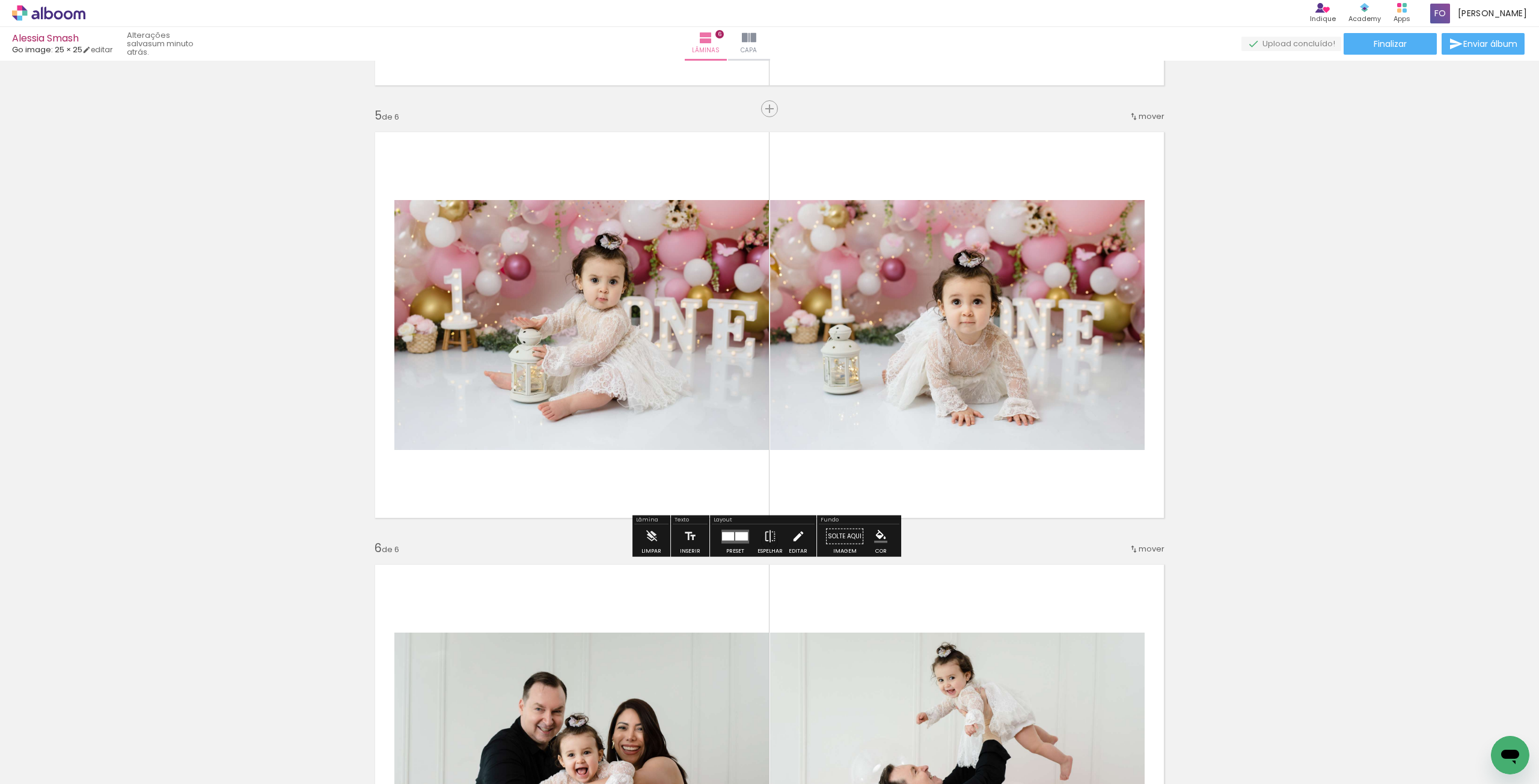
click at [792, 543] on iron-icon at bounding box center [798, 536] width 13 height 24
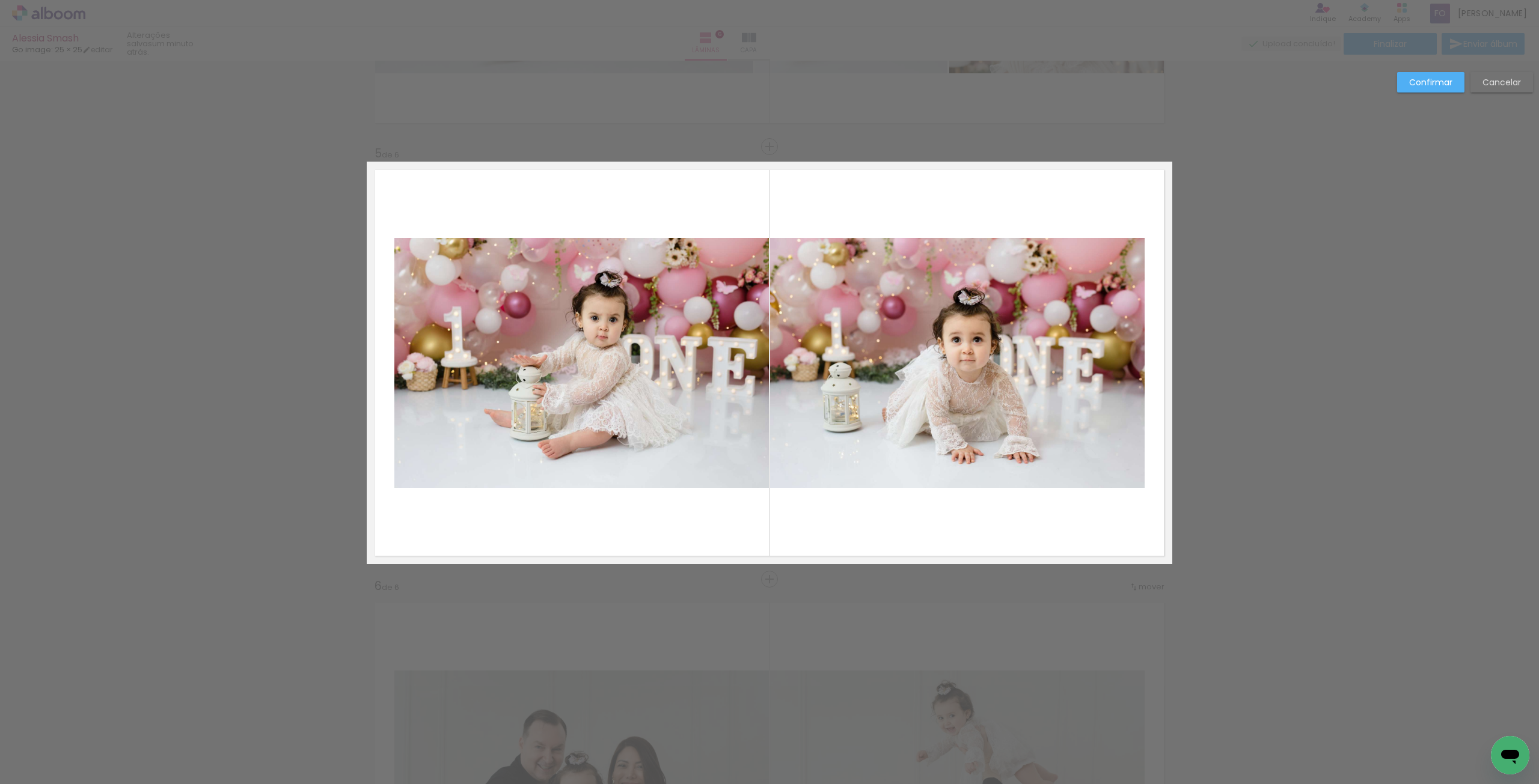
scroll to position [1643, 0]
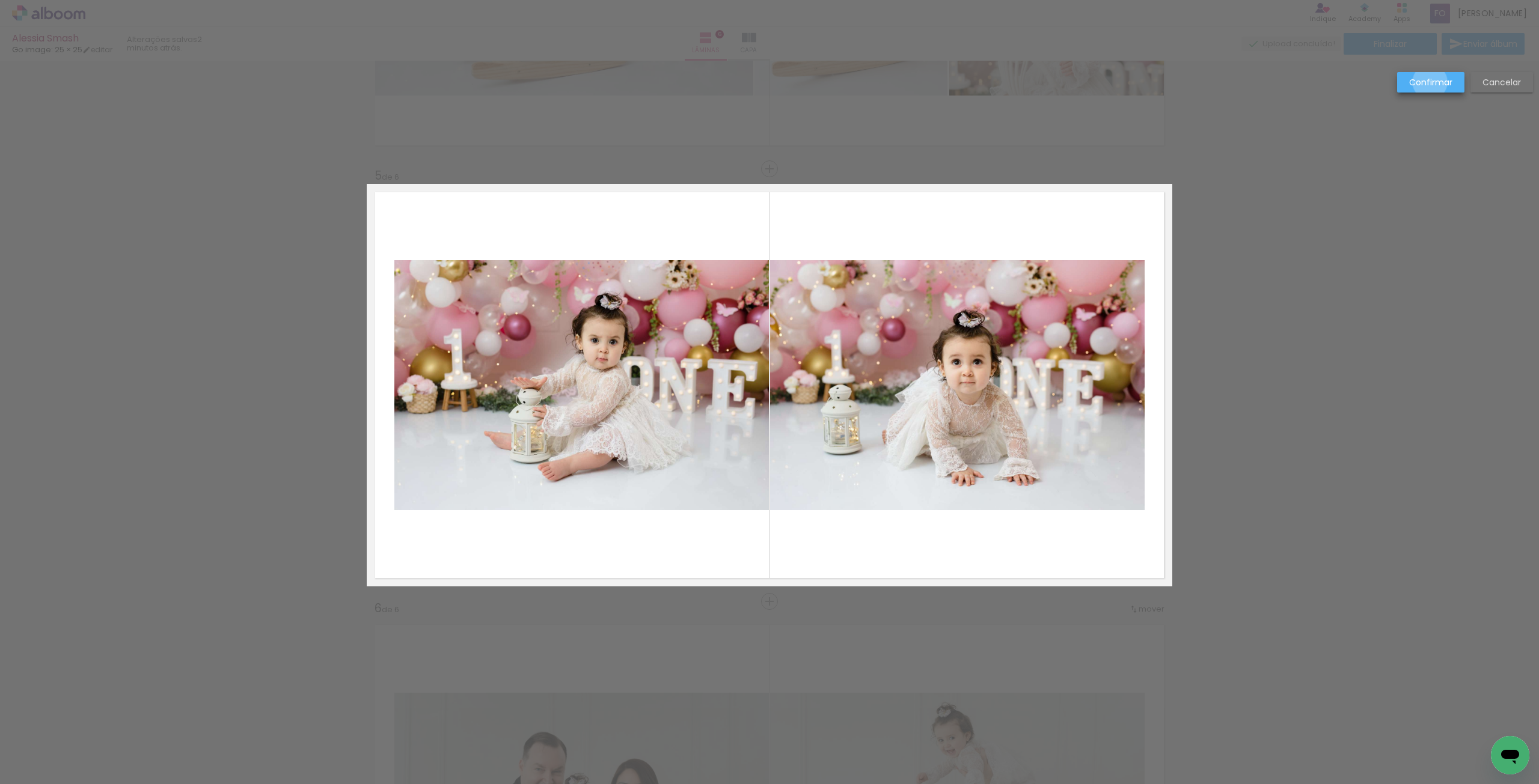
click at [0, 0] on slot "Confirmar" at bounding box center [0, 0] width 0 height 0
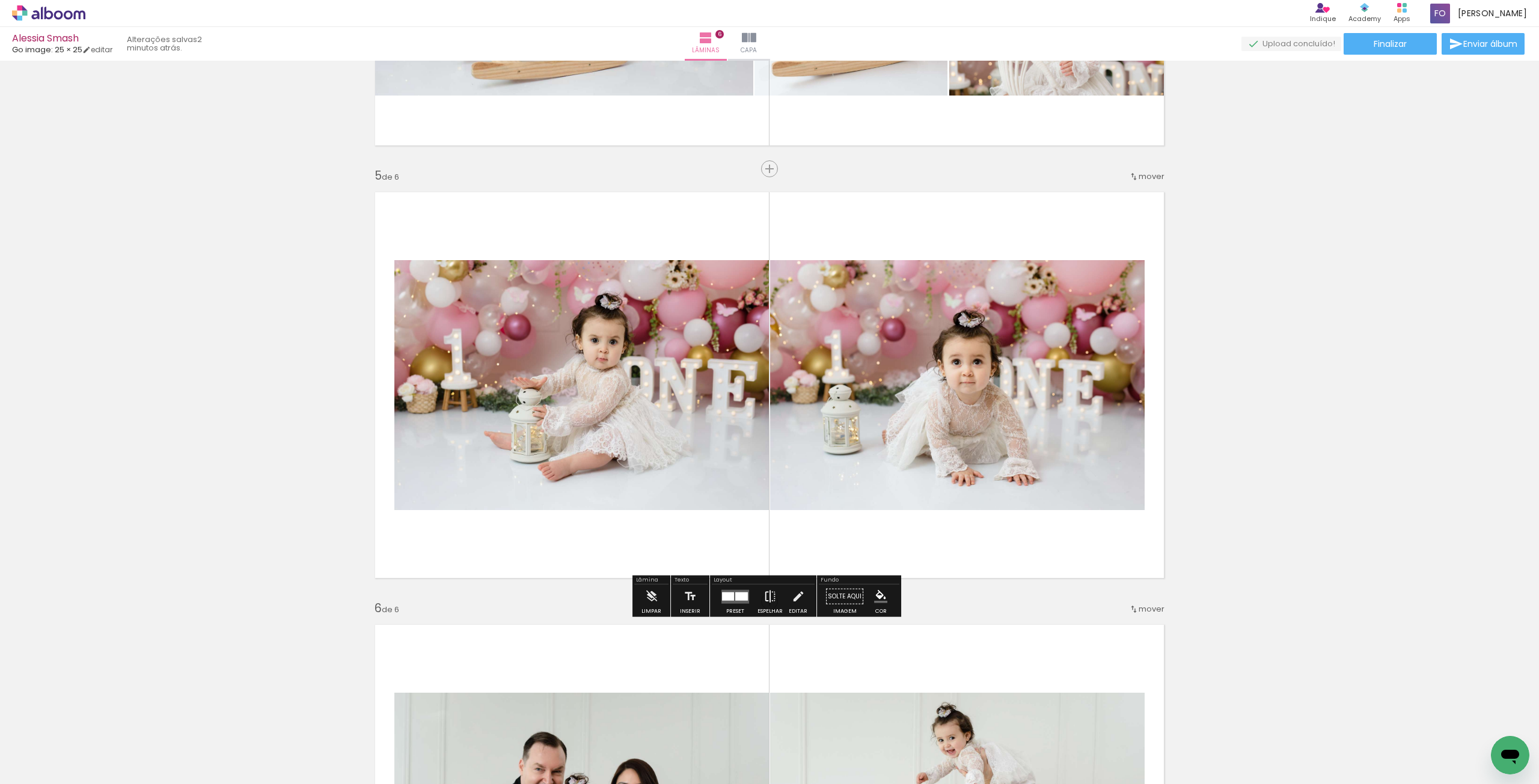
click at [763, 602] on iron-icon at bounding box center [769, 596] width 13 height 24
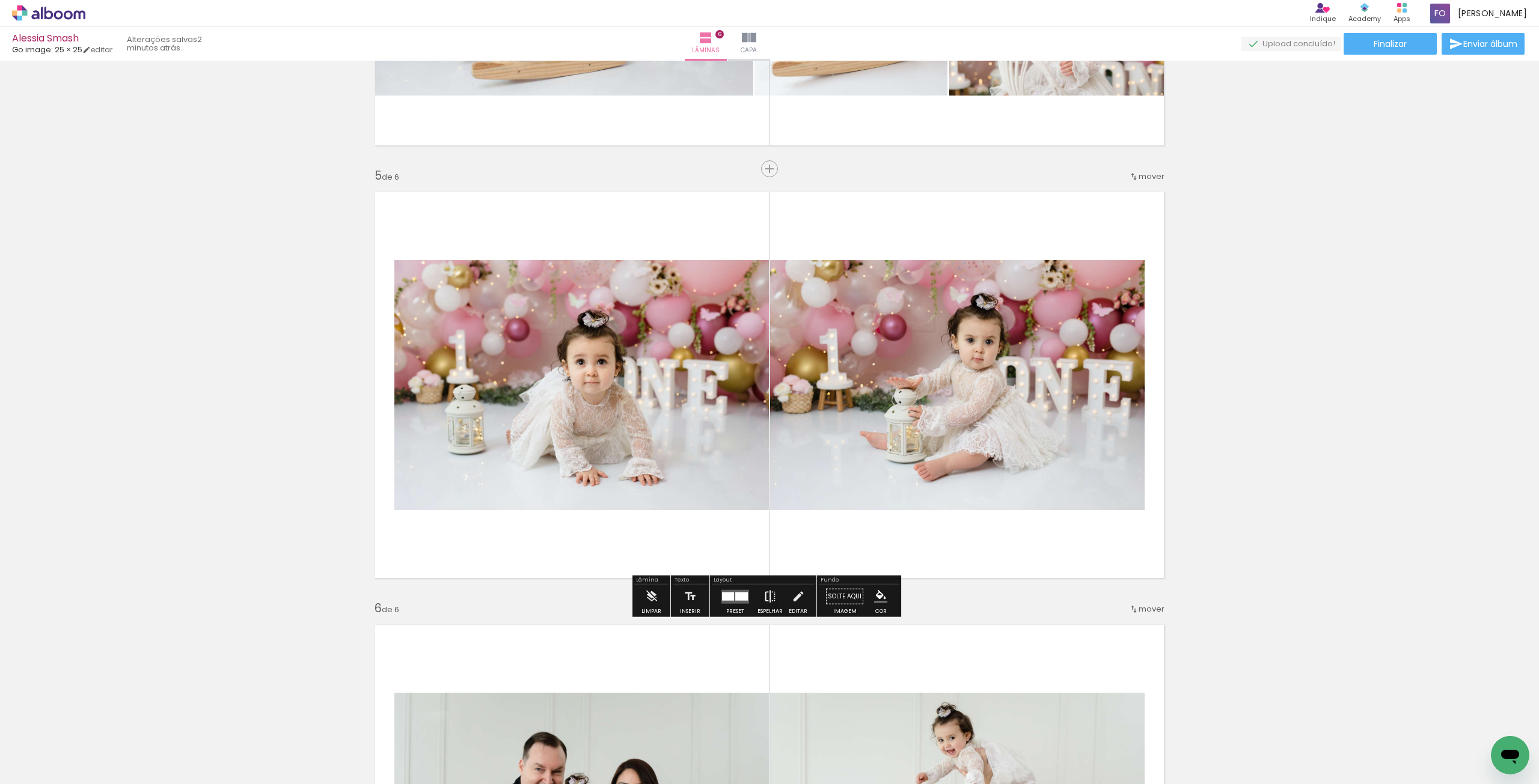
click at [767, 597] on iron-icon at bounding box center [769, 596] width 13 height 24
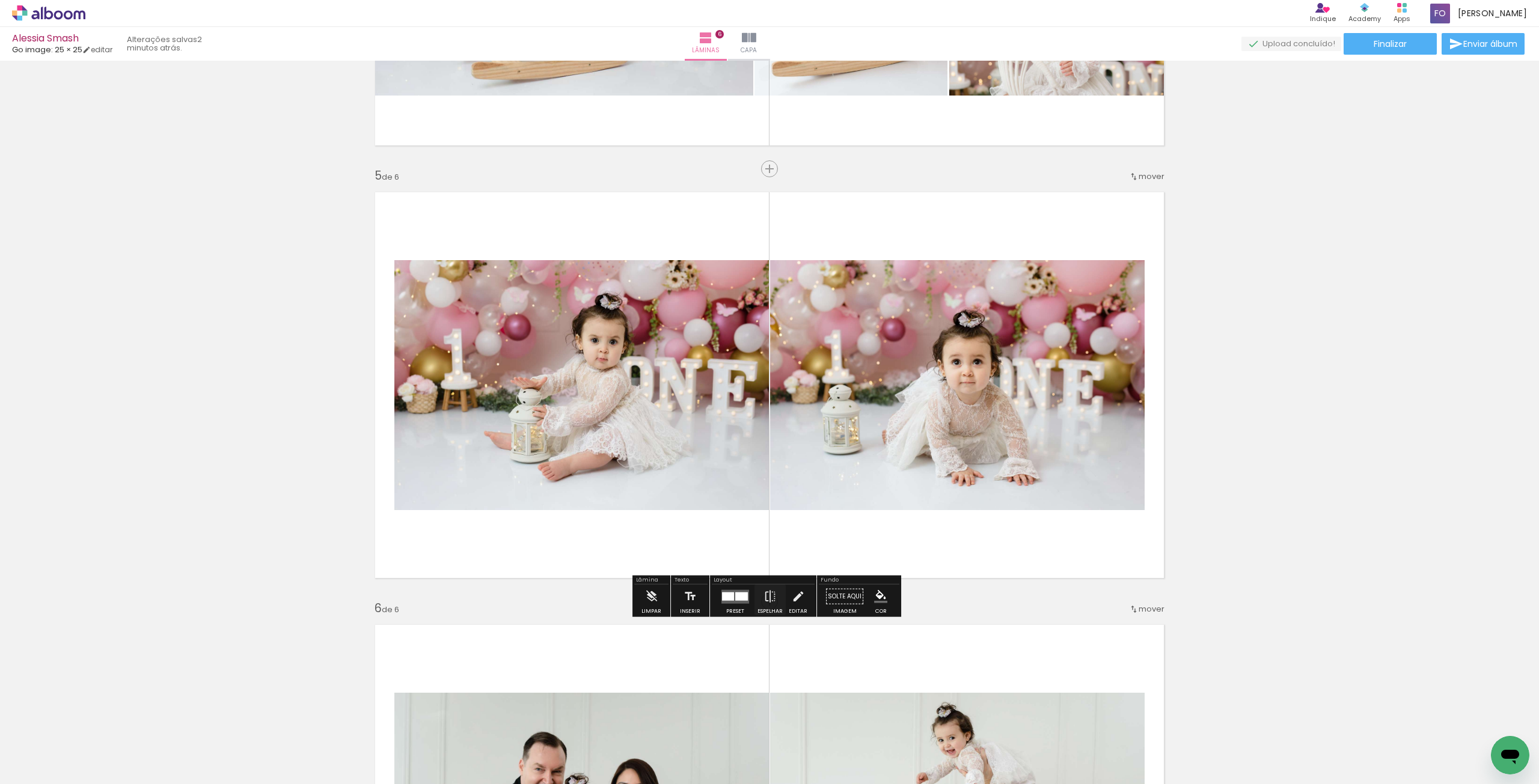
click at [743, 600] on quentale-layouter at bounding box center [735, 597] width 27 height 14
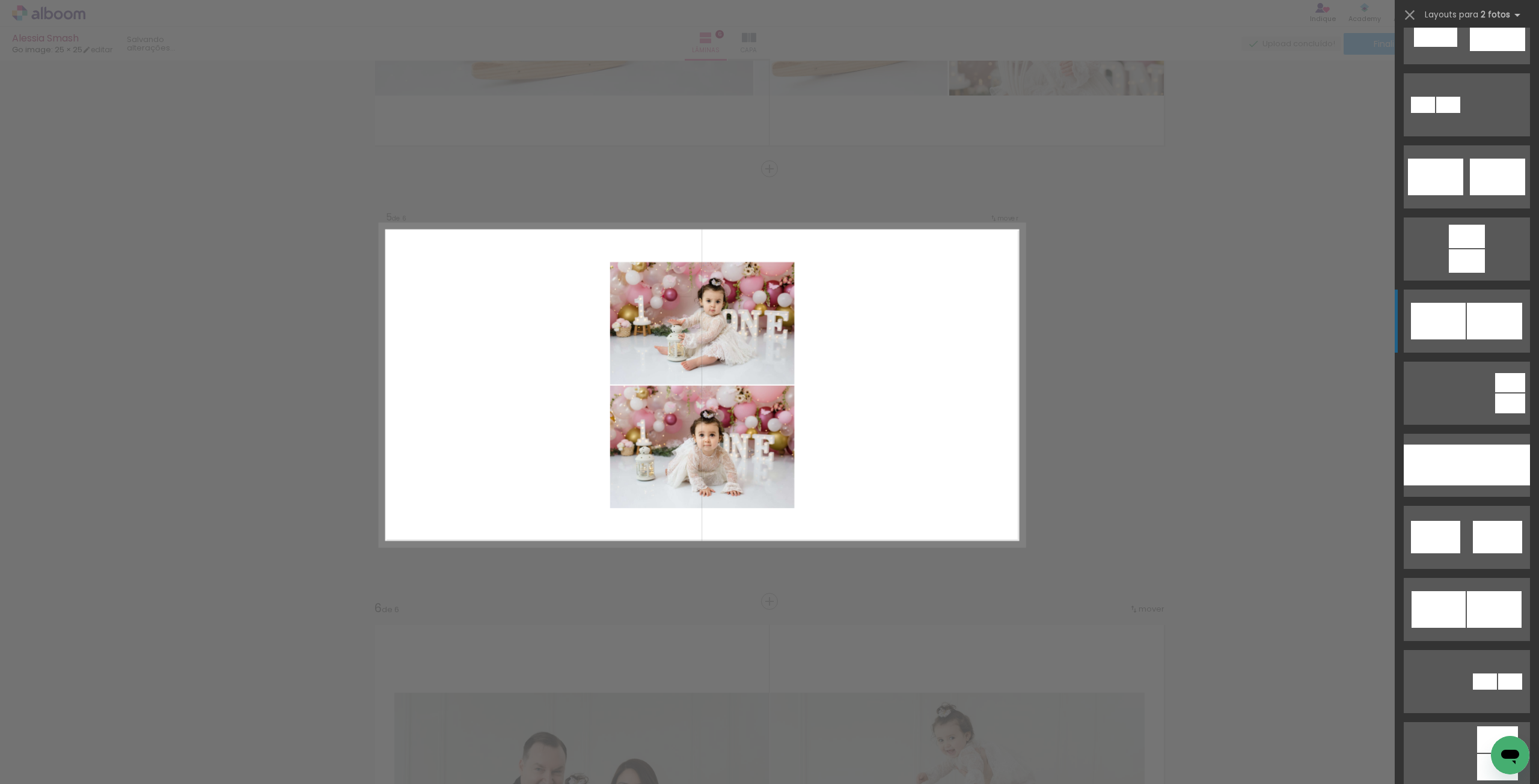
scroll to position [481, 0]
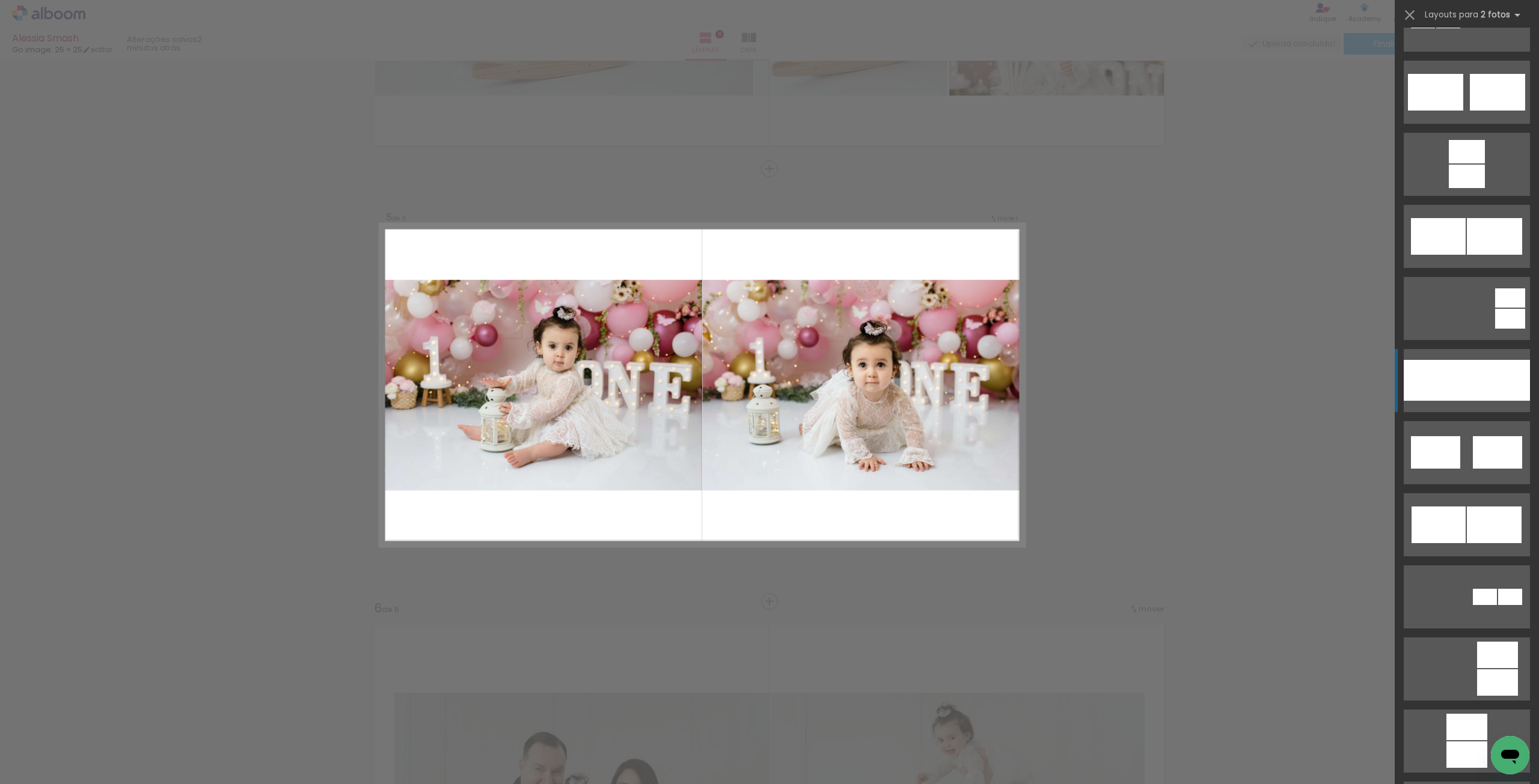
click at [1456, 375] on div at bounding box center [1435, 381] width 63 height 41
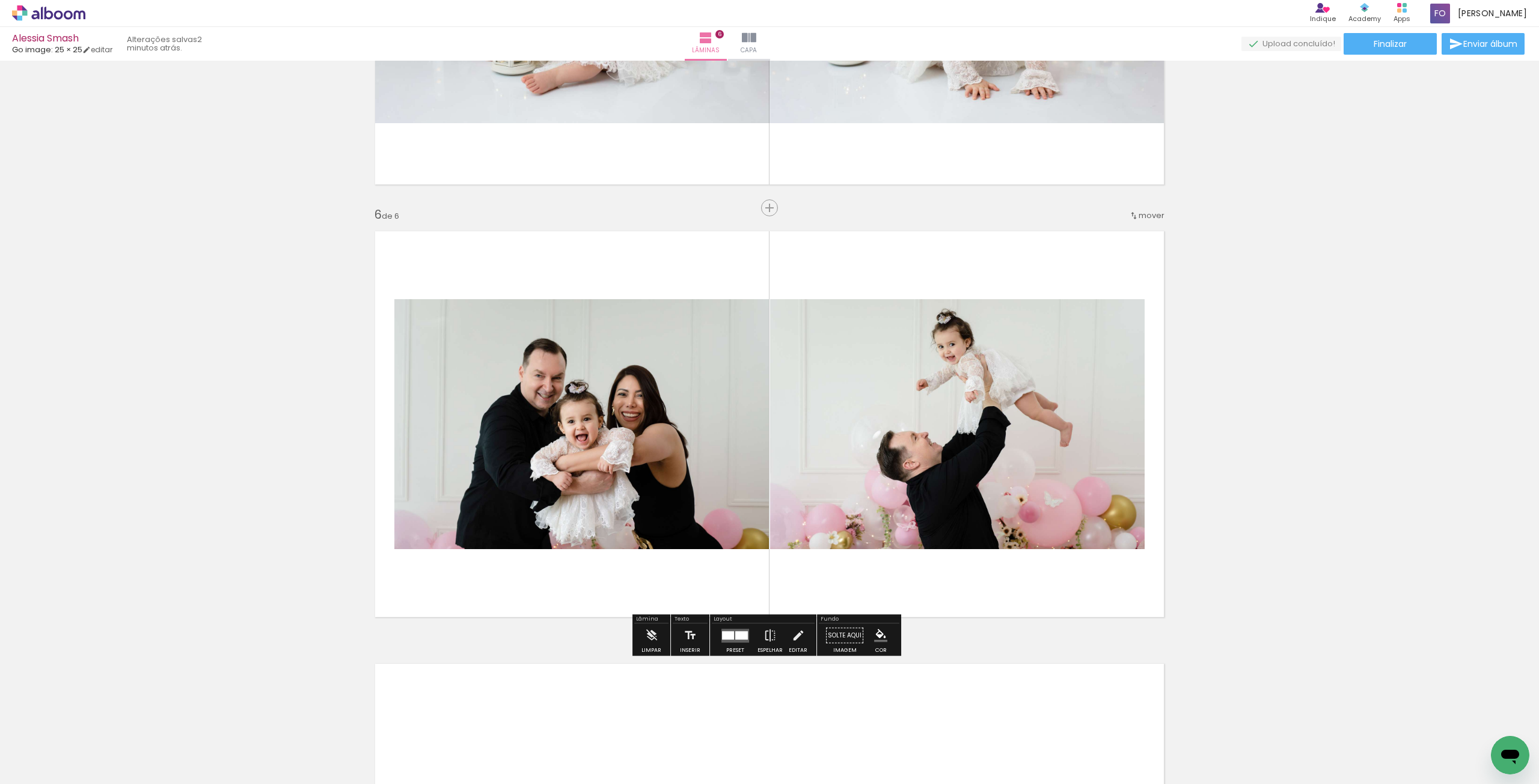
scroll to position [2064, 0]
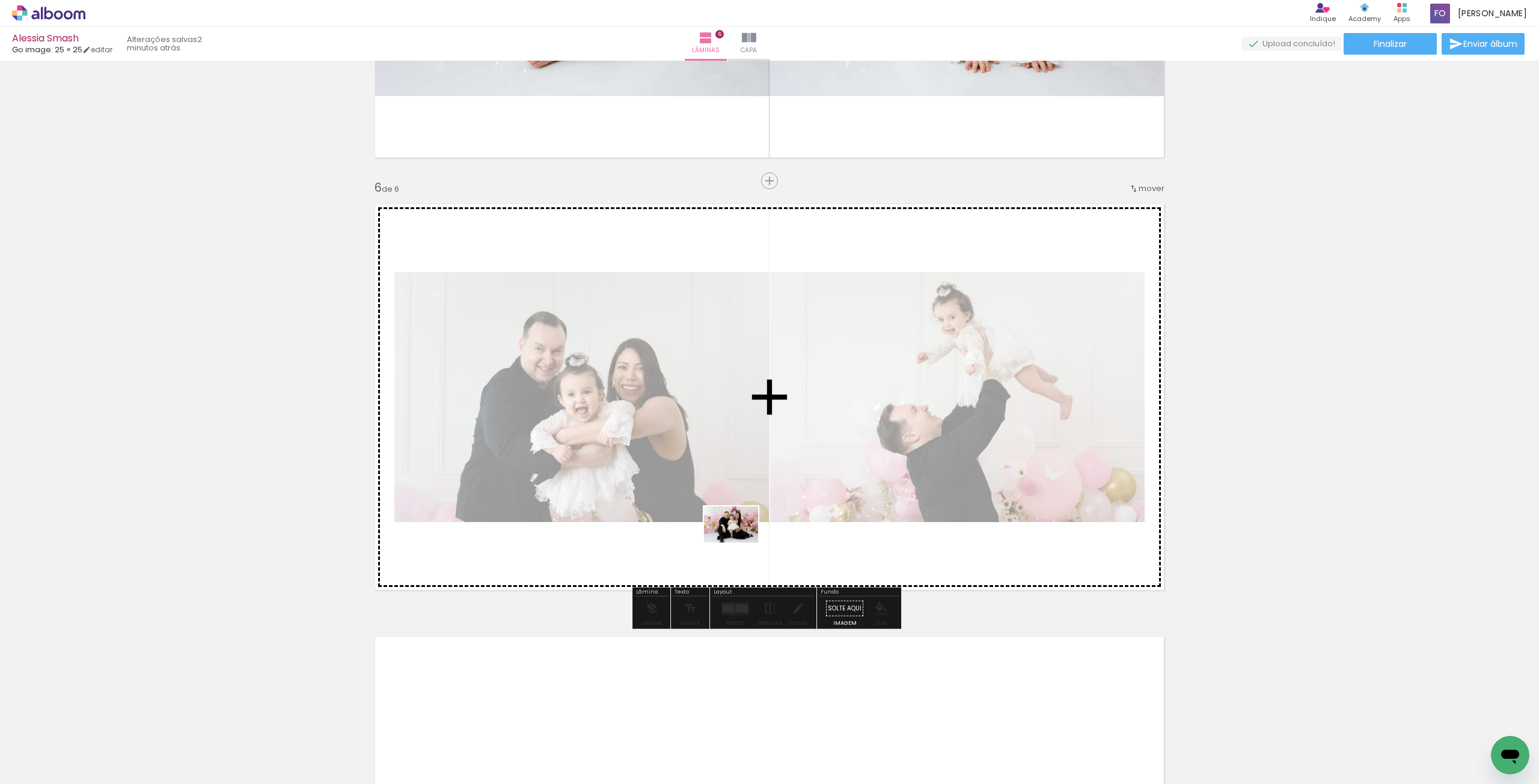
drag, startPoint x: 721, startPoint y: 758, endPoint x: 740, endPoint y: 543, distance: 215.8
click at [740, 543] on quentale-workspace at bounding box center [769, 392] width 1539 height 784
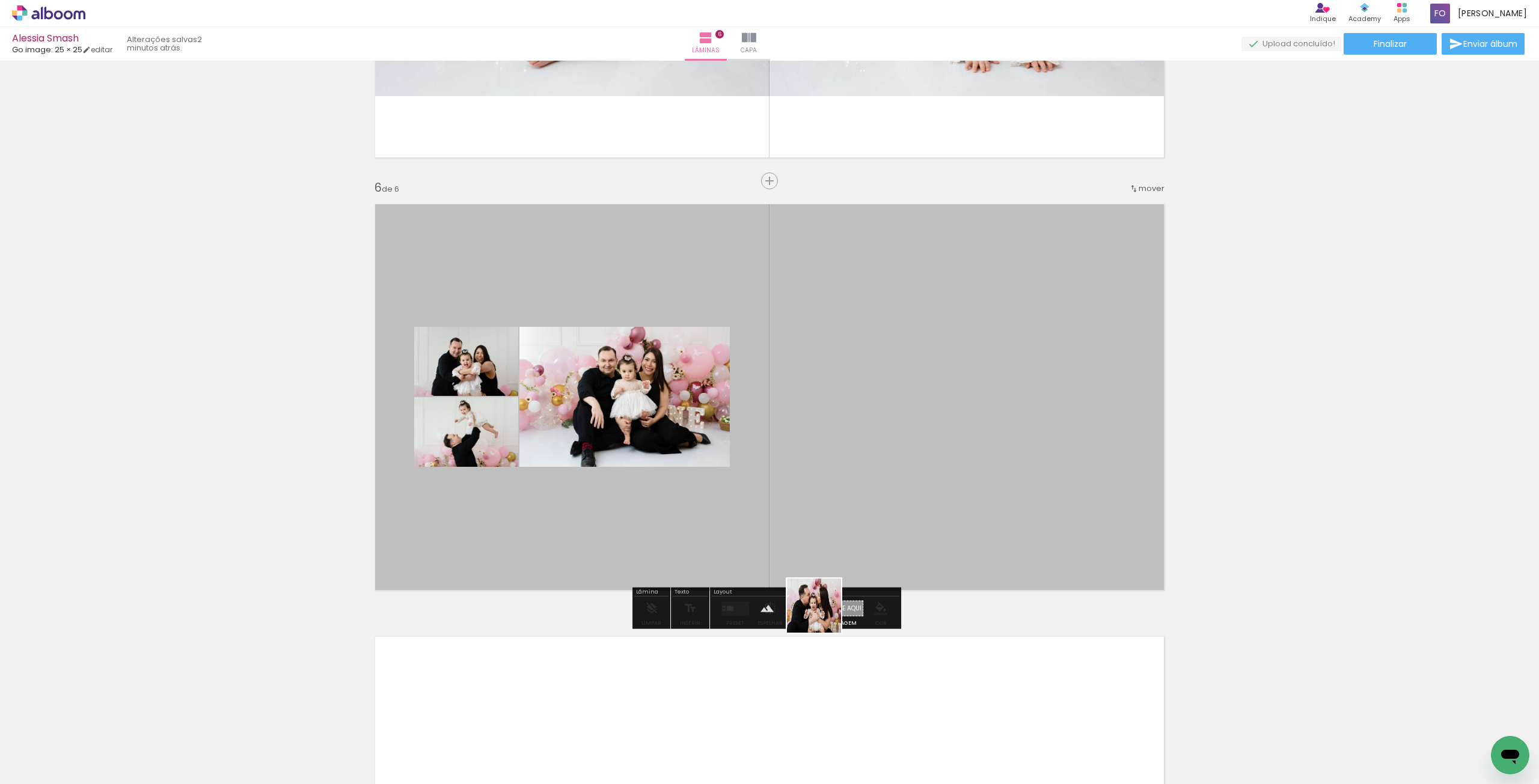
drag, startPoint x: 814, startPoint y: 660, endPoint x: 854, endPoint y: 504, distance: 161.0
click at [853, 503] on quentale-workspace at bounding box center [769, 392] width 1539 height 784
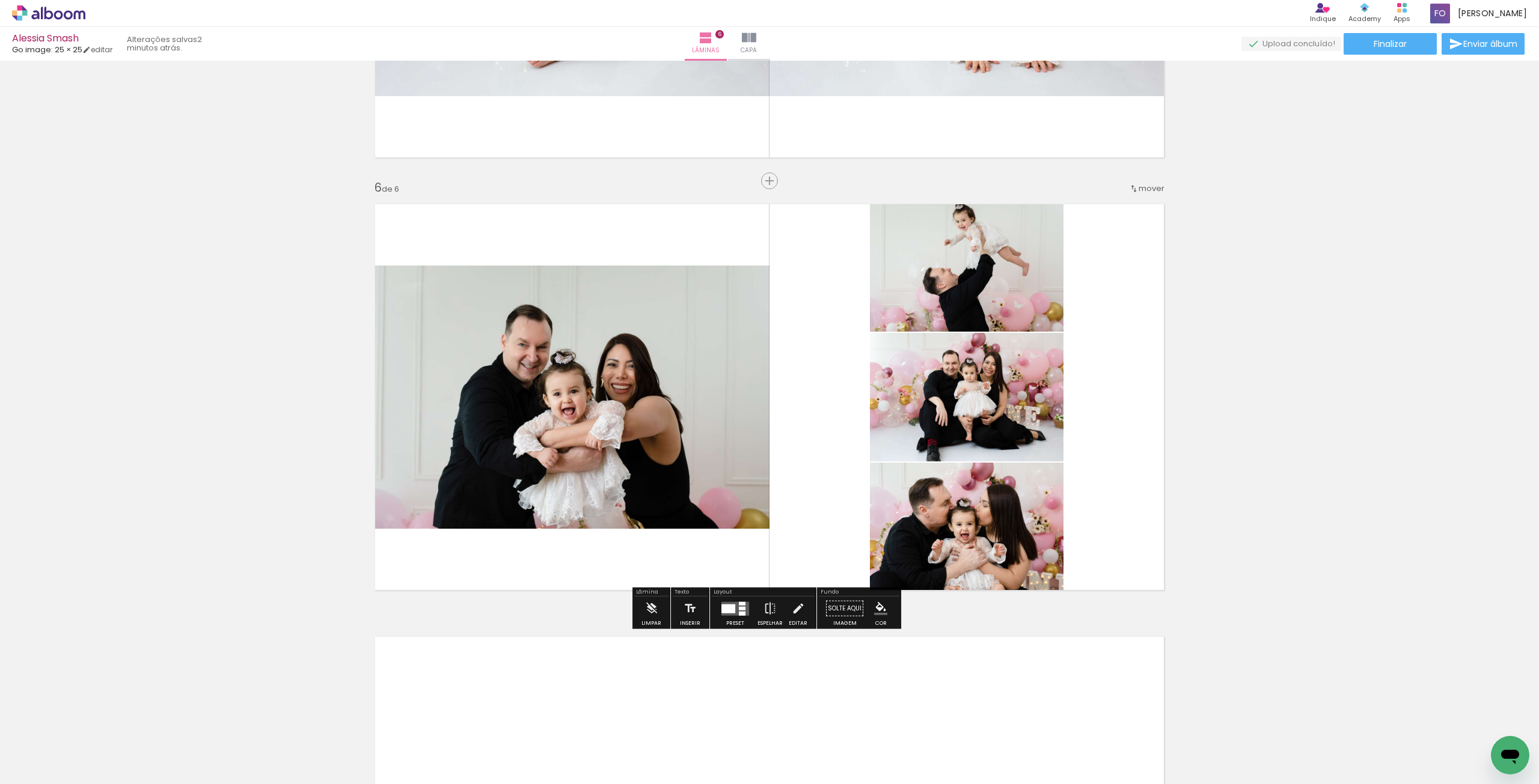
click at [728, 615] on div at bounding box center [735, 608] width 33 height 24
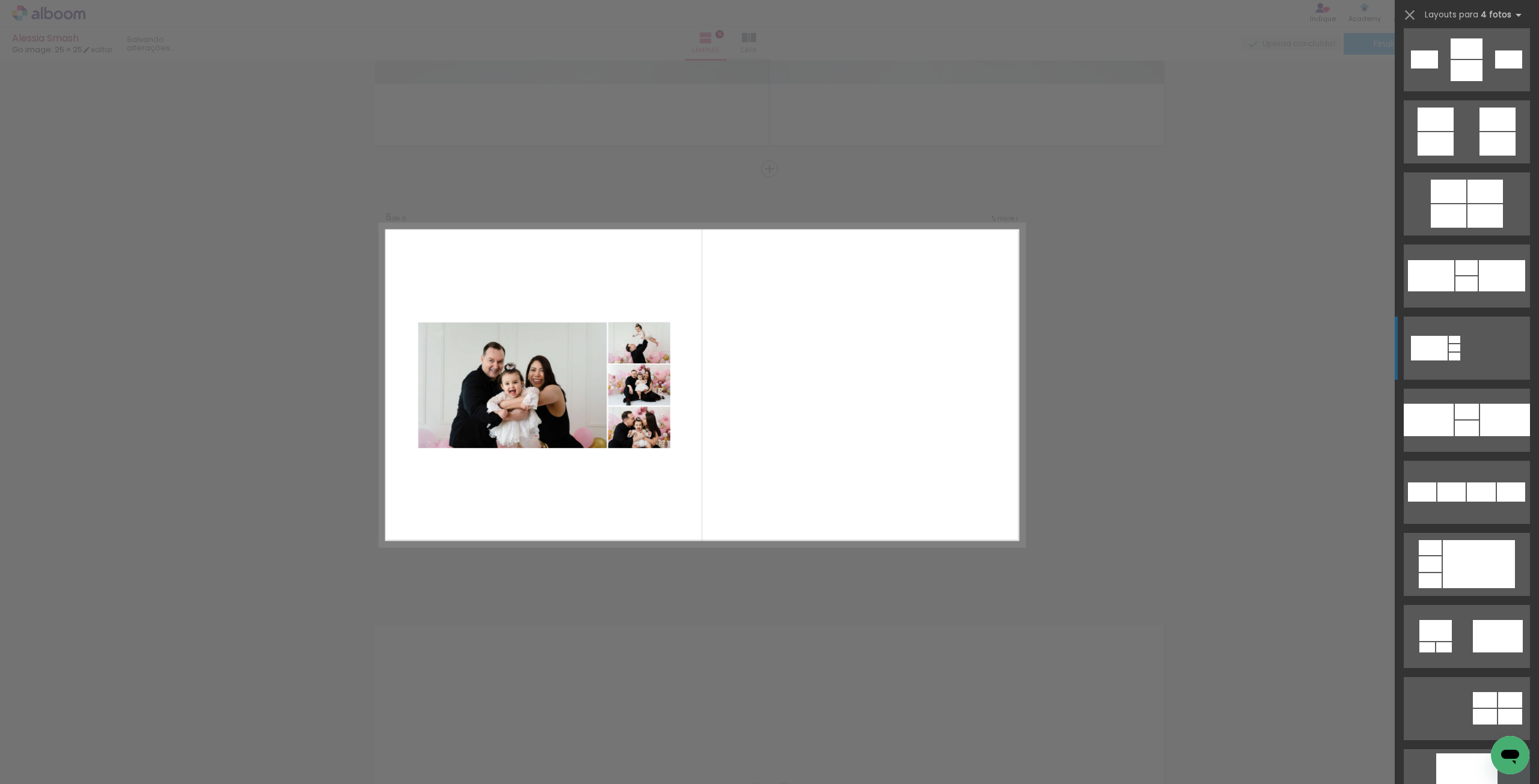
scroll to position [1383, 0]
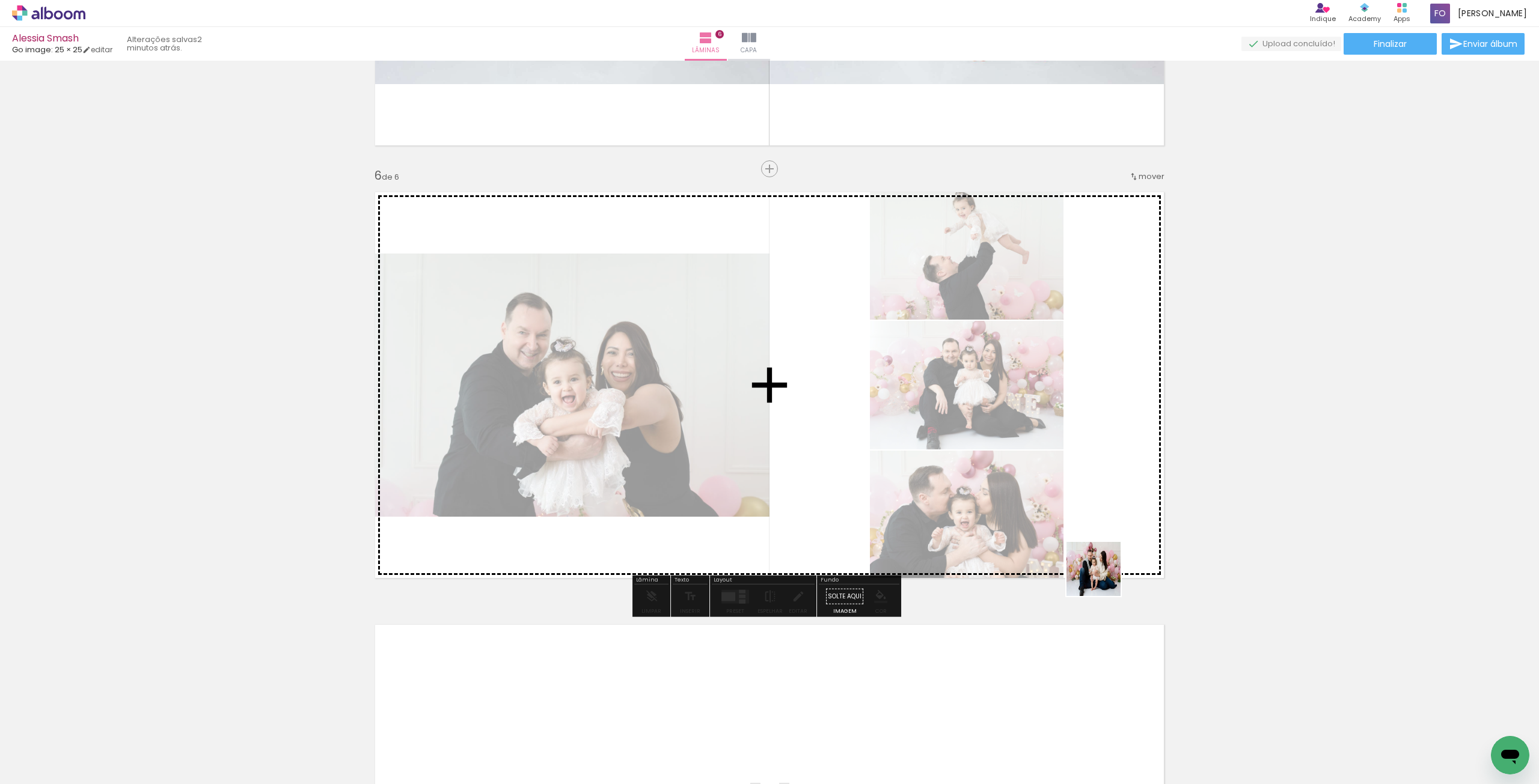
drag, startPoint x: 1054, startPoint y: 691, endPoint x: 1111, endPoint y: 585, distance: 120.4
click at [1124, 529] on quentale-workspace at bounding box center [769, 392] width 1539 height 784
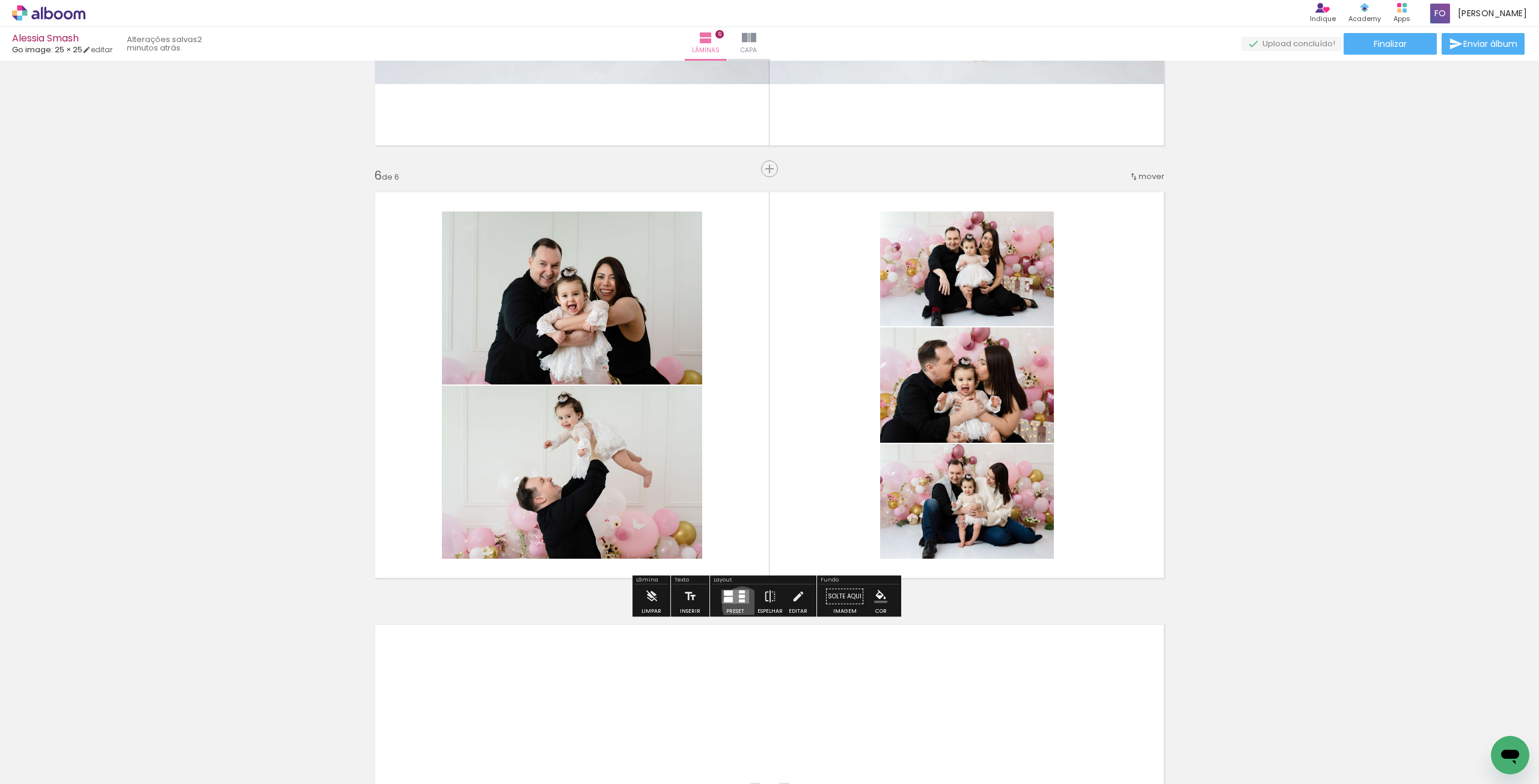
click at [739, 606] on div at bounding box center [735, 596] width 33 height 24
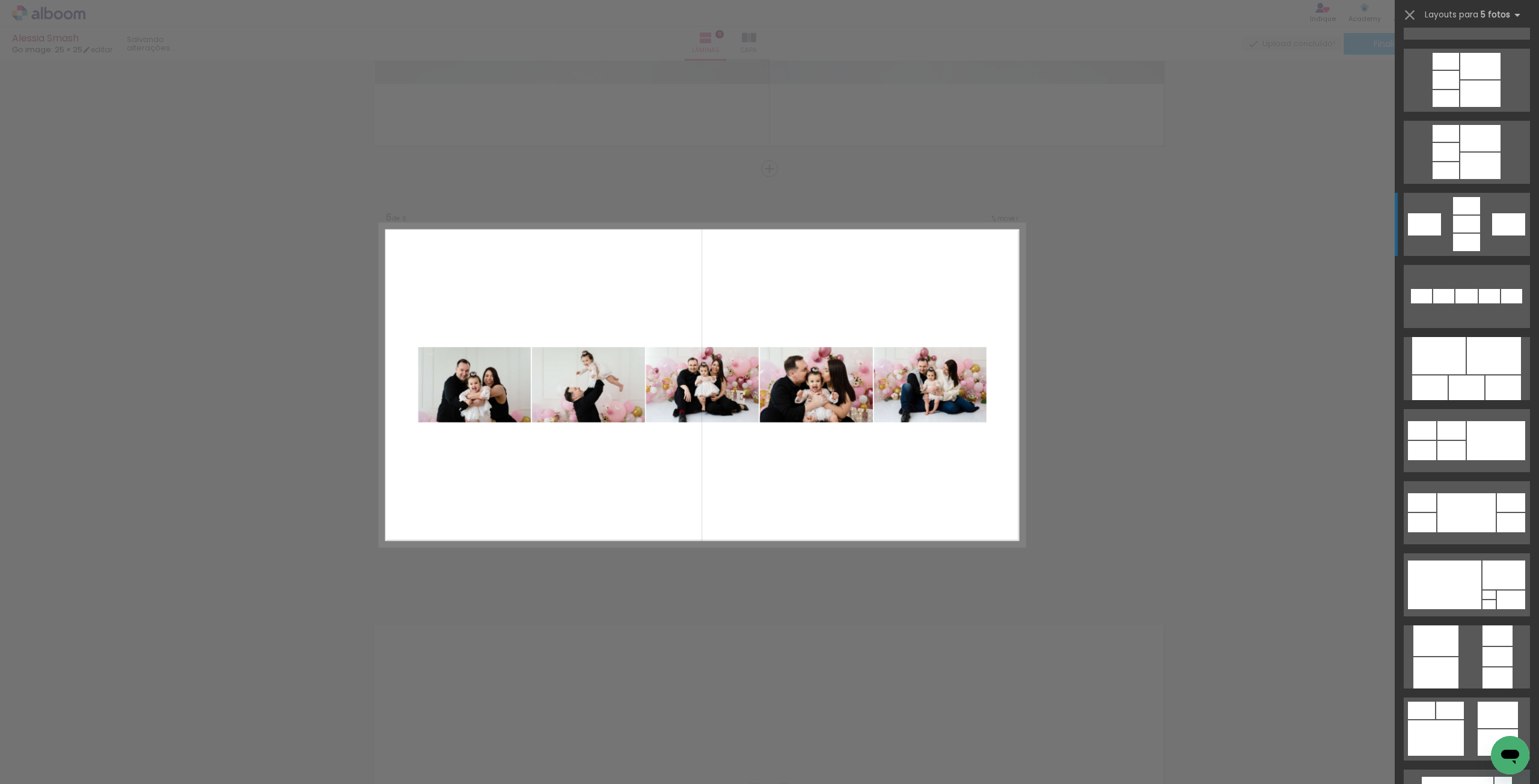
scroll to position [601, 0]
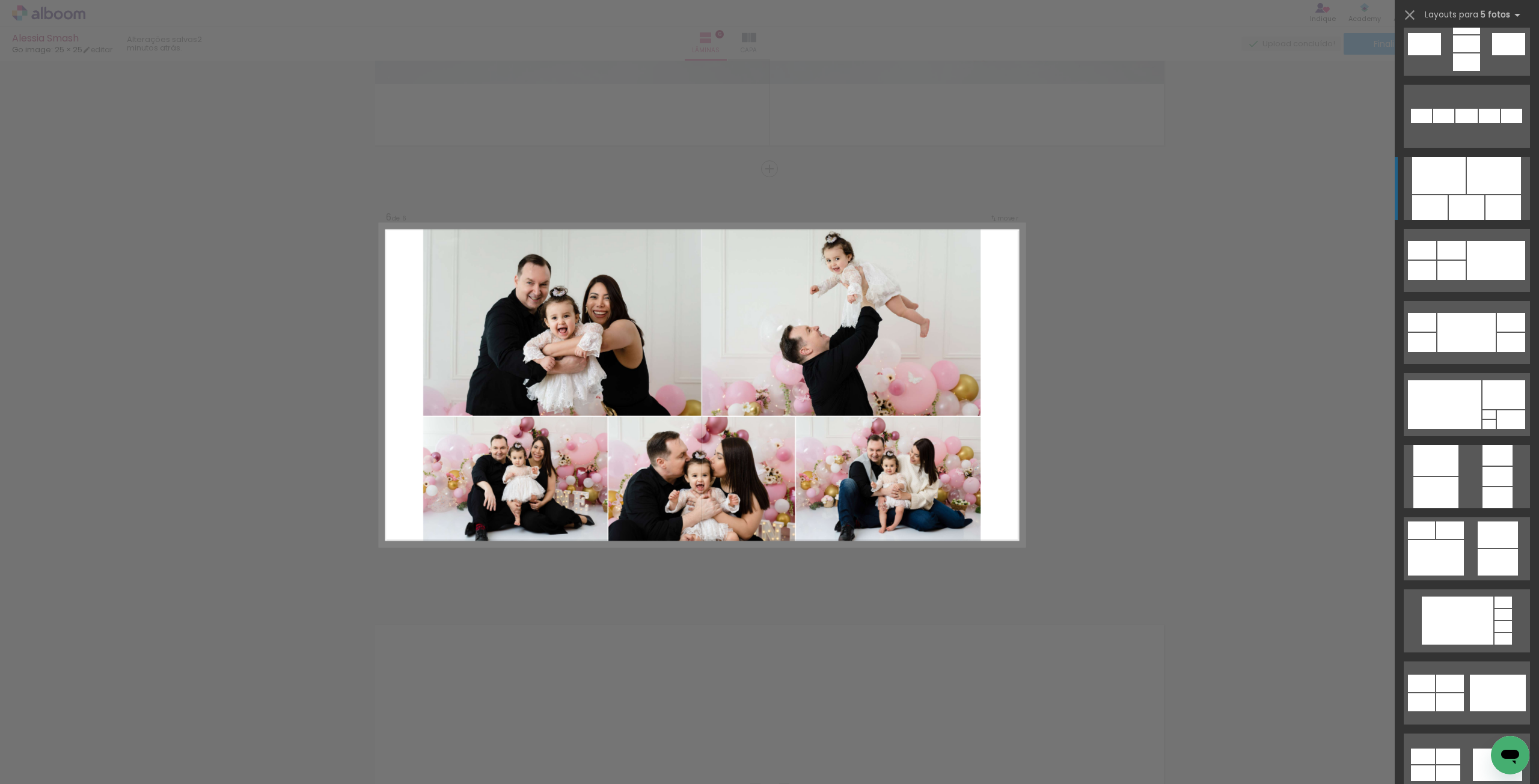
click at [1488, 188] on div at bounding box center [1494, 175] width 54 height 37
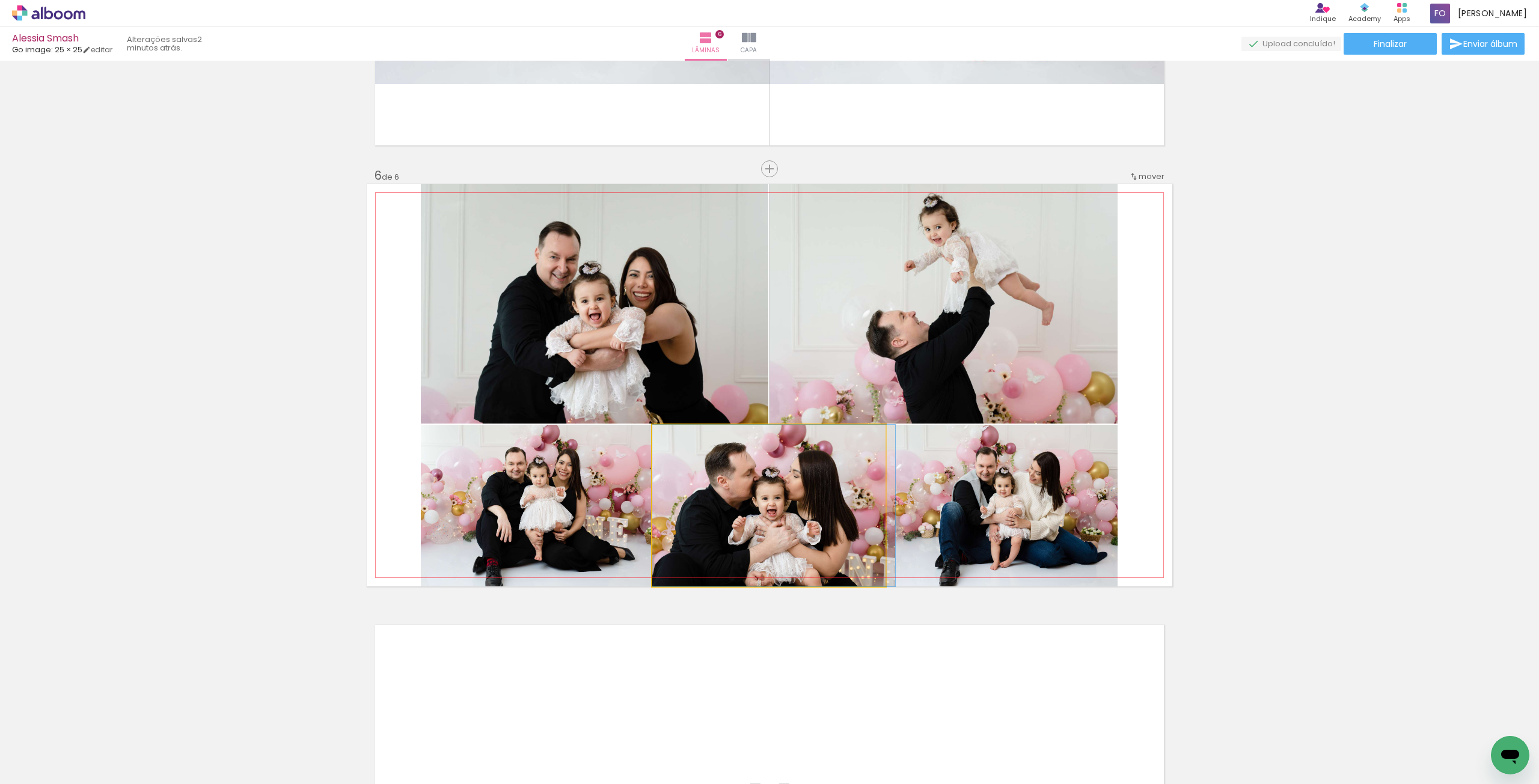
drag, startPoint x: 791, startPoint y: 483, endPoint x: 897, endPoint y: 325, distance: 190.3
click at [0, 0] on slot at bounding box center [0, 0] width 0 height 0
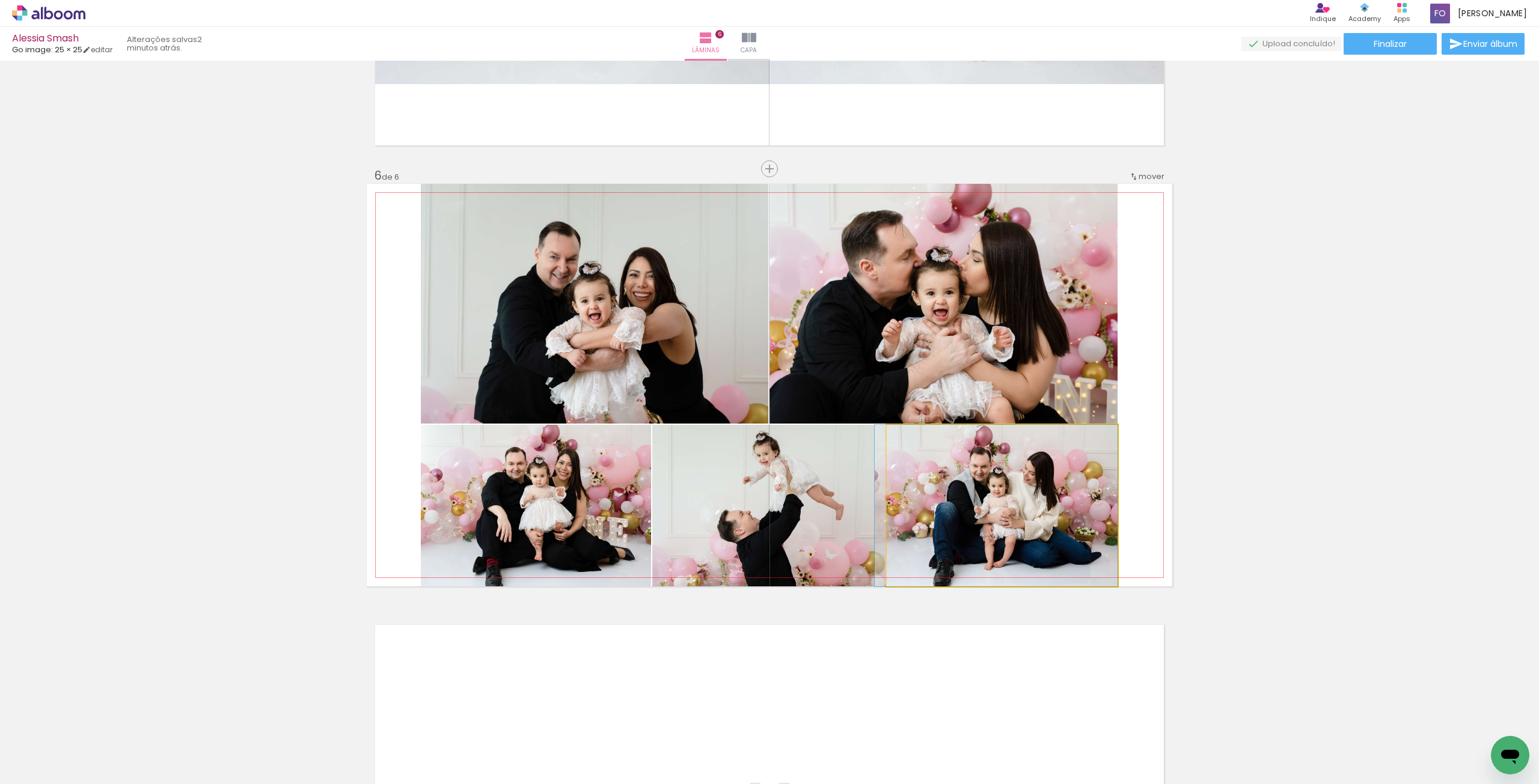
drag, startPoint x: 962, startPoint y: 495, endPoint x: 952, endPoint y: 495, distance: 10.0
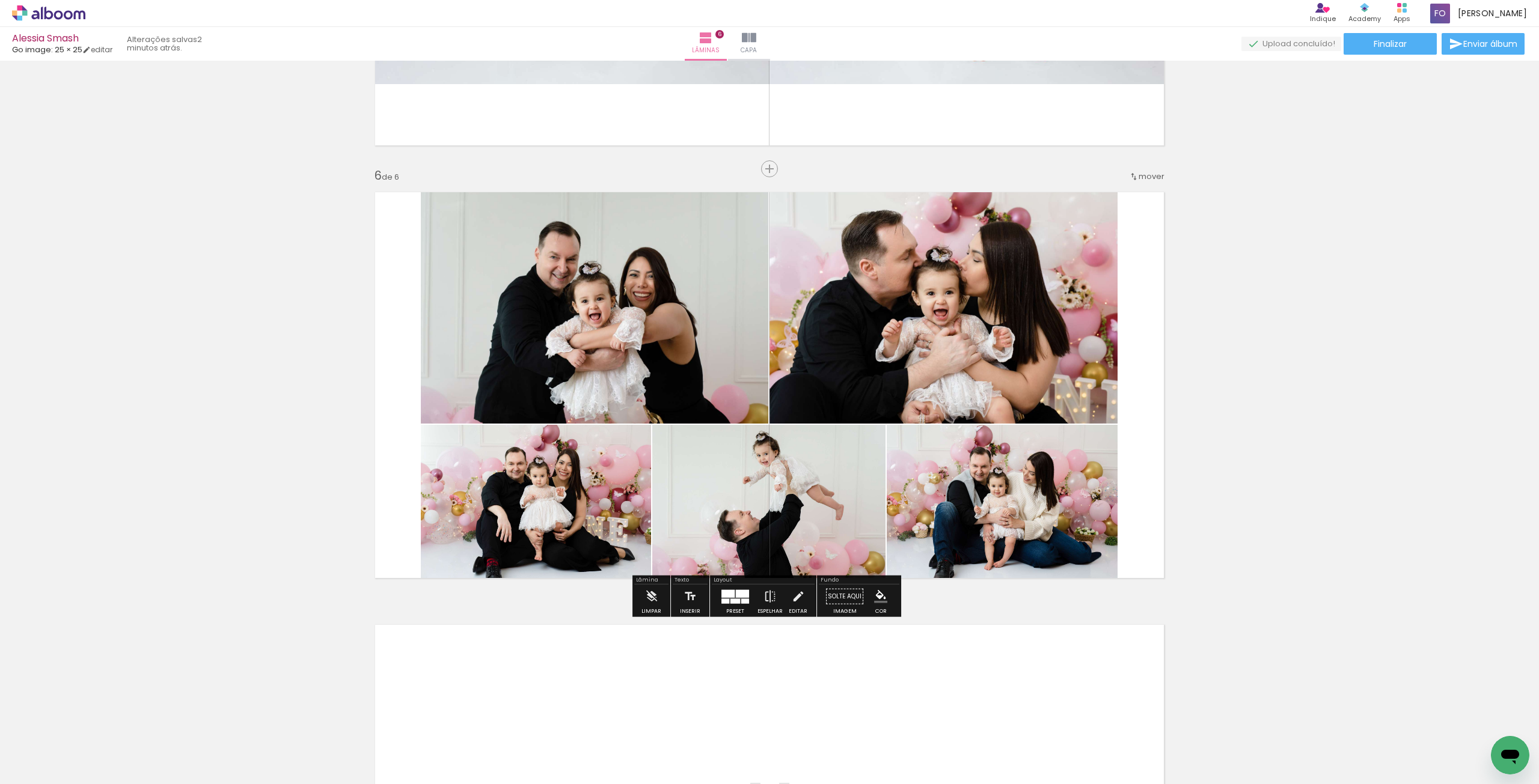
click at [1148, 483] on quentale-layouter at bounding box center [769, 385] width 805 height 403
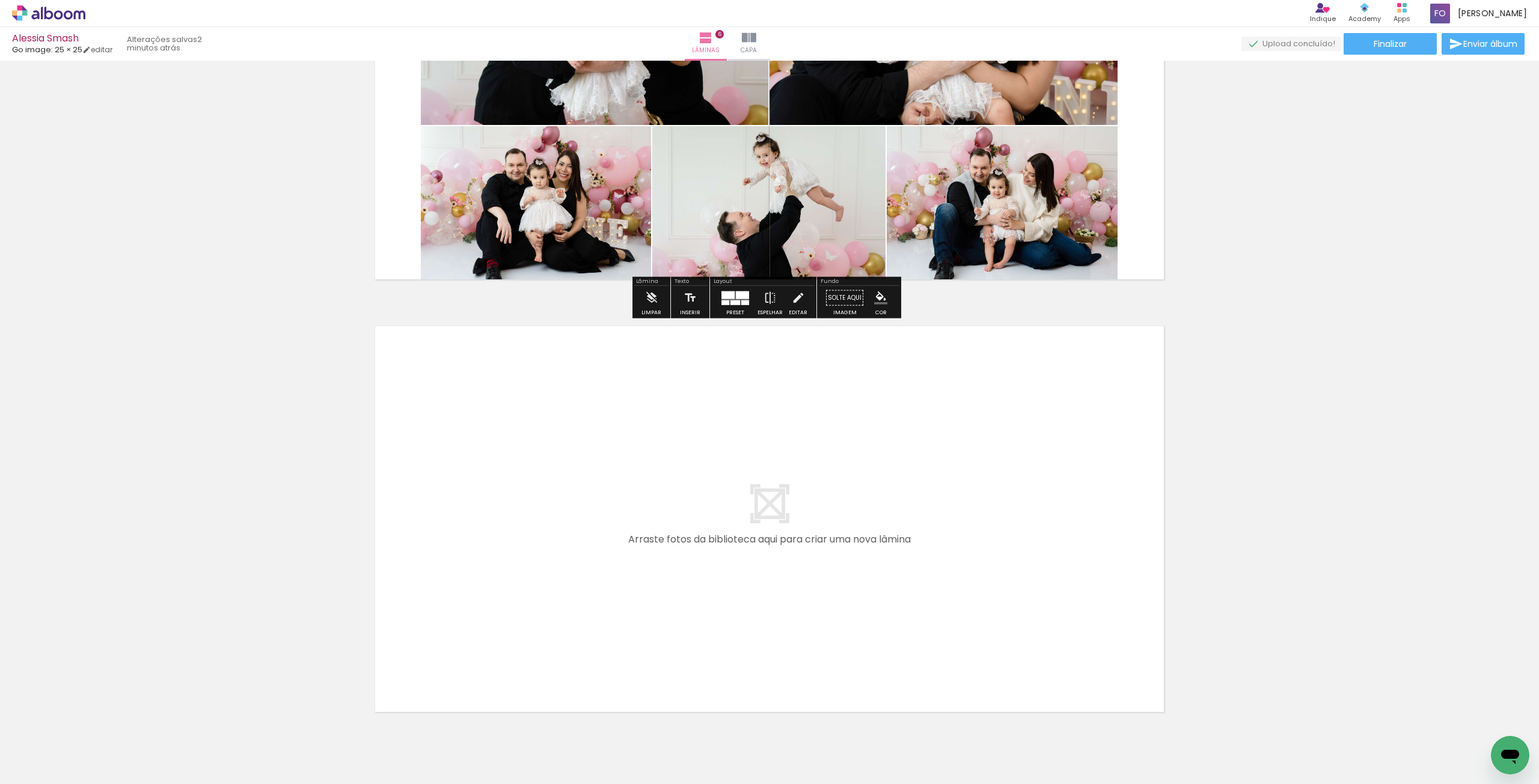
scroll to position [2376, 0]
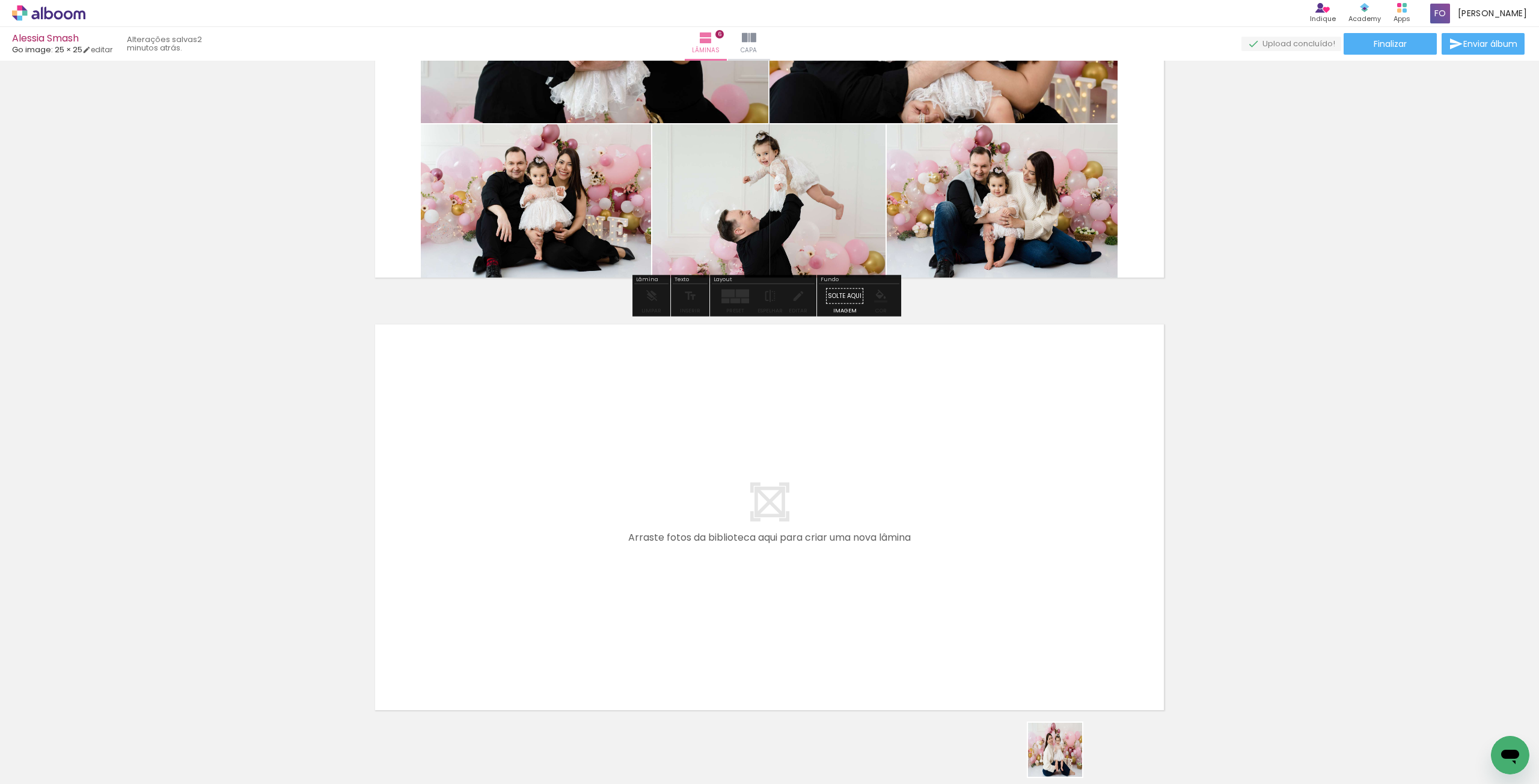
drag, startPoint x: 1064, startPoint y: 759, endPoint x: 844, endPoint y: 574, distance: 287.4
click at [844, 574] on quentale-workspace at bounding box center [769, 392] width 1539 height 784
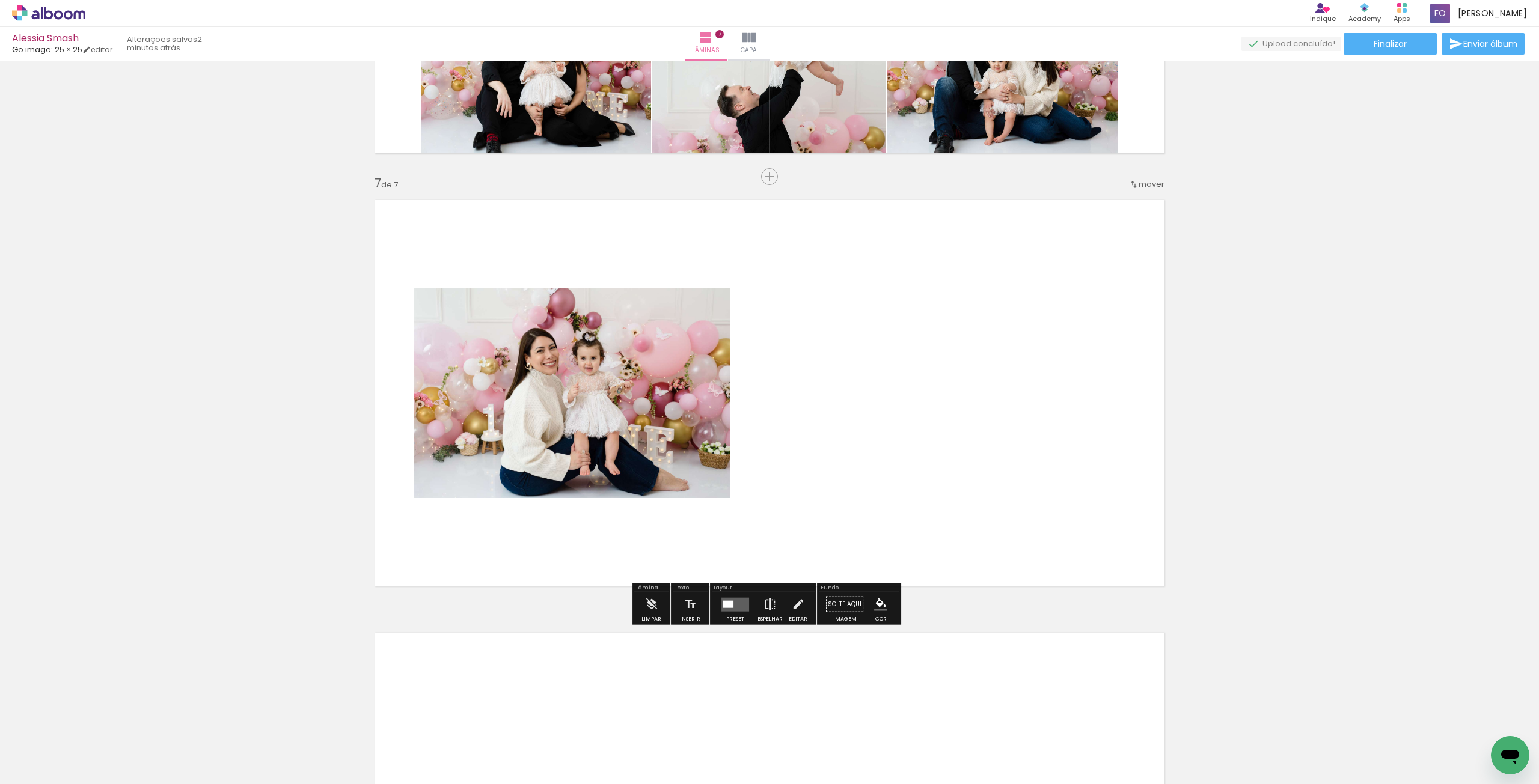
scroll to position [2508, 0]
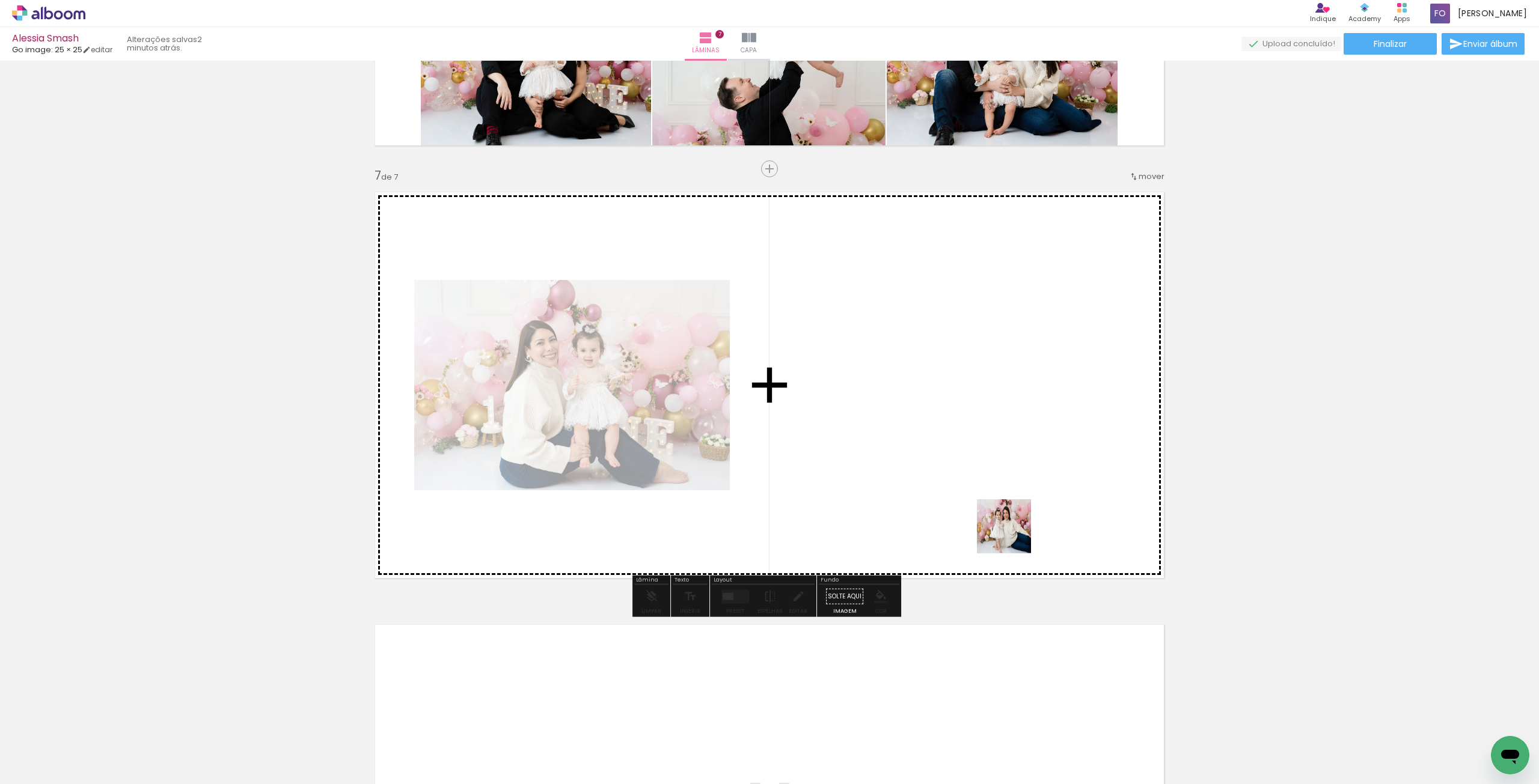
drag, startPoint x: 1138, startPoint y: 727, endPoint x: 1118, endPoint y: 613, distance: 115.7
click at [988, 453] on quentale-workspace at bounding box center [769, 392] width 1539 height 784
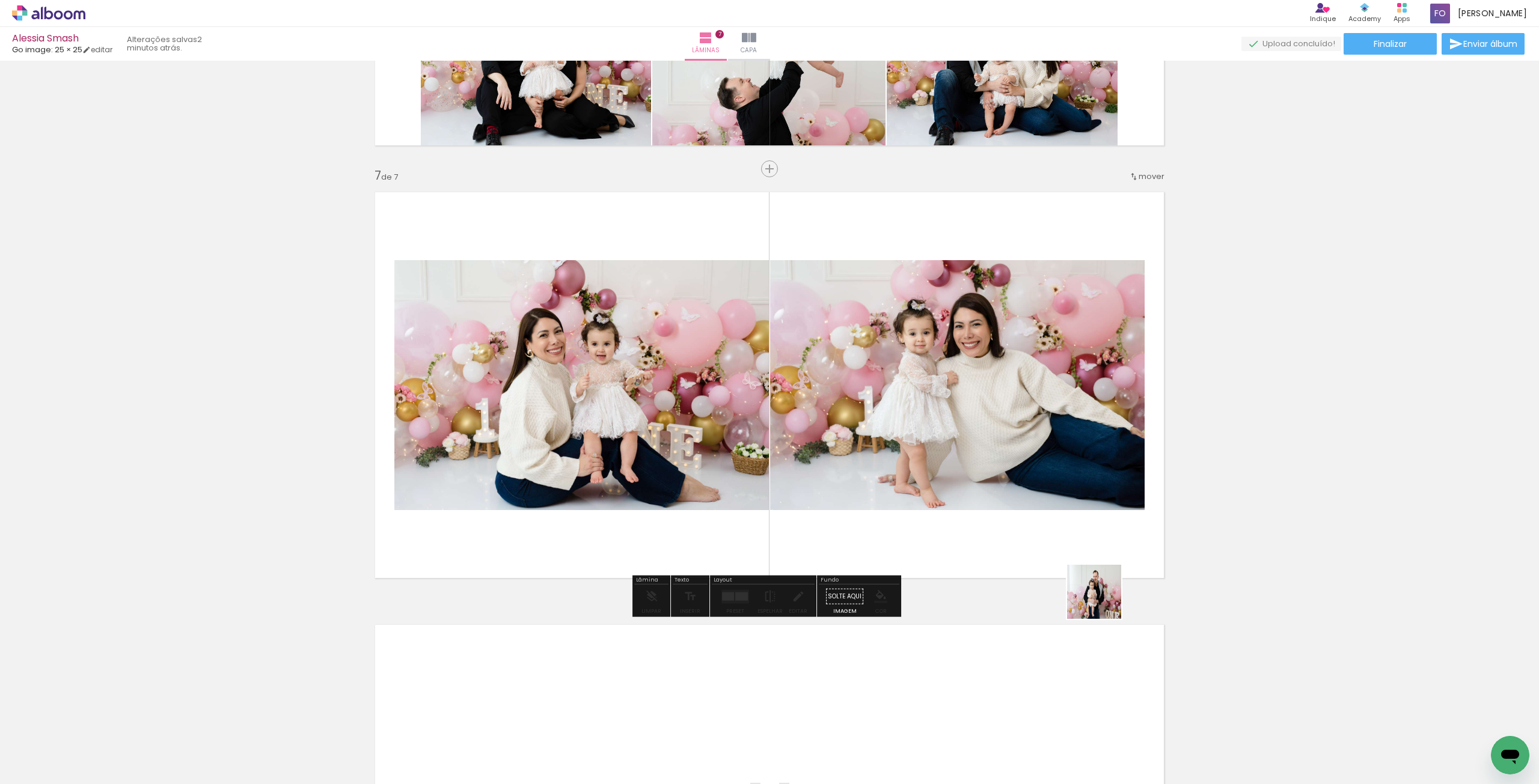
drag, startPoint x: 1212, startPoint y: 743, endPoint x: 1103, endPoint y: 601, distance: 179.0
click at [1103, 601] on quentale-workspace at bounding box center [769, 392] width 1539 height 784
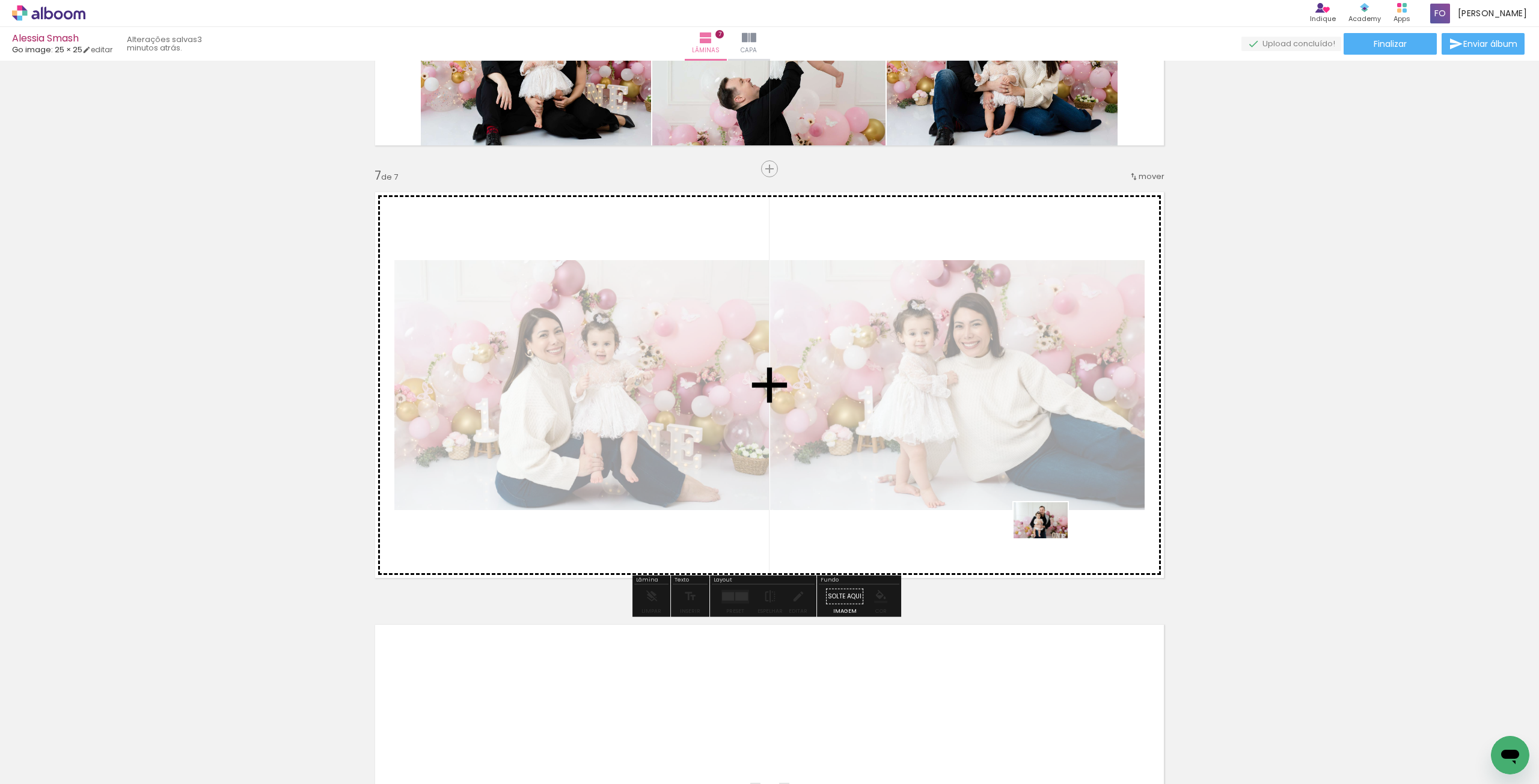
drag, startPoint x: 1145, startPoint y: 655, endPoint x: 1049, endPoint y: 539, distance: 150.6
click at [1049, 539] on quentale-workspace at bounding box center [769, 392] width 1539 height 784
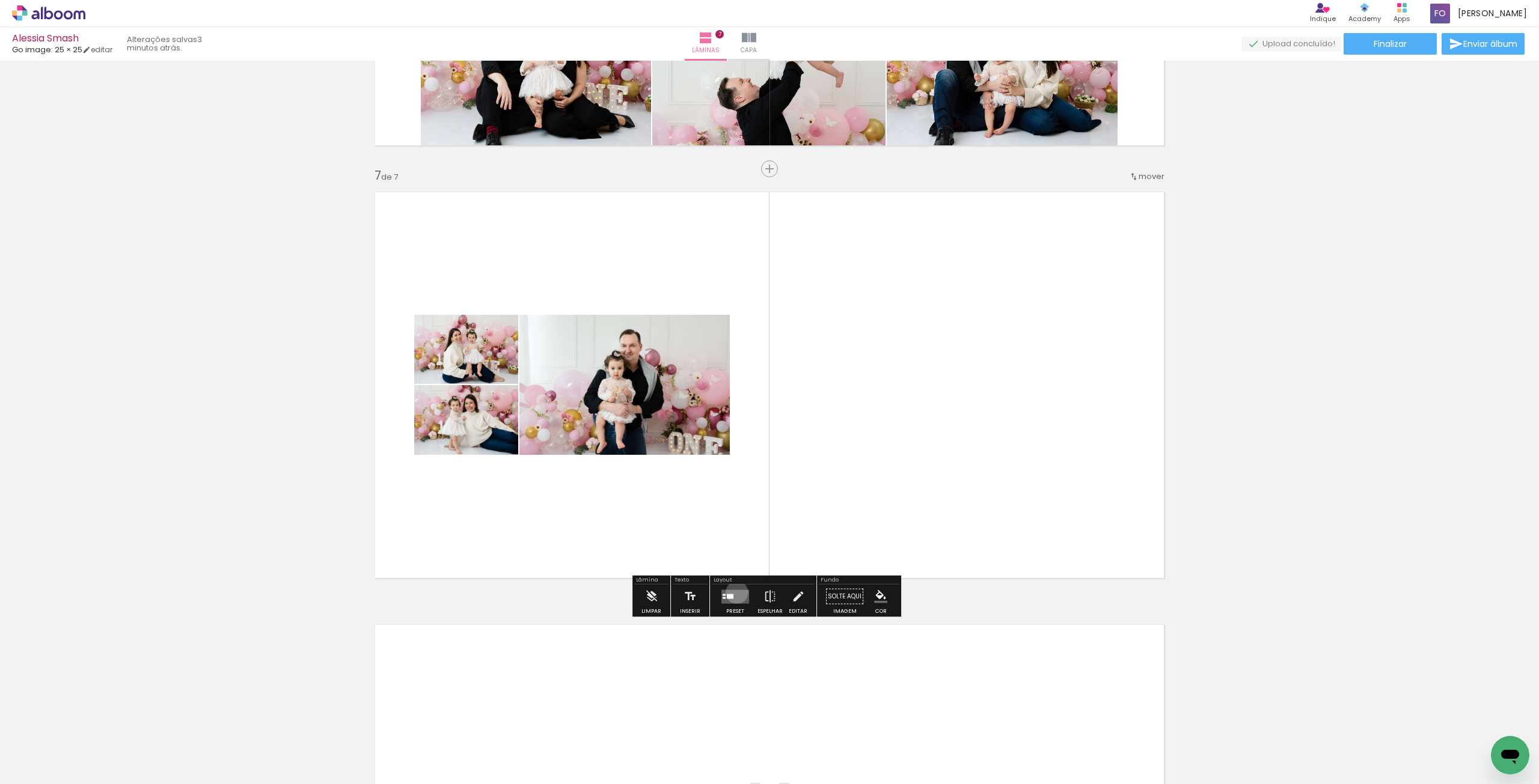
click at [734, 592] on quentale-layouter at bounding box center [735, 597] width 27 height 14
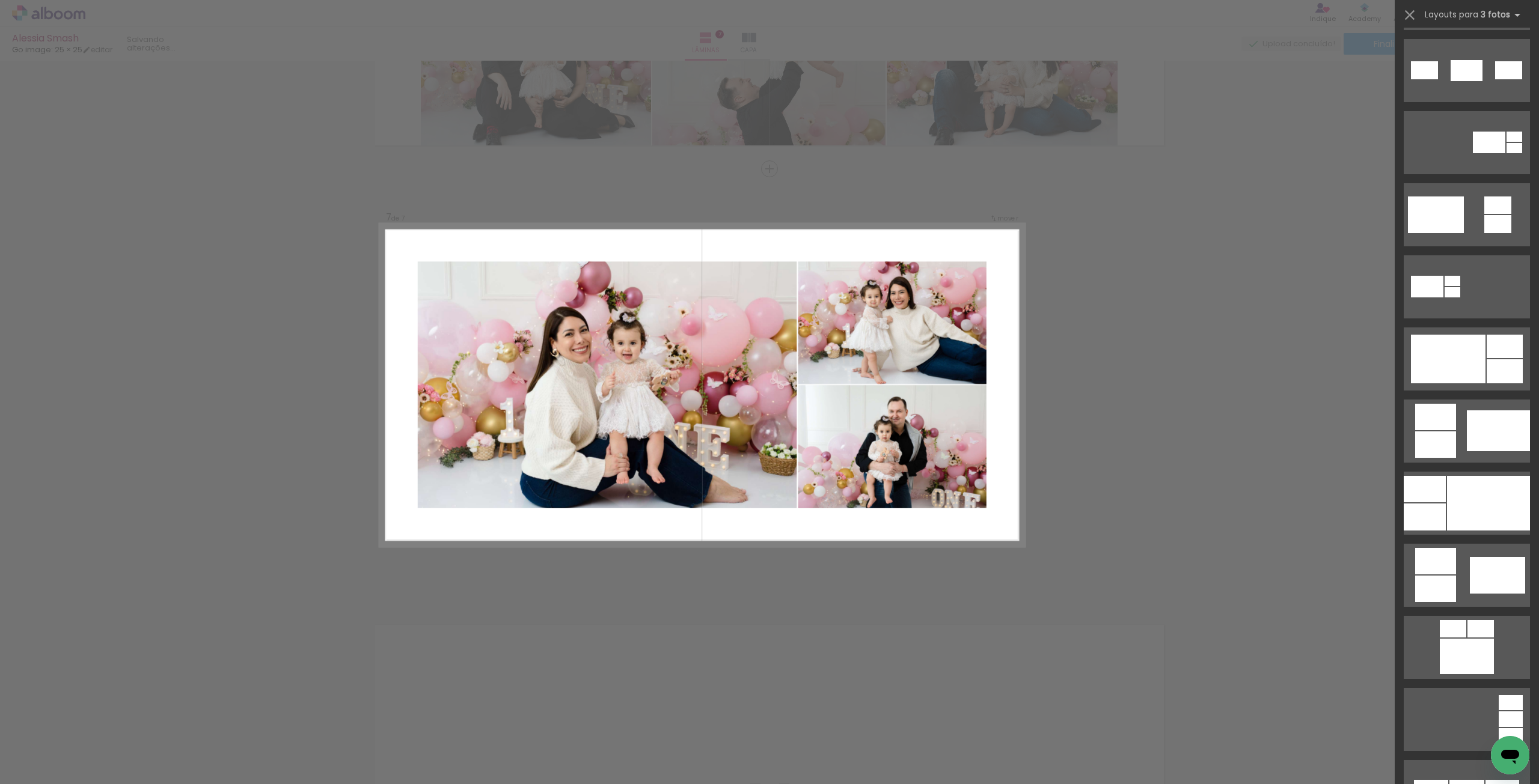
scroll to position [360, 0]
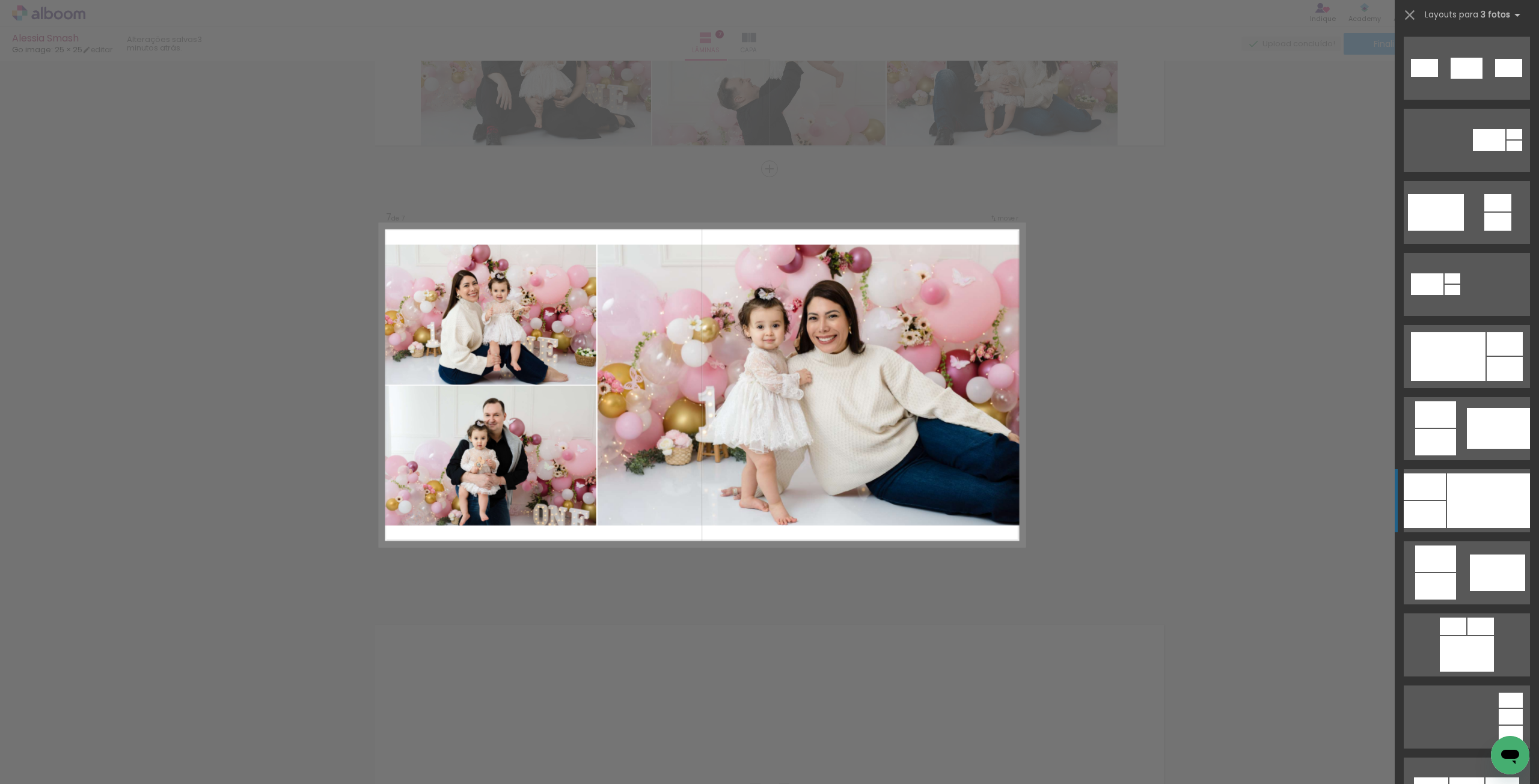
click at [1456, 515] on div at bounding box center [1488, 501] width 83 height 54
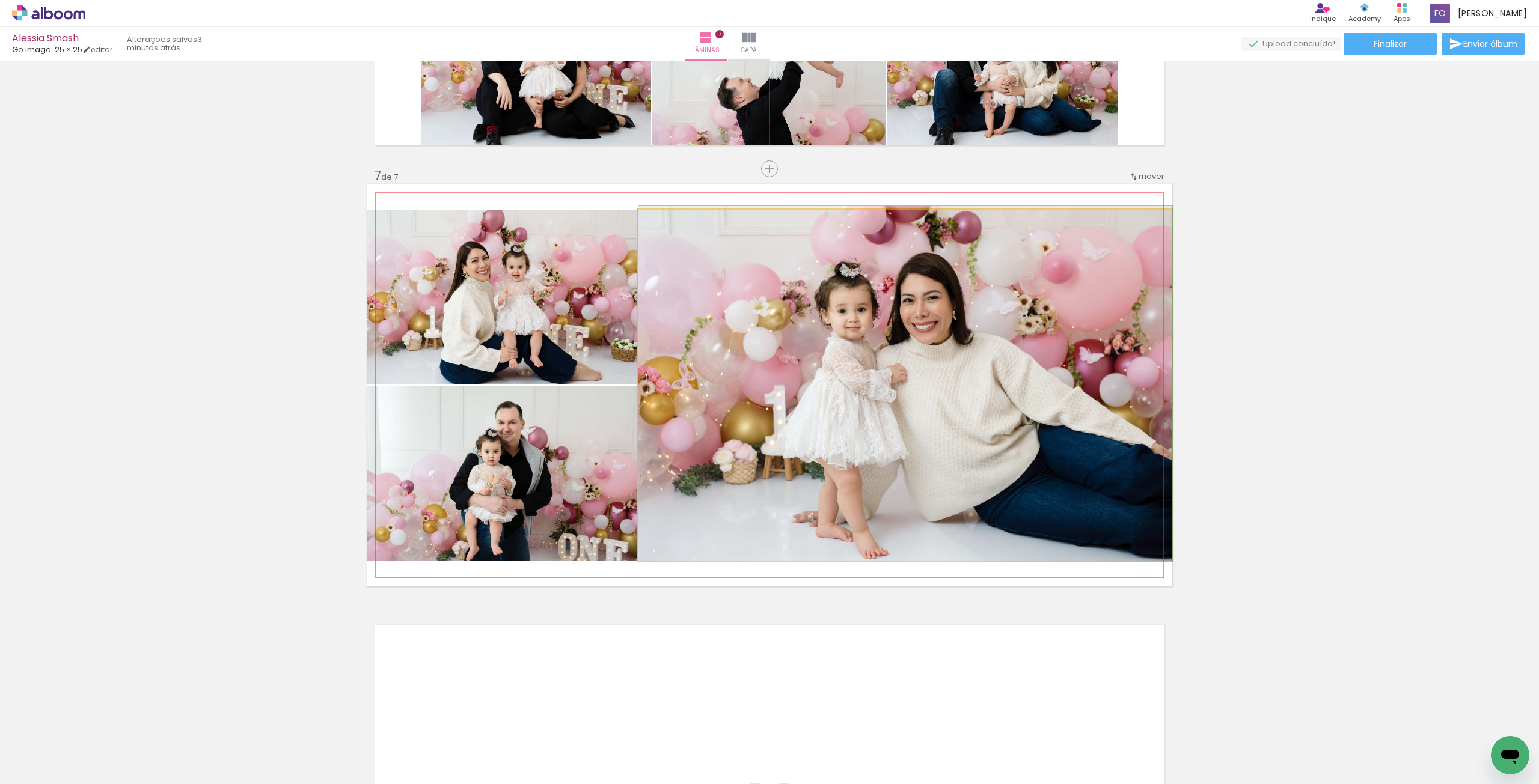
drag, startPoint x: 710, startPoint y: 433, endPoint x: 701, endPoint y: 432, distance: 9.1
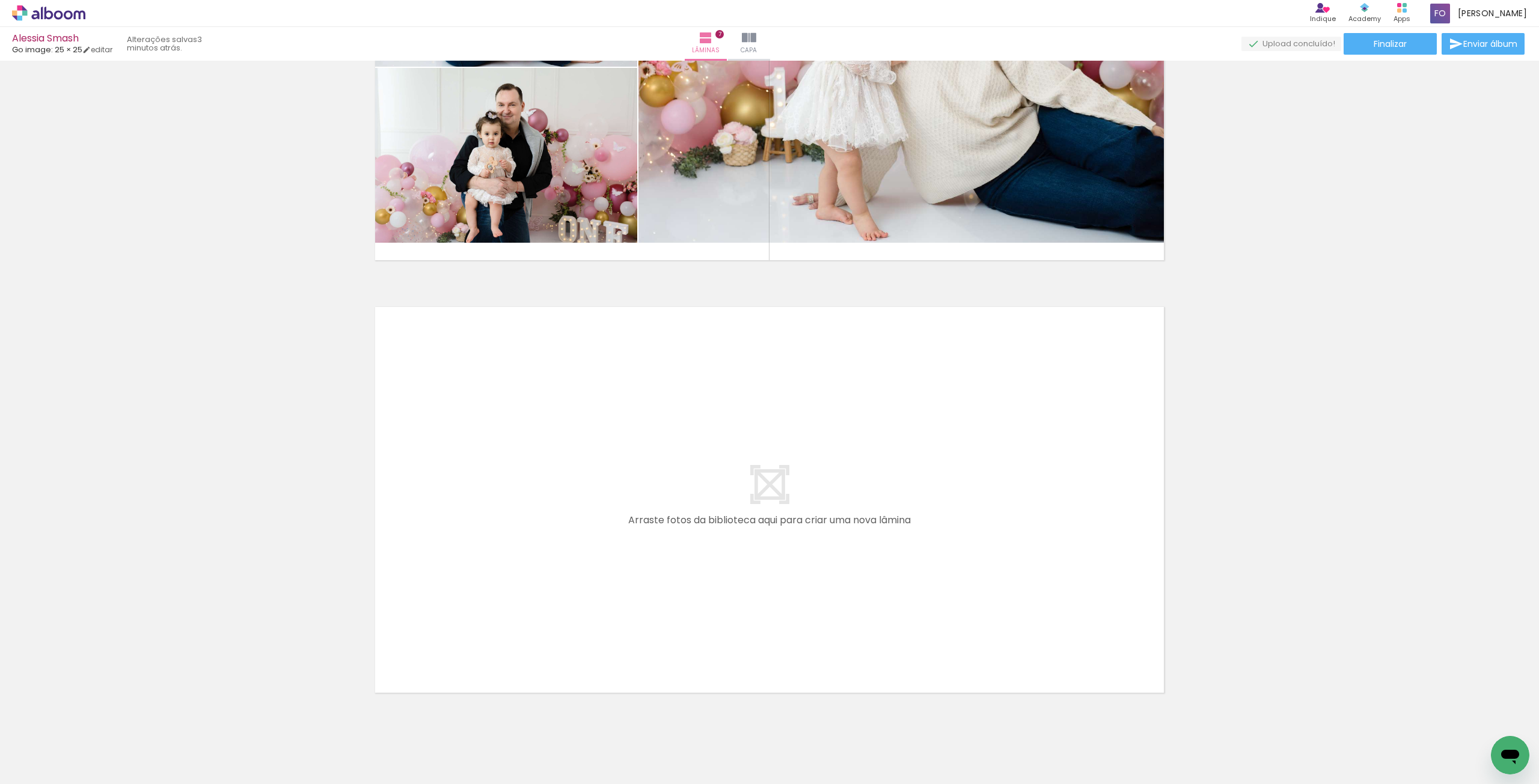
scroll to position [2860, 0]
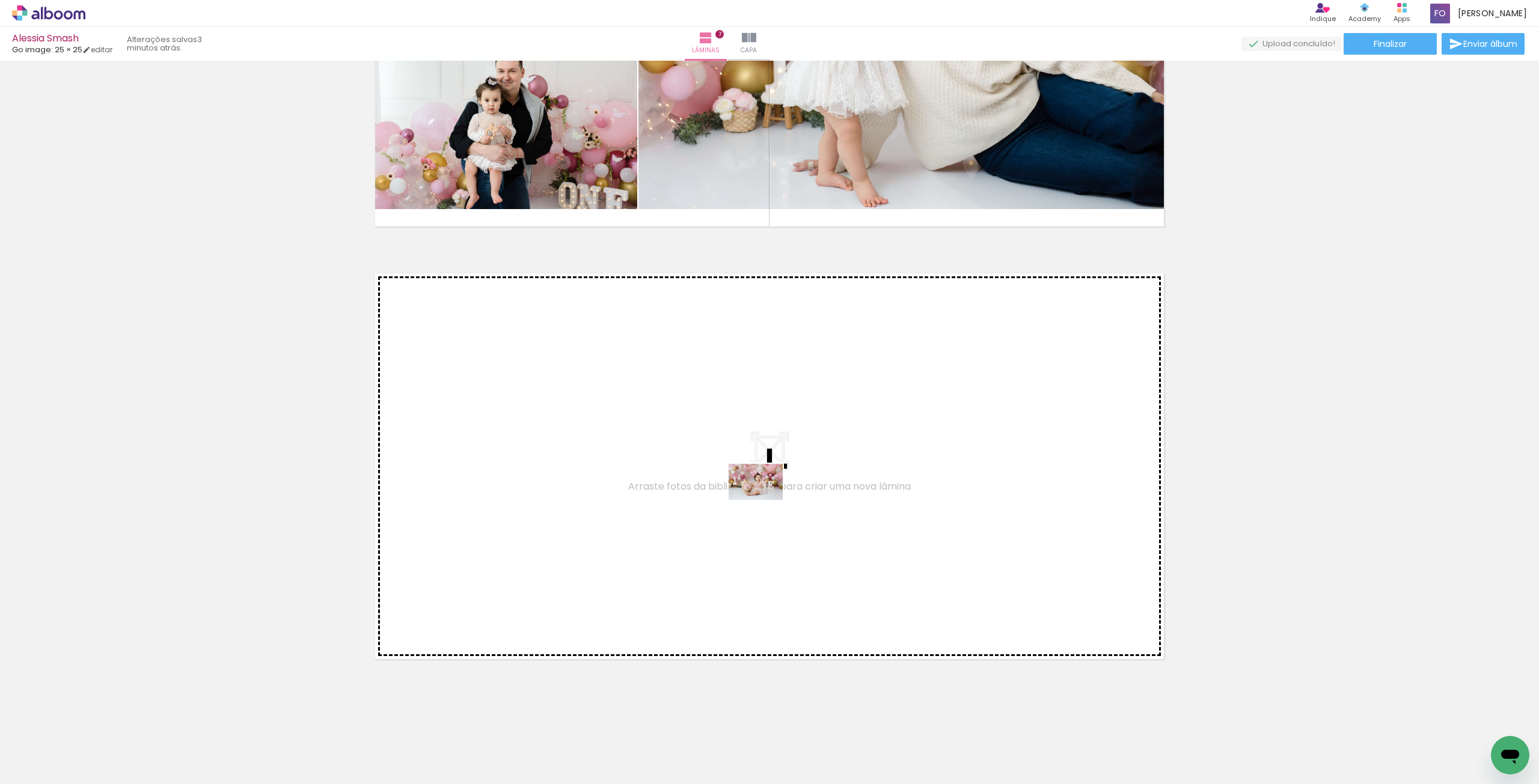
drag, startPoint x: 916, startPoint y: 756, endPoint x: 764, endPoint y: 498, distance: 299.4
click at [764, 498] on quentale-workspace at bounding box center [769, 392] width 1539 height 784
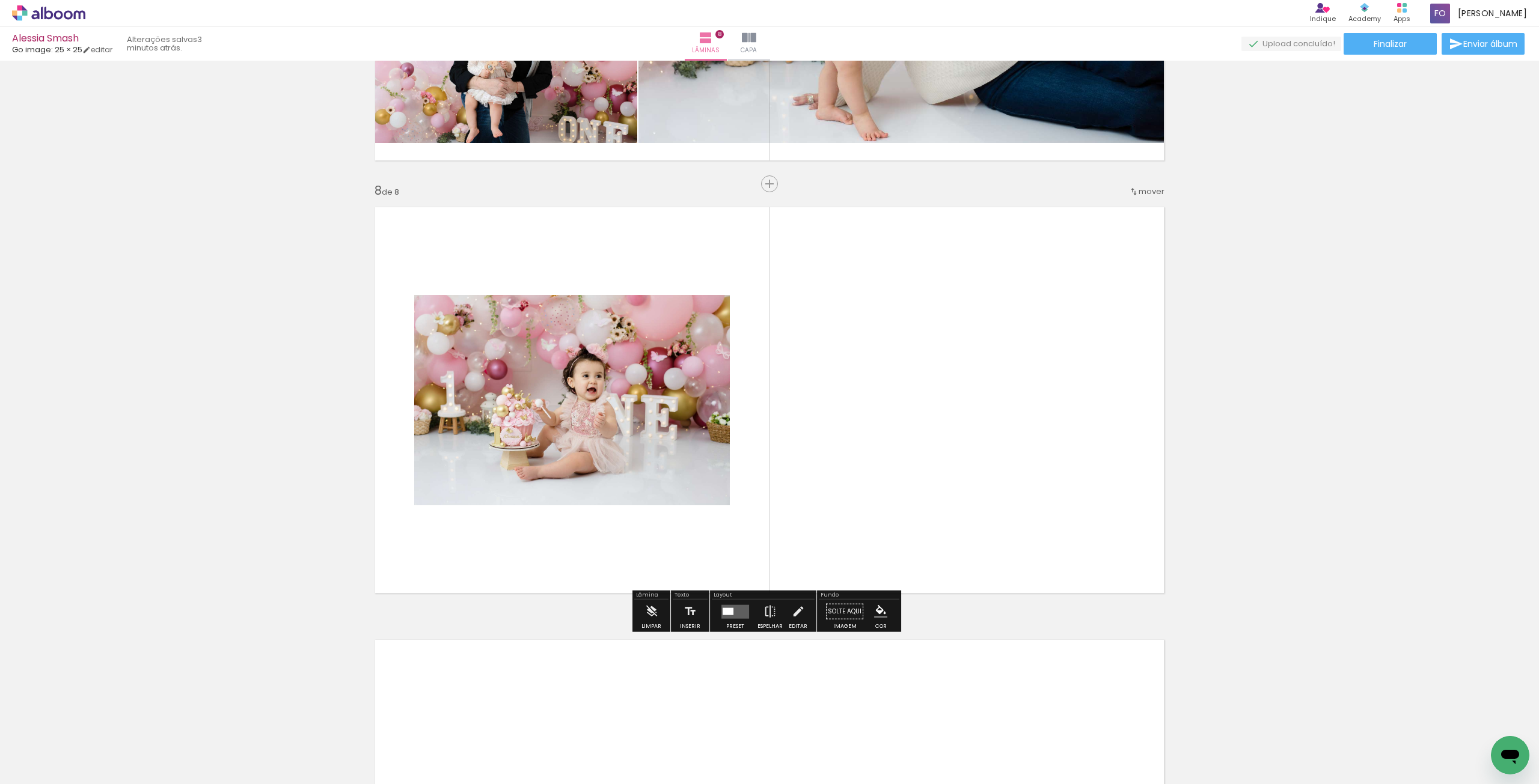
scroll to position [2941, 0]
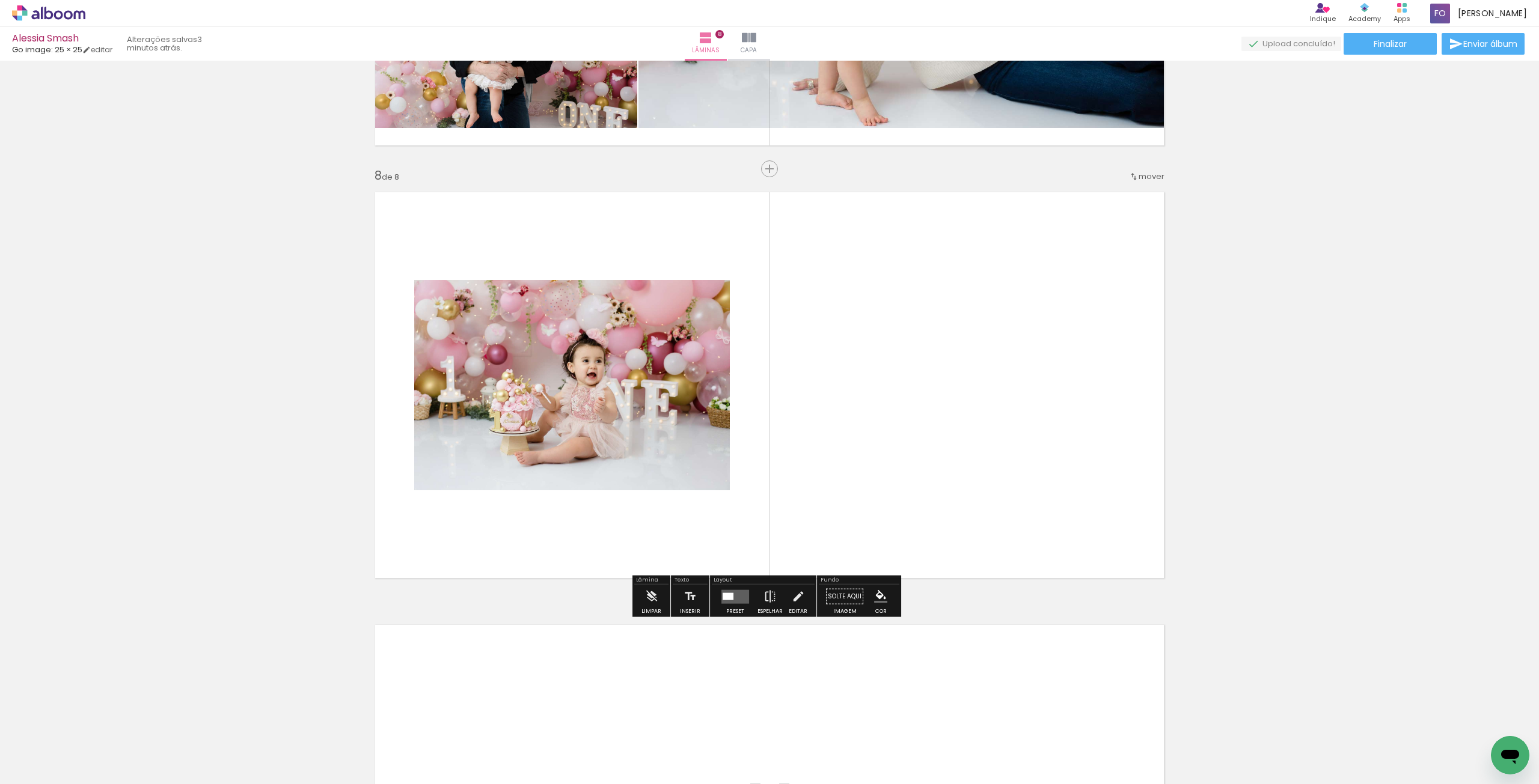
click at [1008, 746] on div at bounding box center [989, 744] width 60 height 40
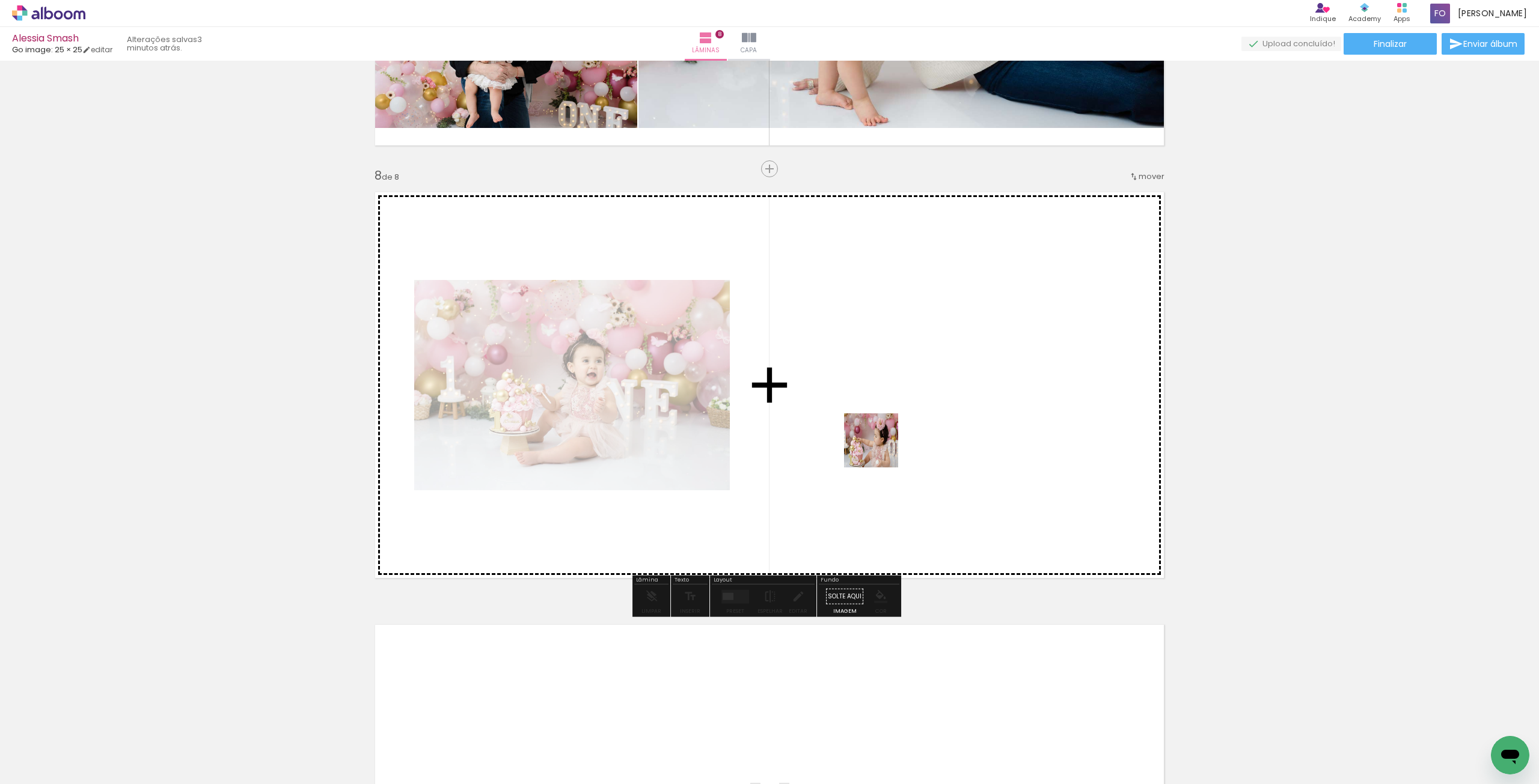
drag, startPoint x: 1047, startPoint y: 750, endPoint x: 835, endPoint y: 359, distance: 444.8
click at [835, 359] on quentale-workspace at bounding box center [769, 392] width 1539 height 784
